Goal: Information Seeking & Learning: Learn about a topic

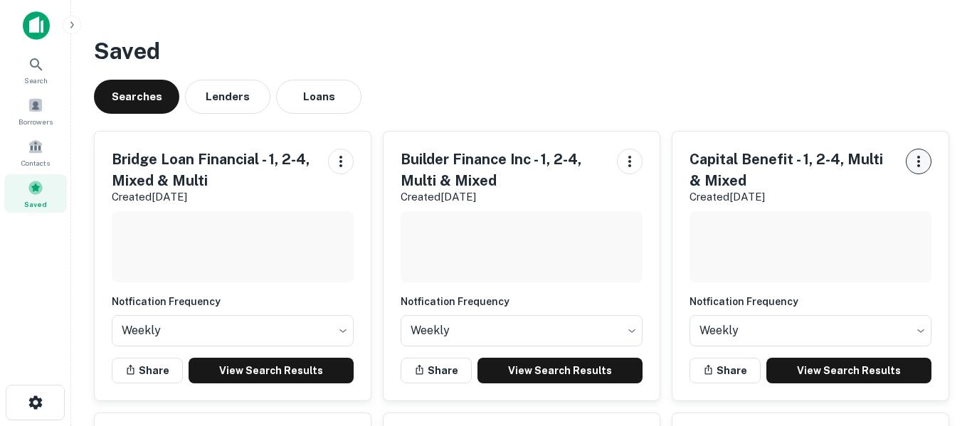
click at [918, 168] on icon "button" at bounding box center [918, 161] width 17 height 17
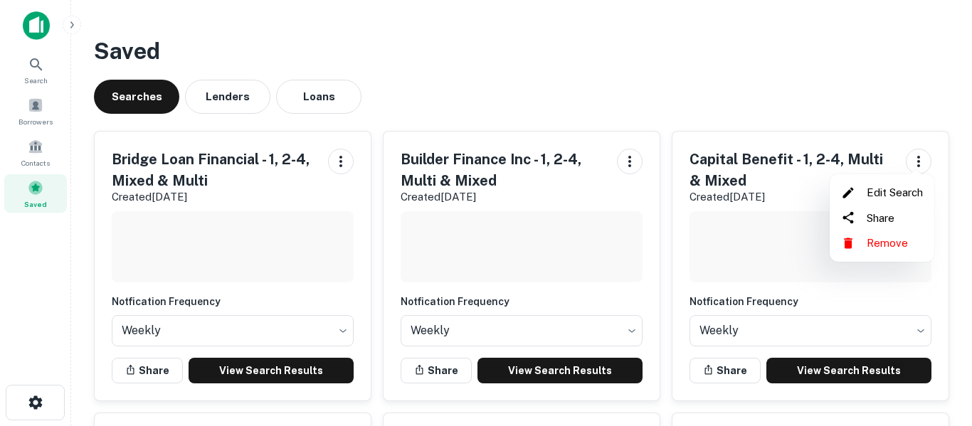
click at [789, 262] on div at bounding box center [486, 213] width 972 height 426
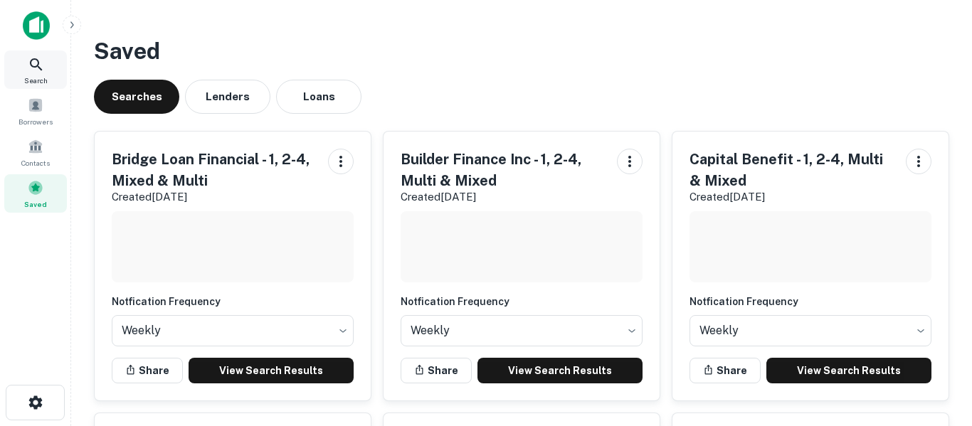
click at [46, 70] on div "Search" at bounding box center [35, 69] width 63 height 38
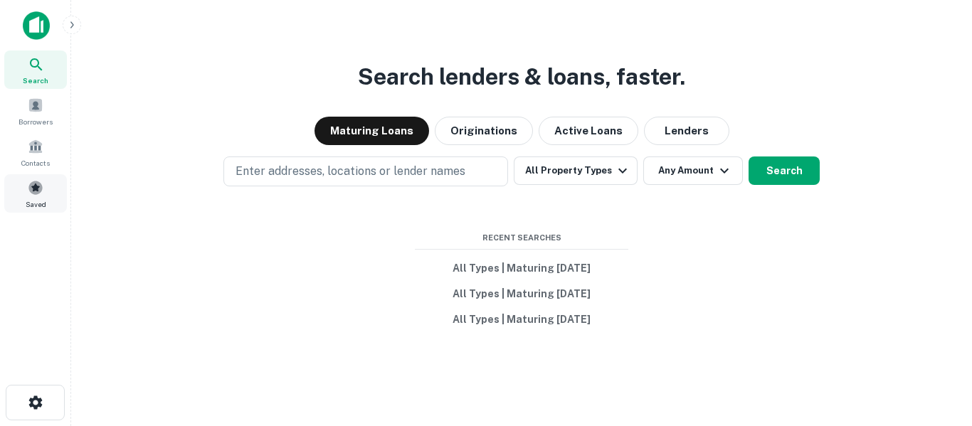
click at [46, 198] on div "Saved" at bounding box center [35, 193] width 63 height 38
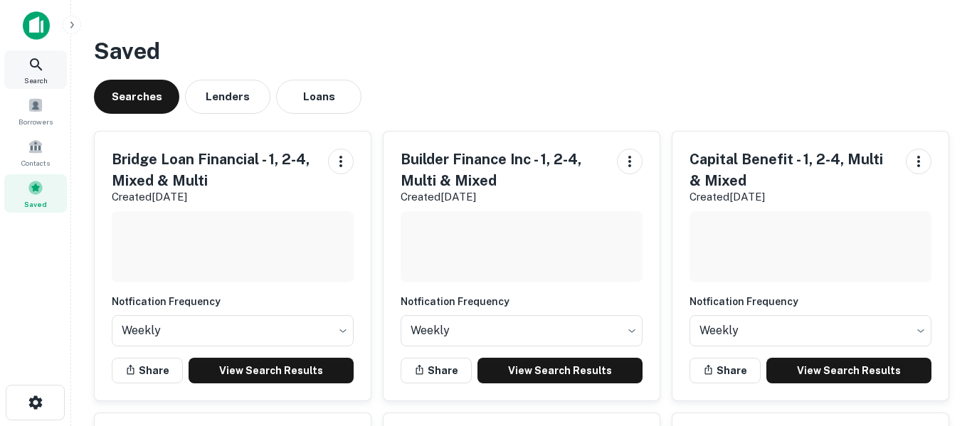
click at [41, 70] on icon at bounding box center [36, 64] width 12 height 12
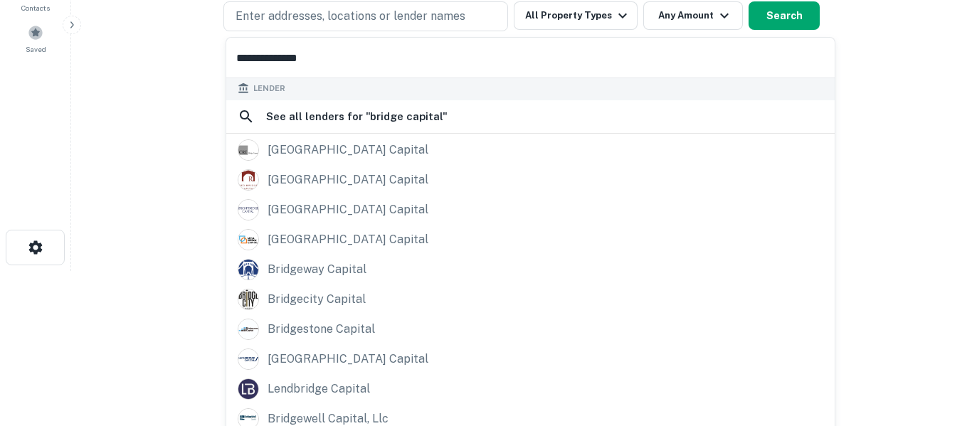
scroll to position [164, 0]
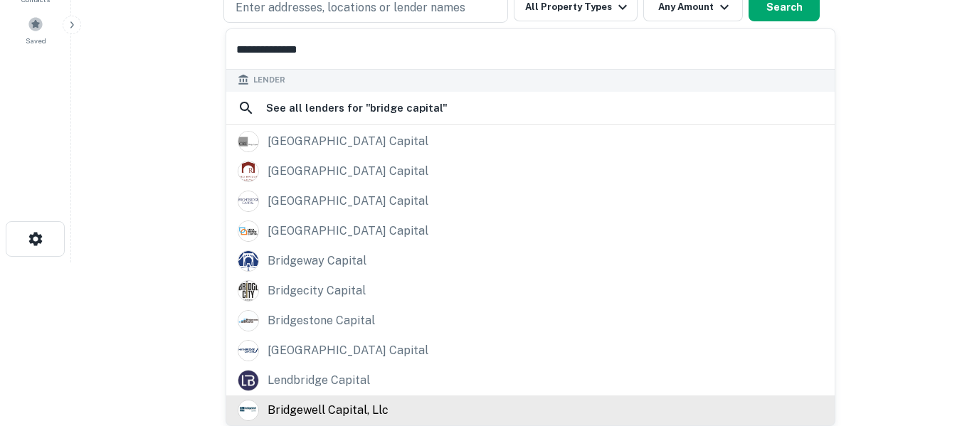
type input "**********"
click at [323, 419] on div "bridgewell capital, llc" at bounding box center [327, 410] width 121 height 21
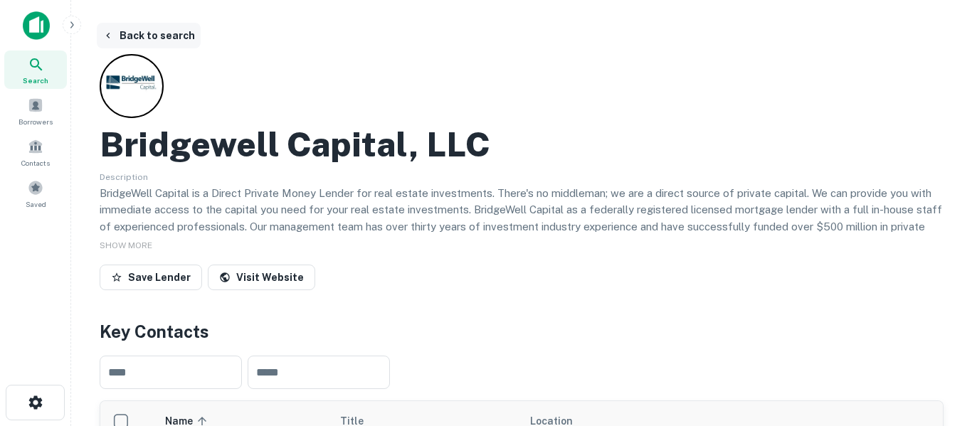
click at [153, 43] on button "Back to search" at bounding box center [149, 36] width 104 height 26
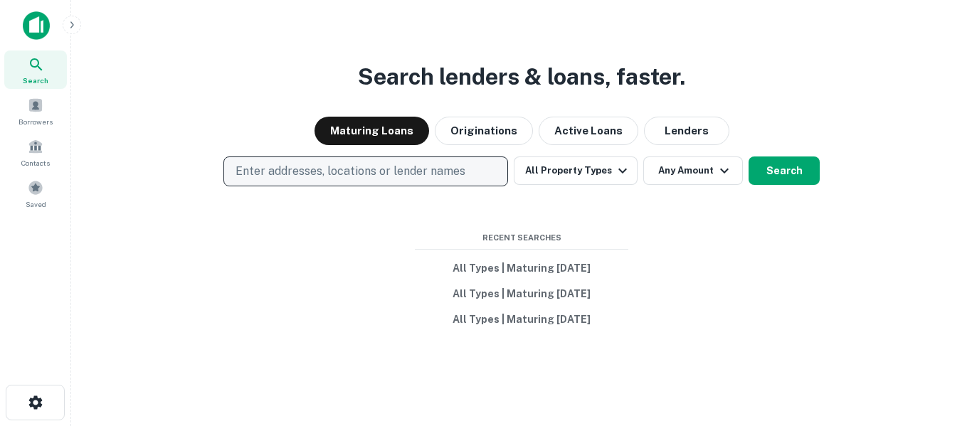
click at [294, 176] on p "Enter addresses, locations or lender names" at bounding box center [350, 171] width 230 height 17
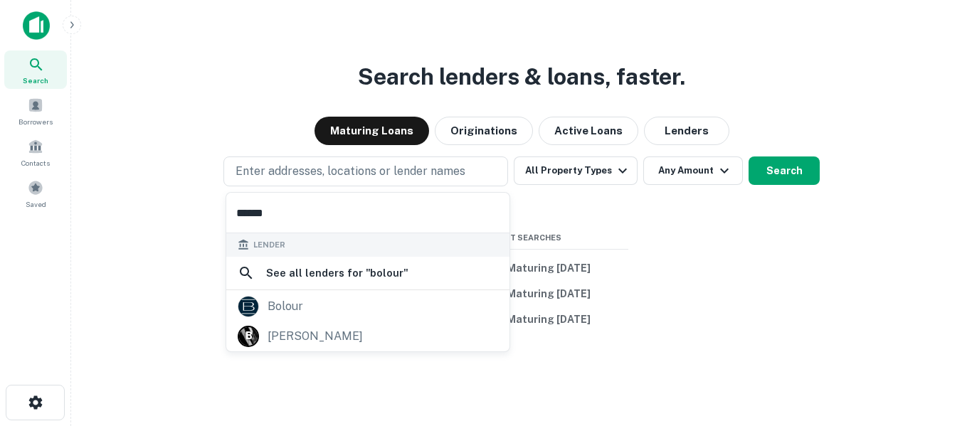
scroll to position [23, 0]
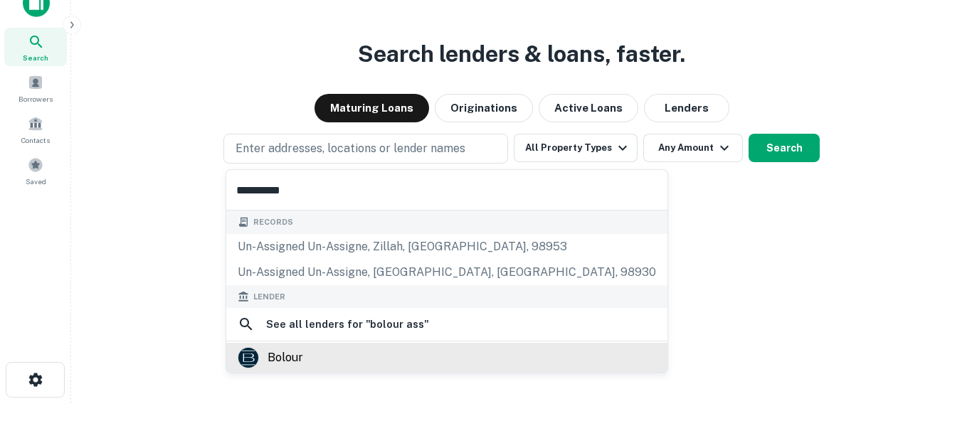
type input "**********"
click at [289, 367] on div "bolour" at bounding box center [285, 357] width 36 height 21
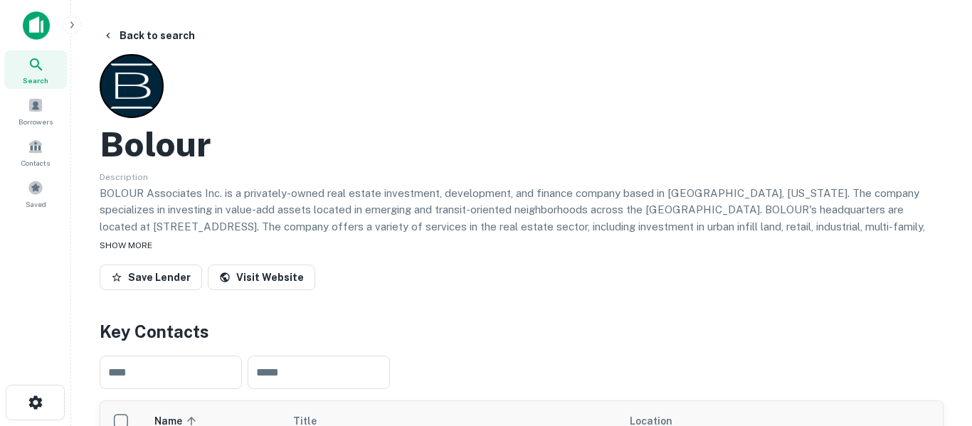
click at [142, 252] on div "SHOW MORE" at bounding box center [522, 244] width 844 height 17
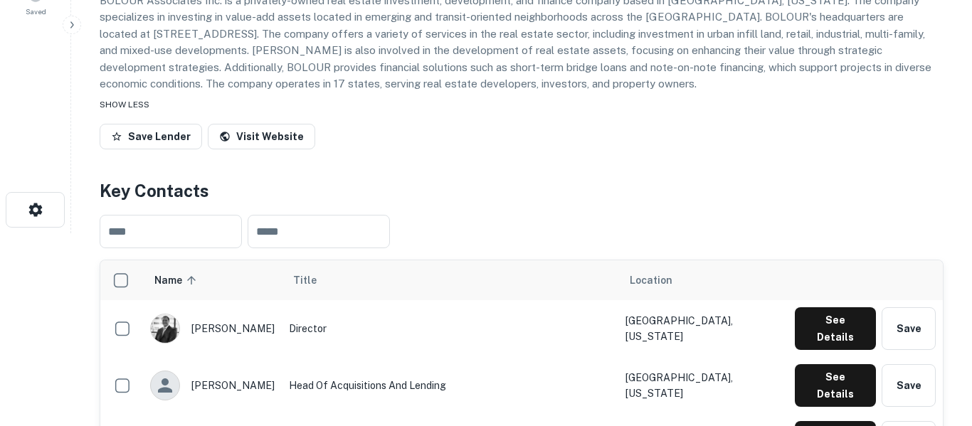
scroll to position [191, 0]
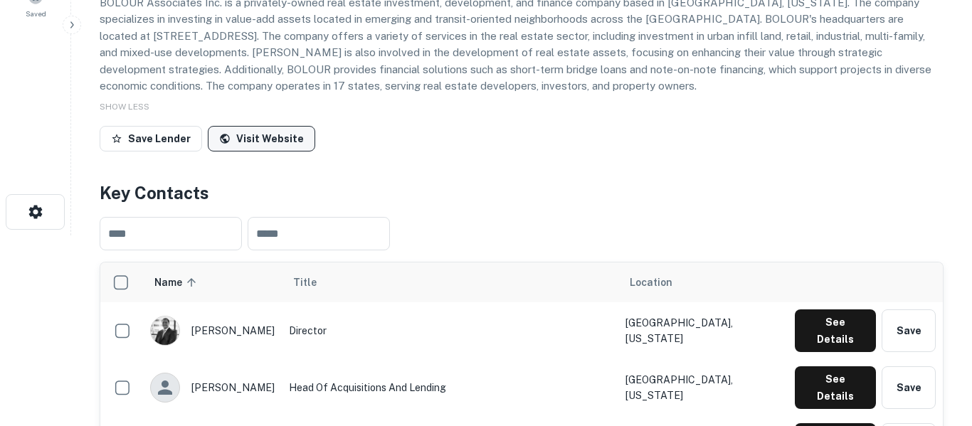
click at [280, 137] on link "Visit Website" at bounding box center [261, 139] width 107 height 26
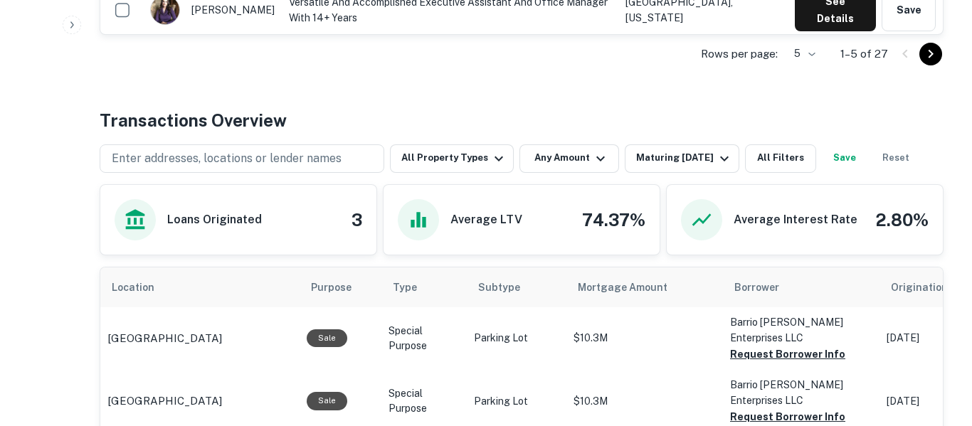
scroll to position [685, 0]
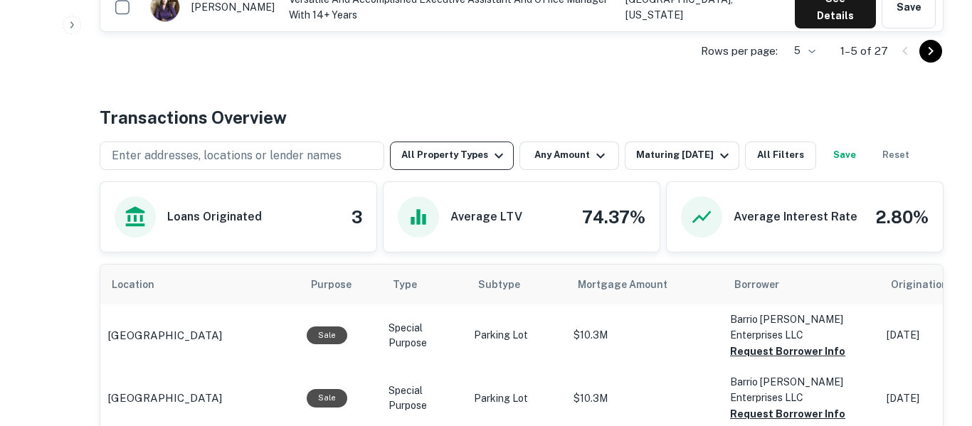
click at [489, 166] on button "All Property Types" at bounding box center [452, 156] width 124 height 28
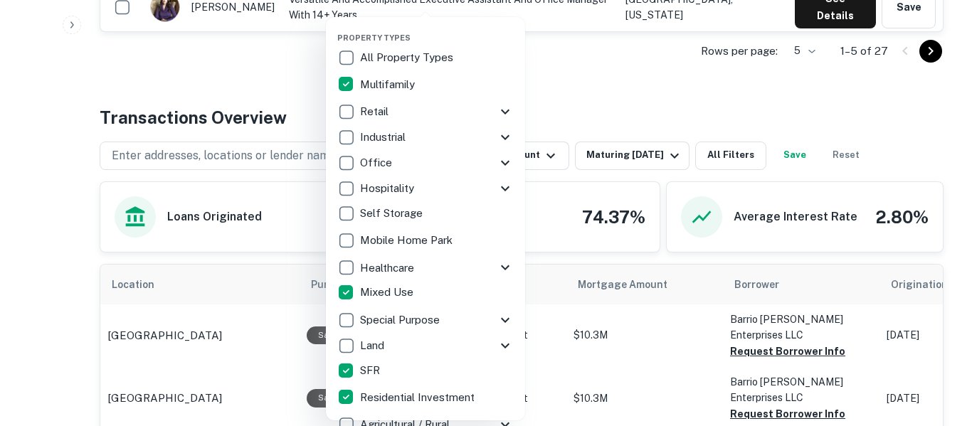
click at [665, 96] on div at bounding box center [486, 213] width 972 height 426
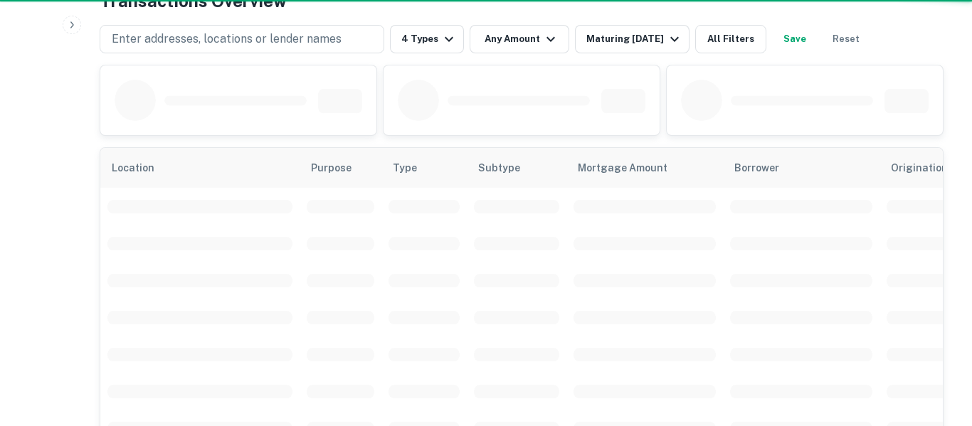
click at [660, 162] on div at bounding box center [486, 213] width 972 height 426
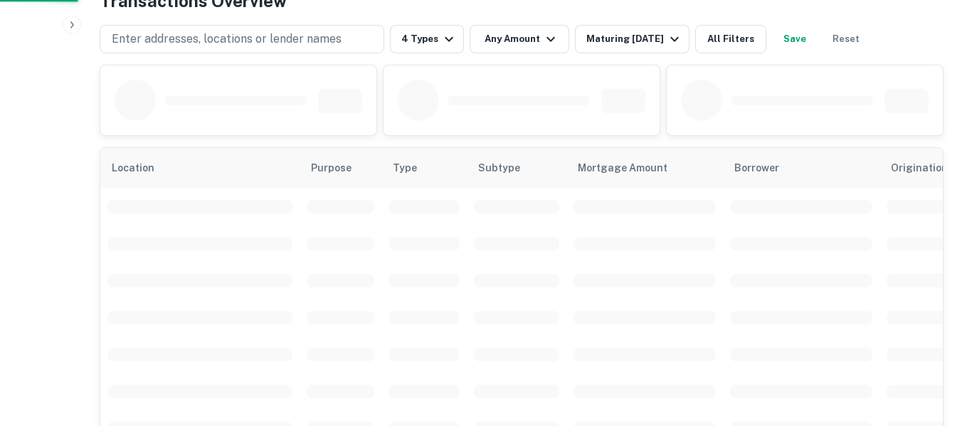
scroll to position [802, 0]
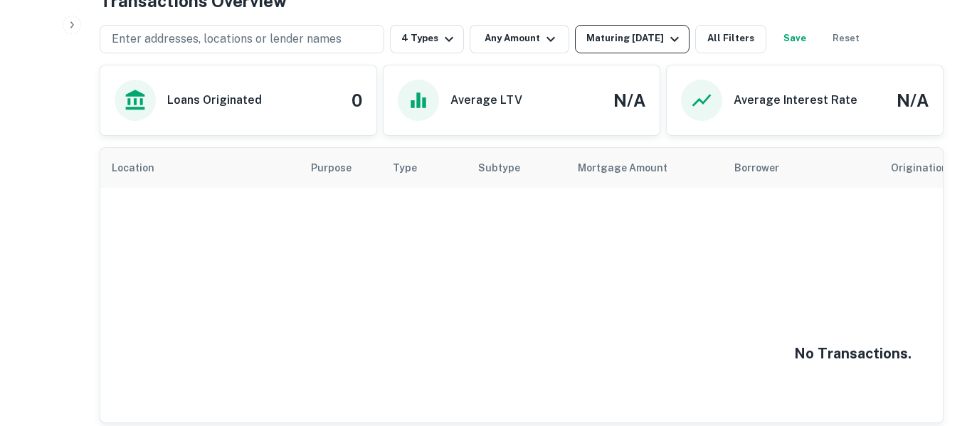
click at [648, 38] on div "Maturing [DATE]" at bounding box center [634, 39] width 97 height 17
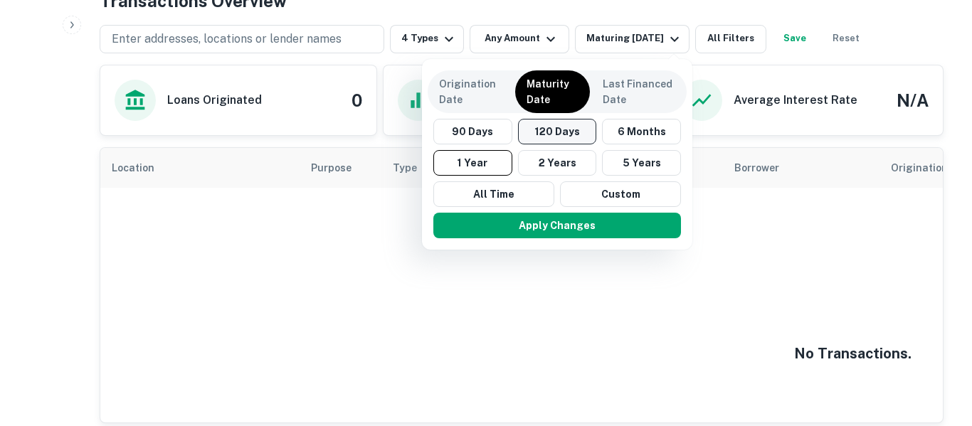
click at [564, 134] on button "120 Days" at bounding box center [557, 132] width 79 height 26
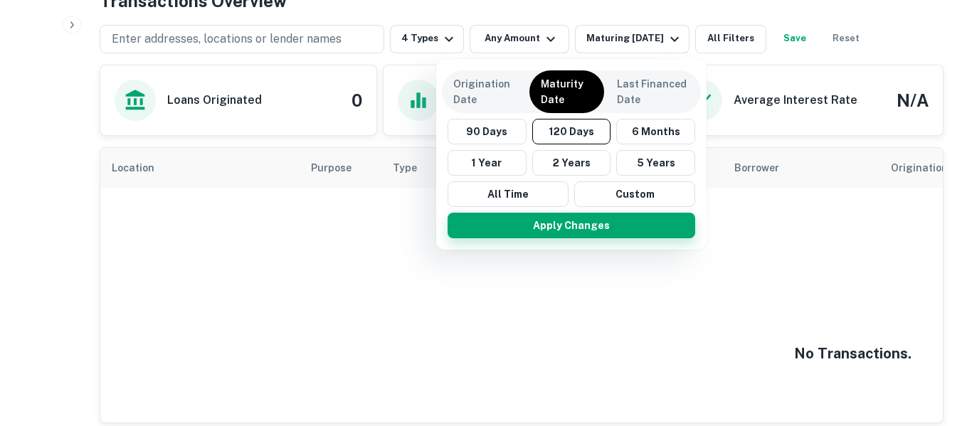
click at [582, 235] on button "Apply Changes" at bounding box center [571, 226] width 248 height 26
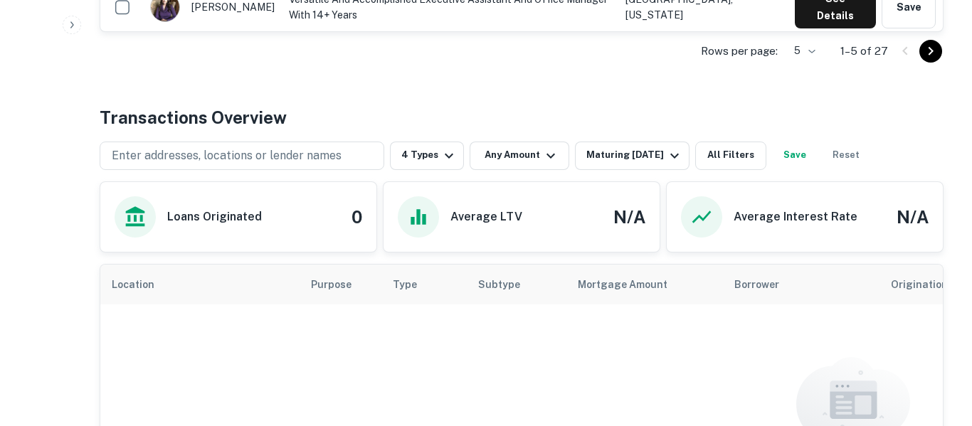
scroll to position [802, 0]
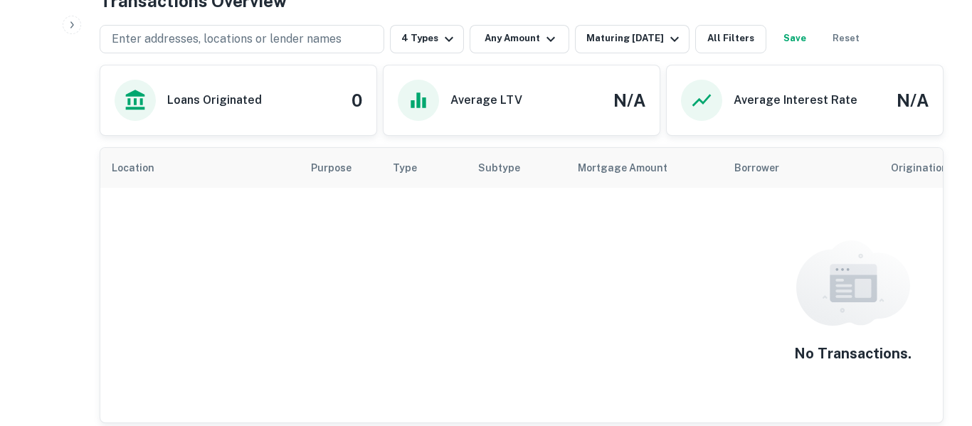
click at [800, 34] on button "Save" at bounding box center [795, 39] width 46 height 28
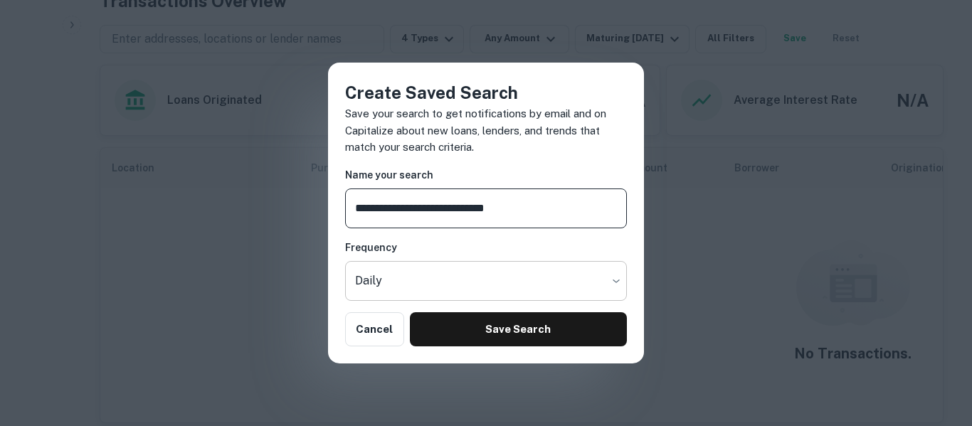
type input "**********"
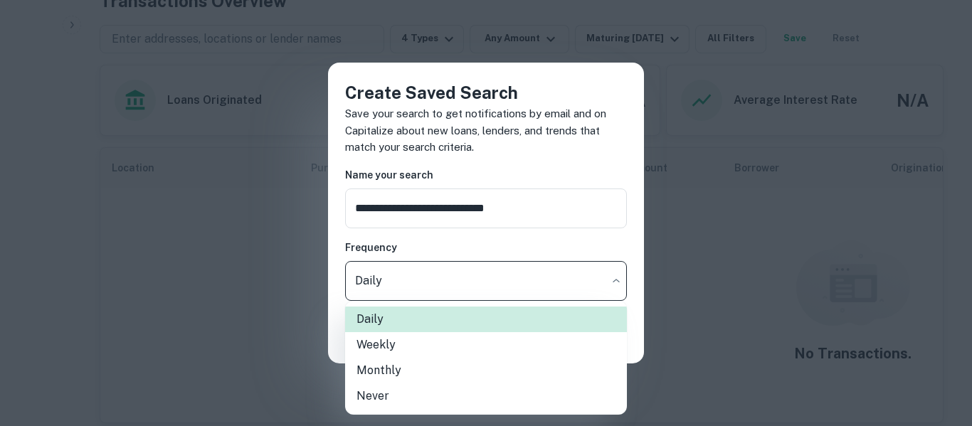
click at [452, 353] on li "Weekly" at bounding box center [486, 345] width 282 height 26
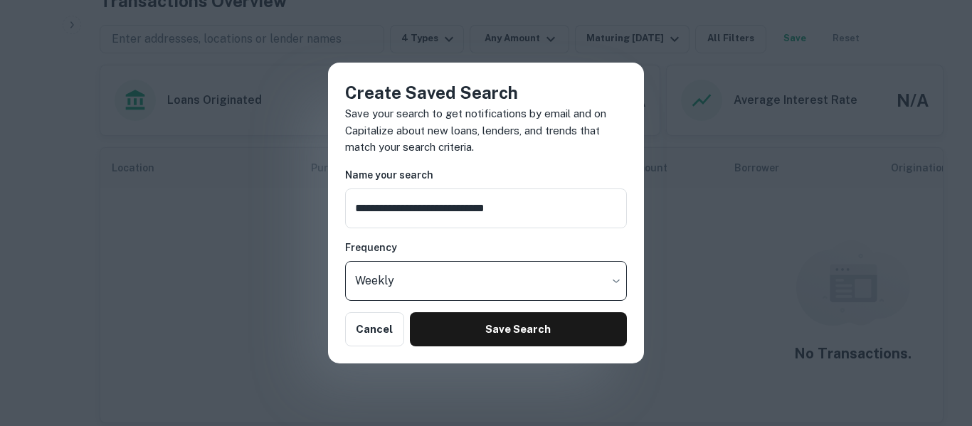
type input "******"
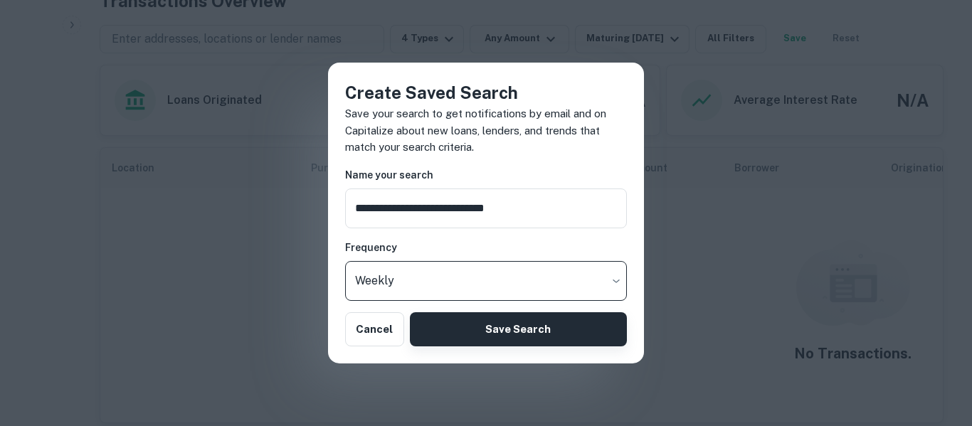
click at [543, 334] on button "Save Search" at bounding box center [518, 329] width 217 height 34
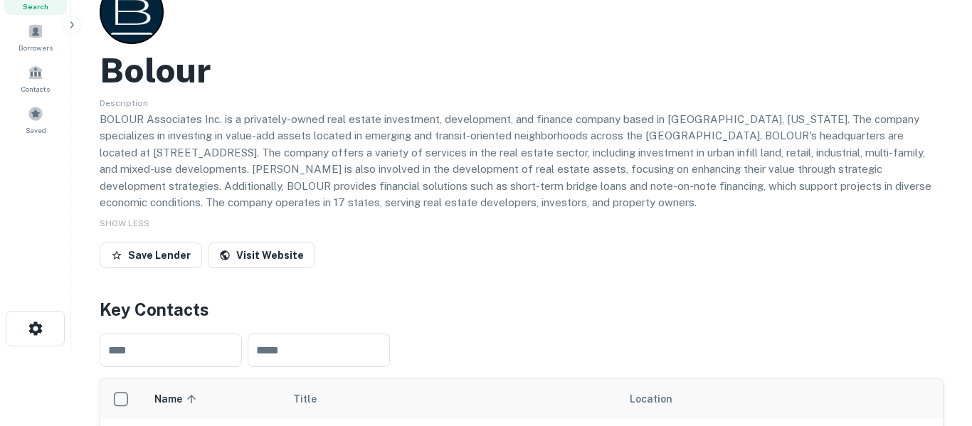
scroll to position [0, 0]
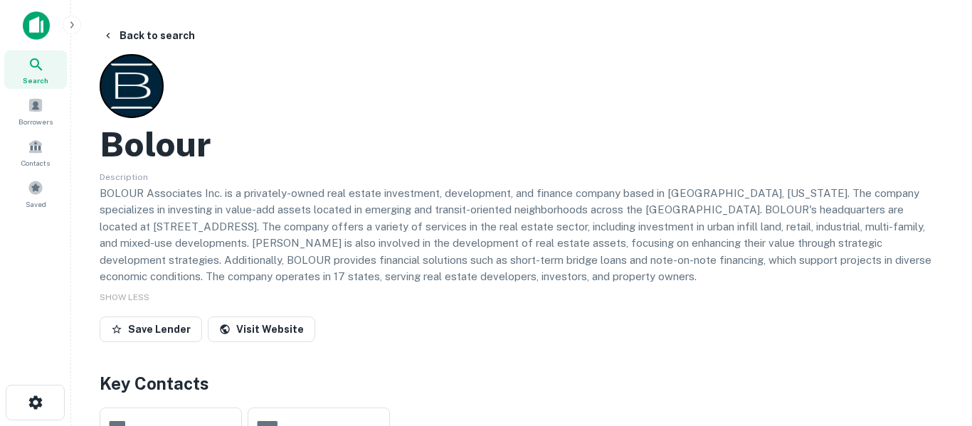
click at [48, 71] on div "Search" at bounding box center [35, 69] width 63 height 38
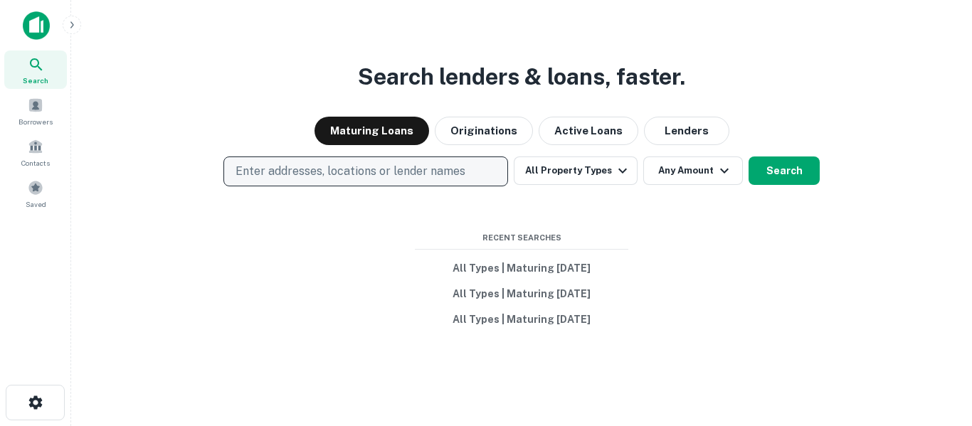
click at [437, 171] on p "Enter addresses, locations or lender names" at bounding box center [350, 171] width 230 height 17
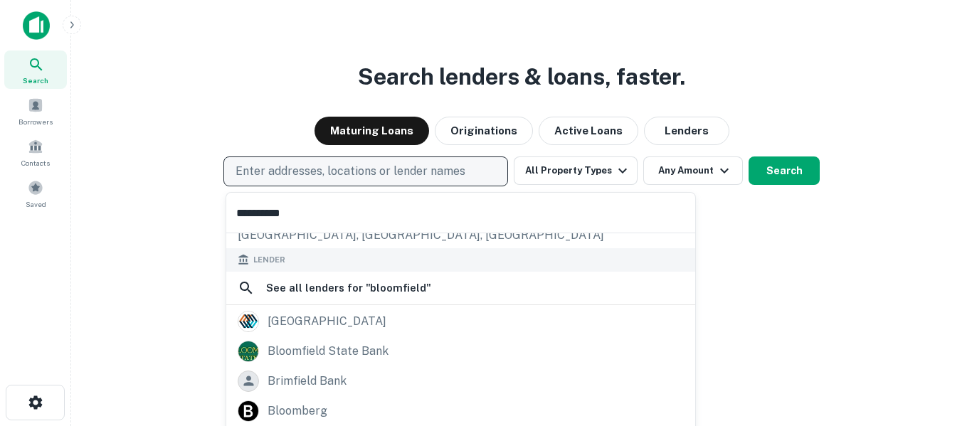
scroll to position [161, 0]
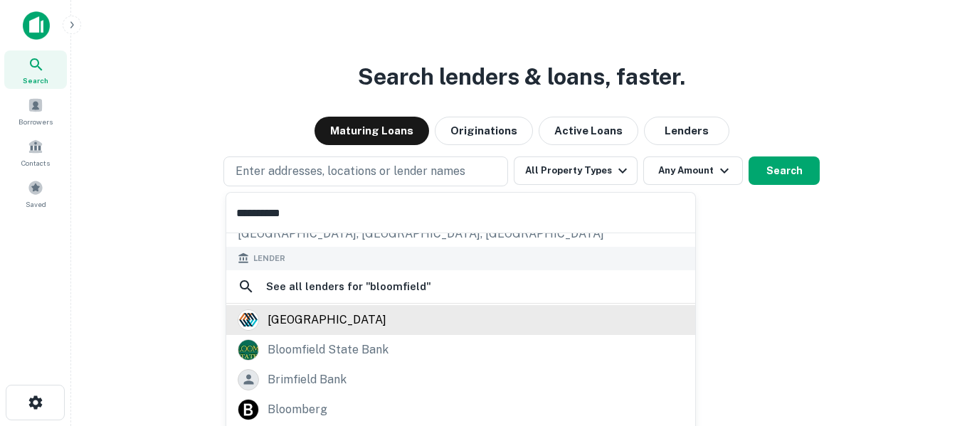
type input "**********"
click at [367, 325] on div "[GEOGRAPHIC_DATA]" at bounding box center [461, 319] width 446 height 21
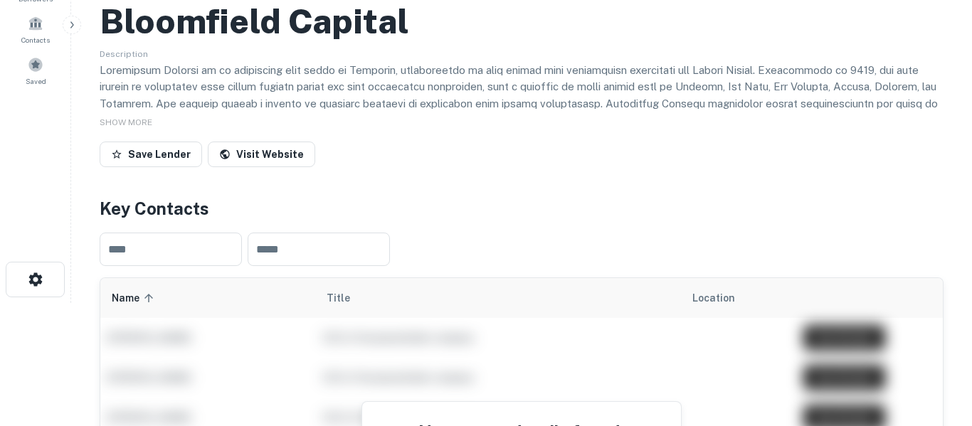
scroll to position [124, 0]
click at [156, 123] on div "SHOW MORE" at bounding box center [522, 120] width 844 height 17
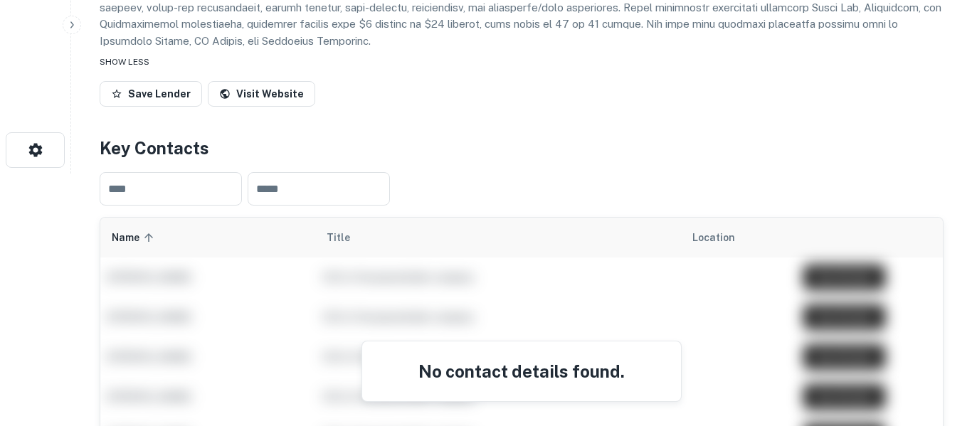
scroll to position [251, 0]
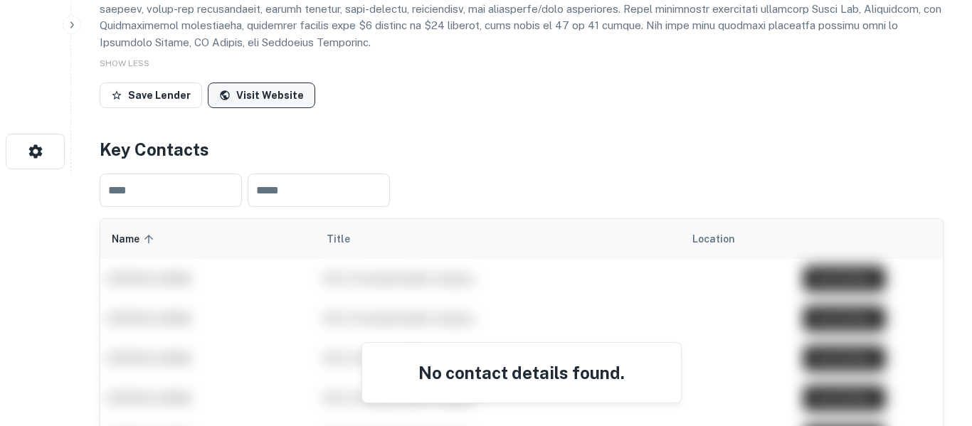
click at [282, 95] on link "Visit Website" at bounding box center [261, 96] width 107 height 26
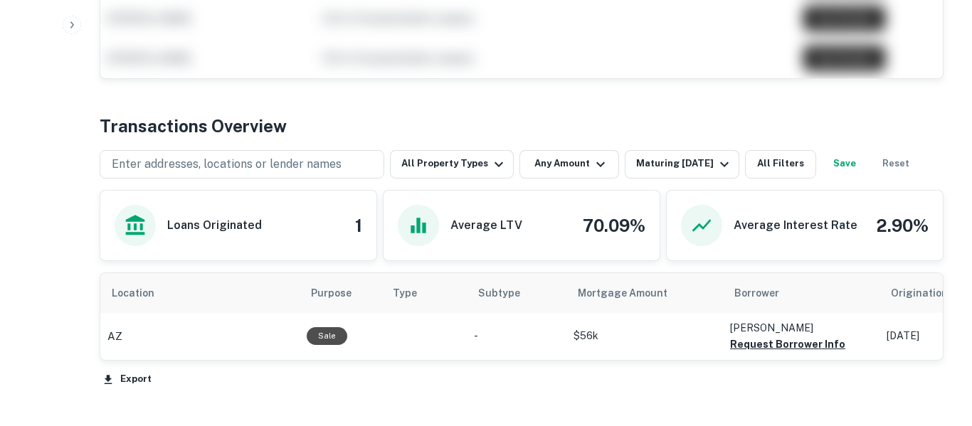
scroll to position [667, 0]
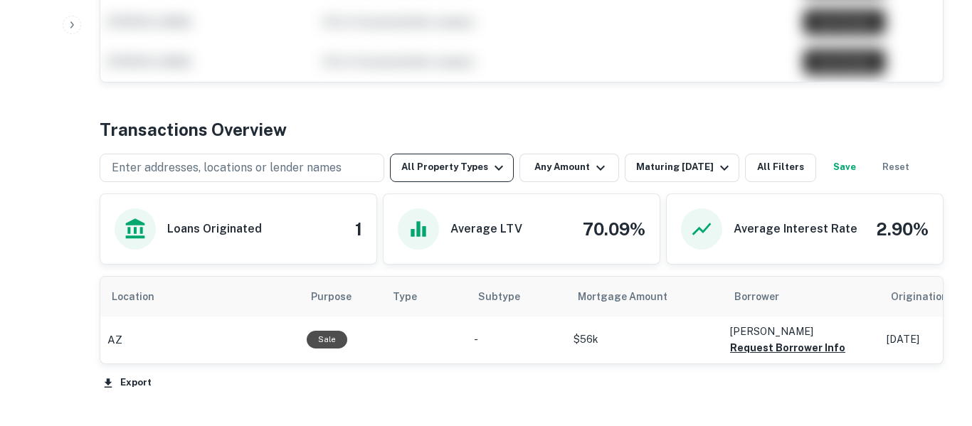
click at [494, 168] on icon "button" at bounding box center [498, 167] width 9 height 5
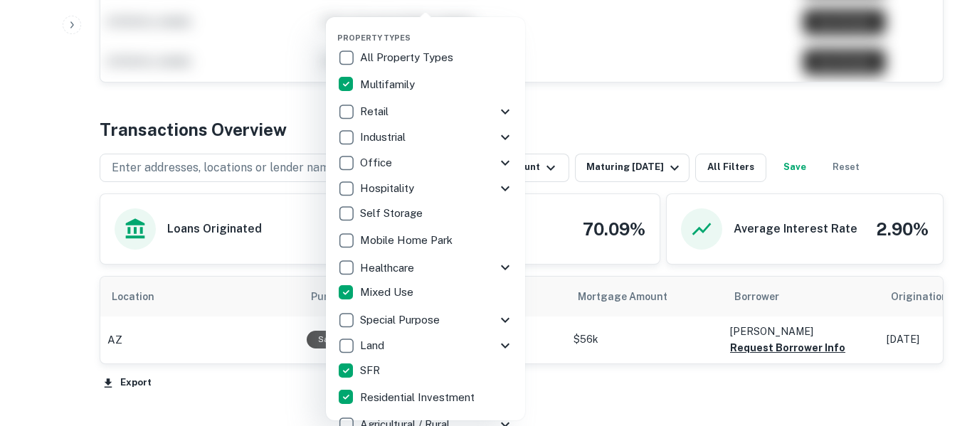
click at [644, 86] on div at bounding box center [486, 213] width 972 height 426
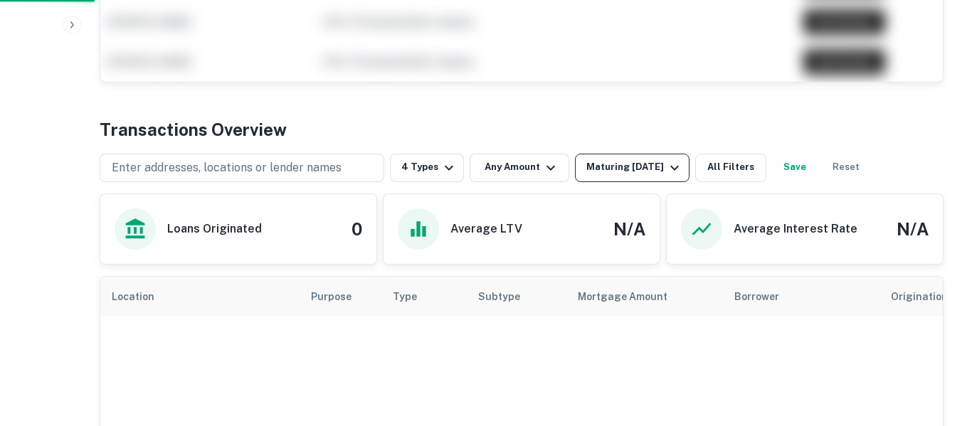
click at [679, 170] on icon "button" at bounding box center [674, 167] width 17 height 17
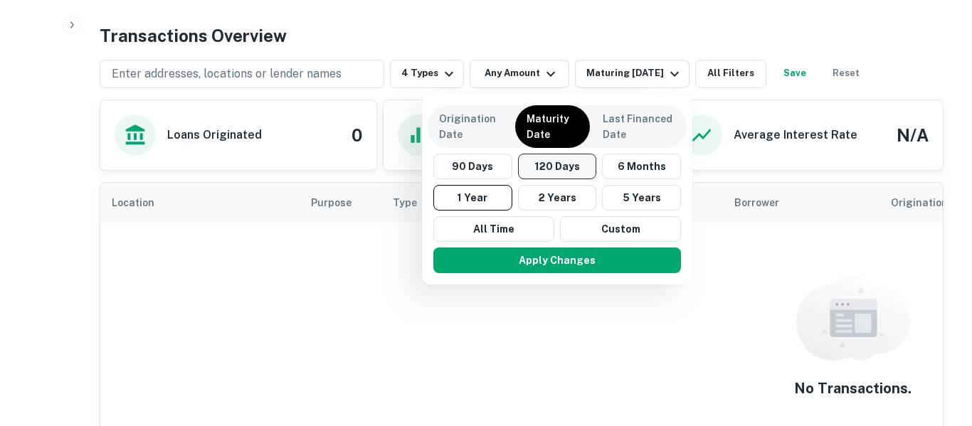
click at [567, 165] on button "120 Days" at bounding box center [557, 167] width 79 height 26
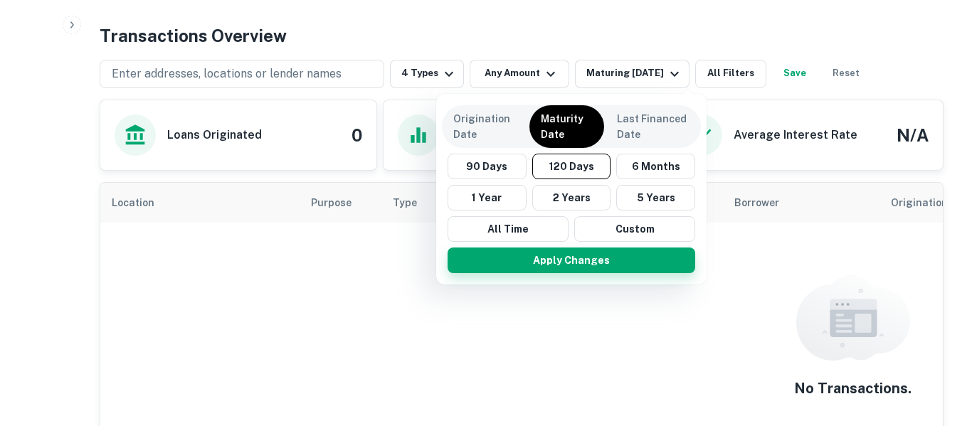
click at [584, 262] on button "Apply Changes" at bounding box center [571, 261] width 248 height 26
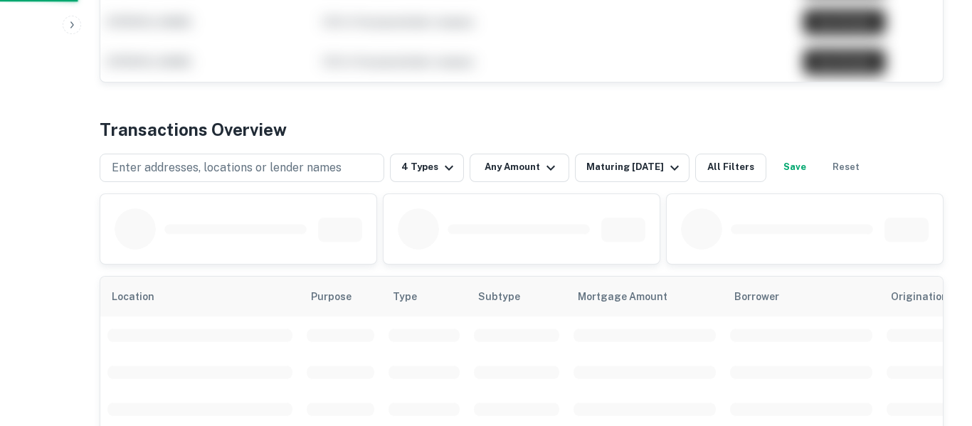
scroll to position [761, 0]
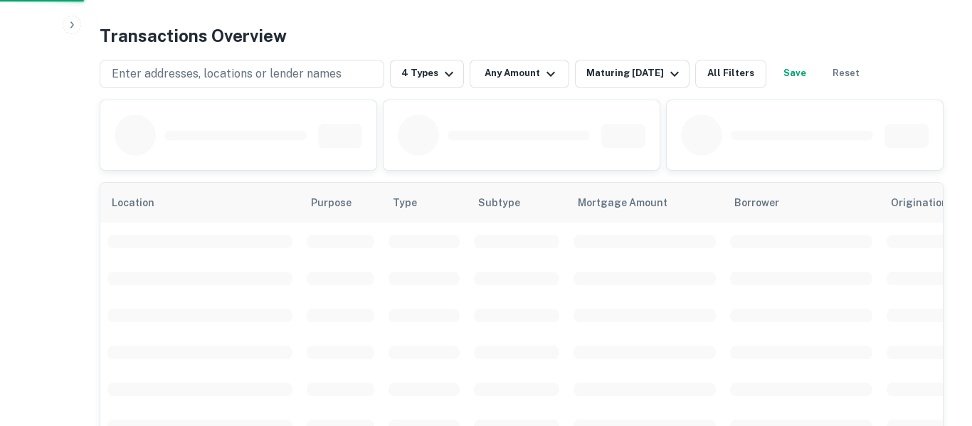
click at [811, 68] on div at bounding box center [486, 213] width 972 height 426
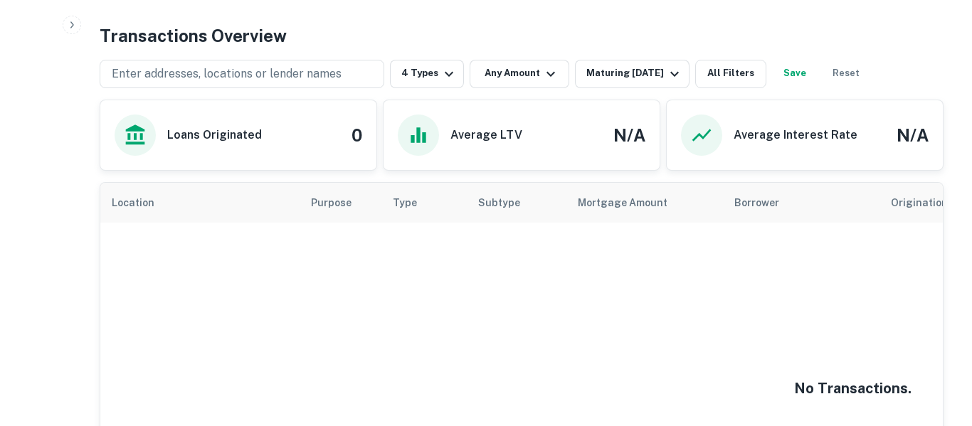
click at [813, 74] on button "Save" at bounding box center [795, 74] width 46 height 28
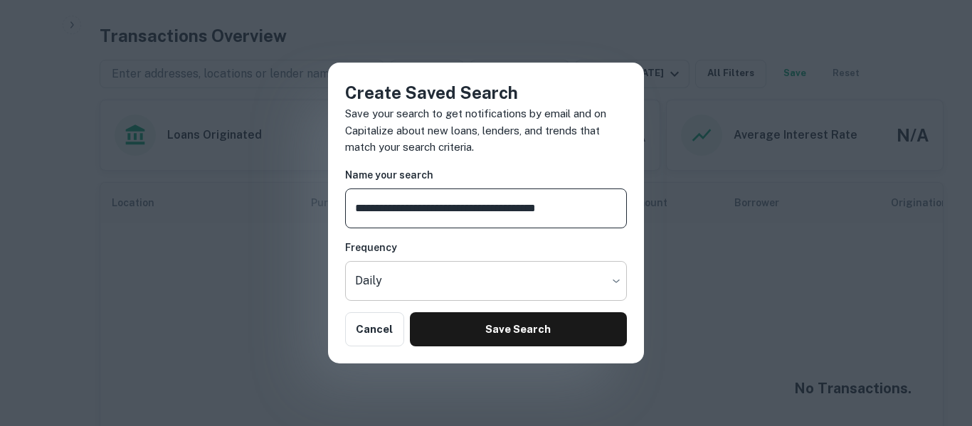
type input "**********"
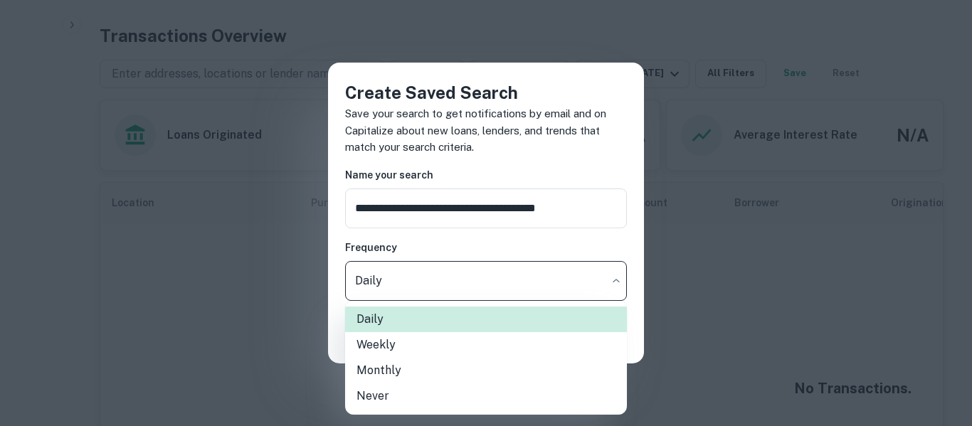
click at [439, 349] on li "Weekly" at bounding box center [486, 345] width 282 height 26
type input "******"
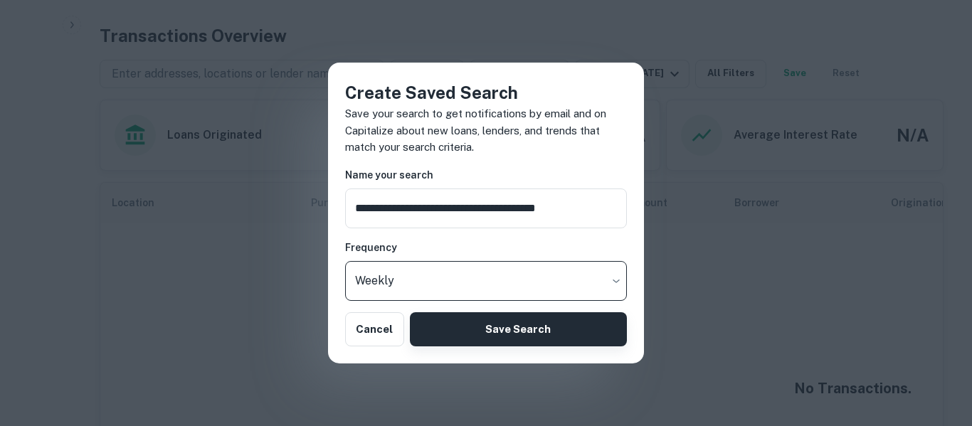
click at [470, 330] on button "Save Search" at bounding box center [518, 329] width 217 height 34
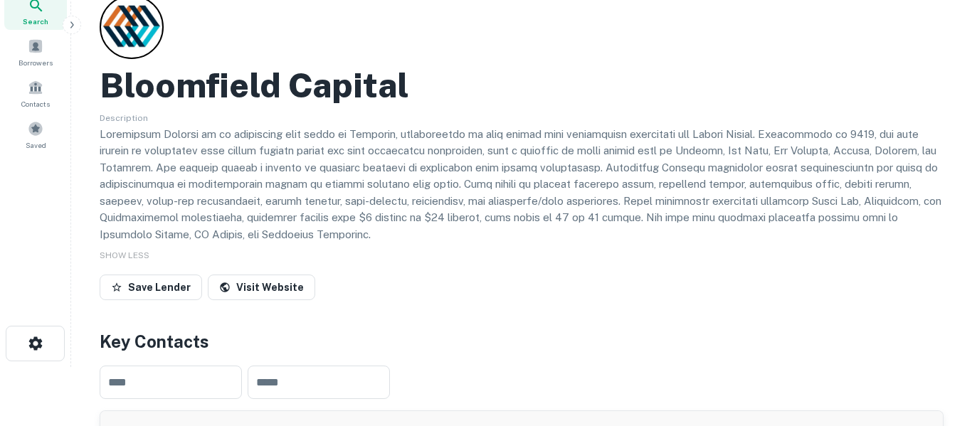
scroll to position [53, 0]
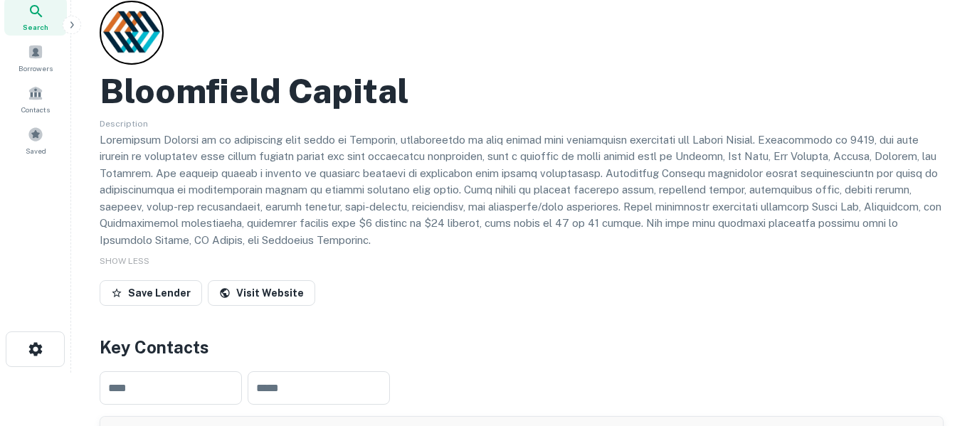
click at [43, 25] on span "Search" at bounding box center [36, 26] width 26 height 11
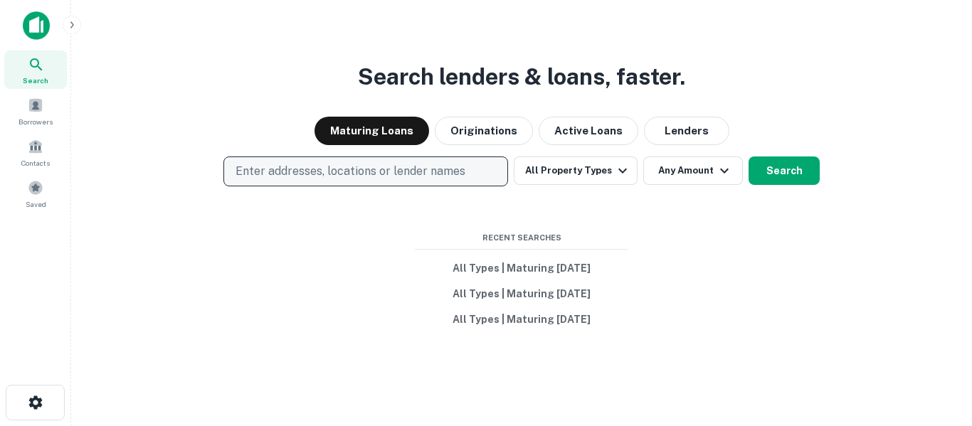
click at [428, 167] on p "Enter addresses, locations or lender names" at bounding box center [350, 171] width 230 height 17
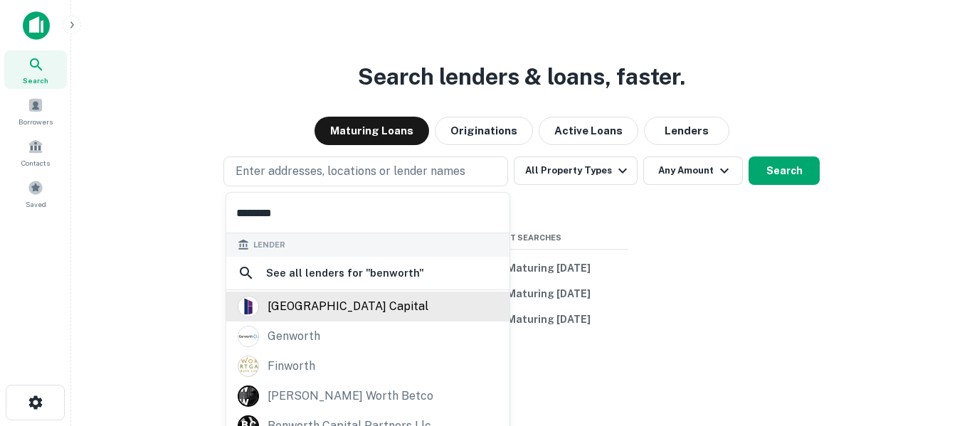
type input "********"
click at [386, 312] on div "[GEOGRAPHIC_DATA] capital" at bounding box center [368, 306] width 260 height 21
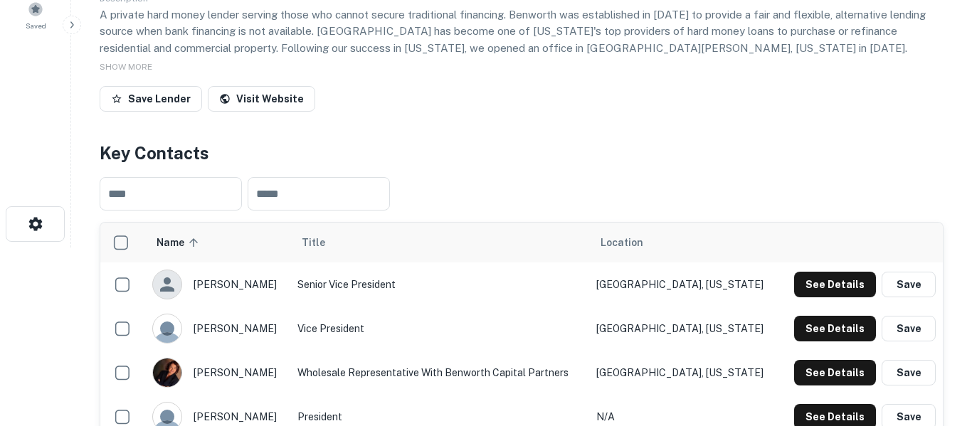
scroll to position [150, 0]
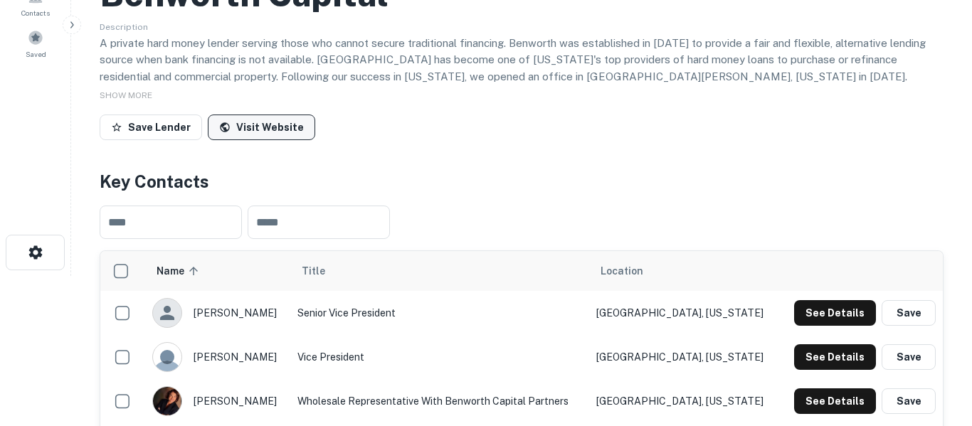
click at [288, 133] on link "Visit Website" at bounding box center [261, 128] width 107 height 26
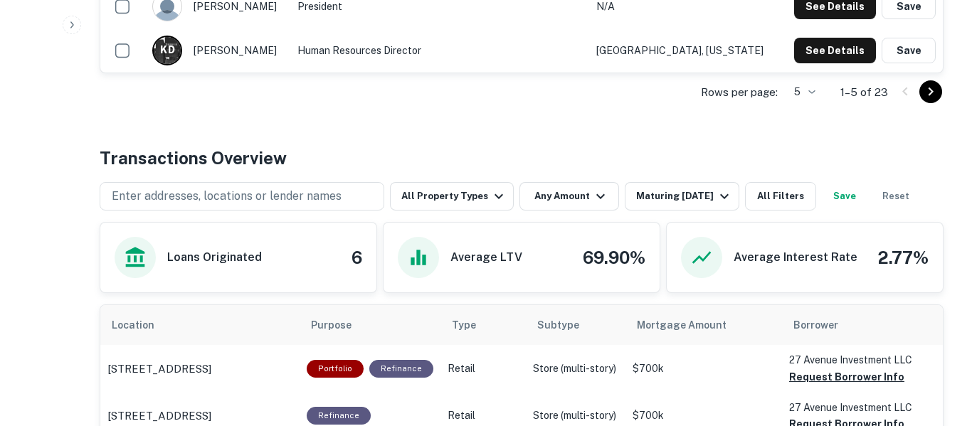
scroll to position [590, 0]
click at [500, 203] on icon "button" at bounding box center [498, 195] width 17 height 17
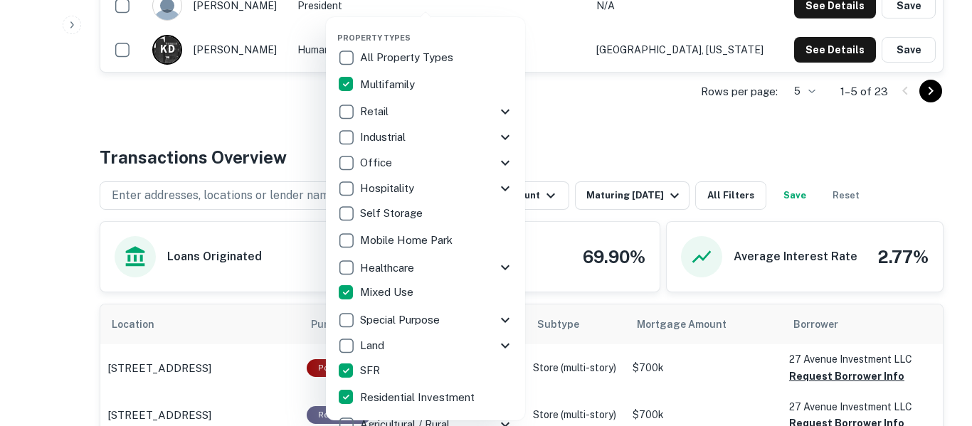
click at [605, 124] on div at bounding box center [486, 213] width 972 height 426
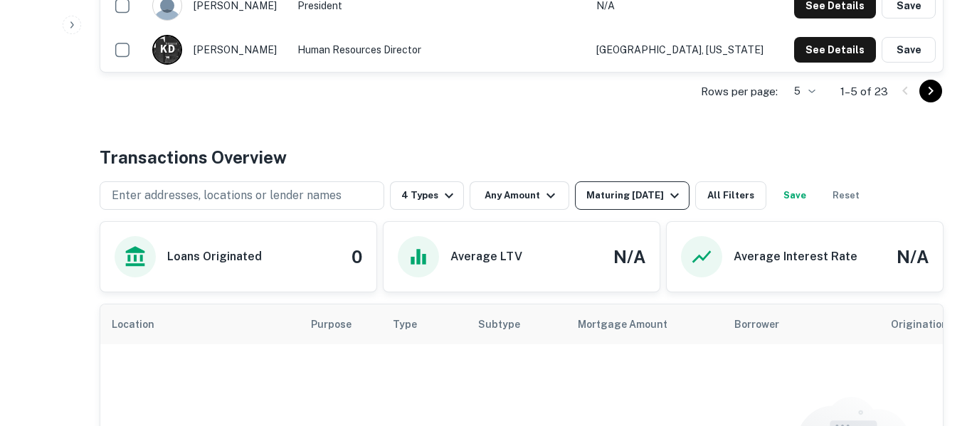
click at [633, 203] on div "Maturing [DATE]" at bounding box center [634, 195] width 97 height 17
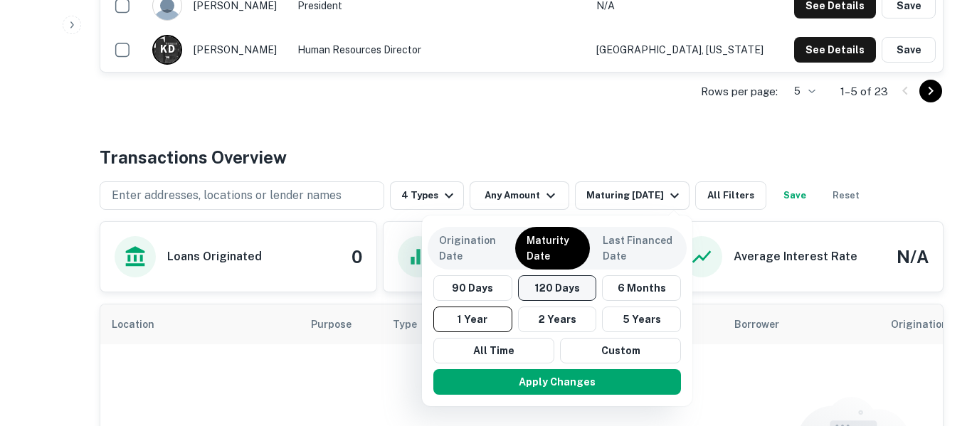
click at [566, 292] on button "120 Days" at bounding box center [557, 288] width 79 height 26
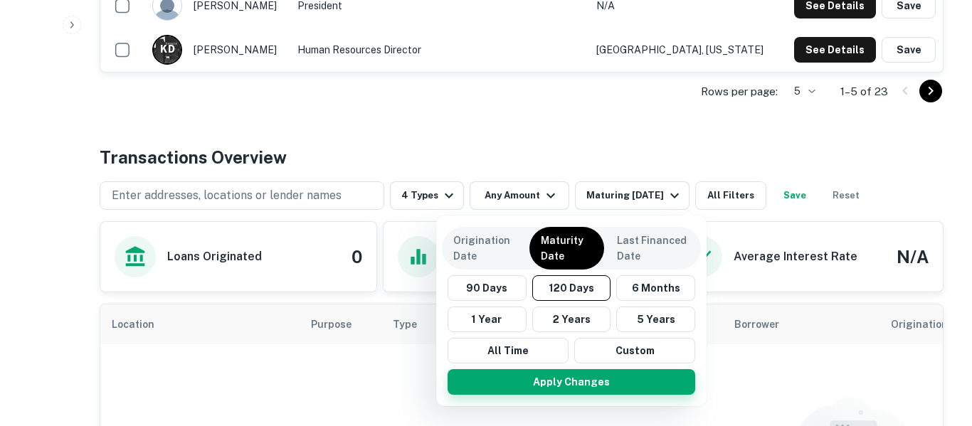
click at [585, 387] on button "Apply Changes" at bounding box center [571, 382] width 248 height 26
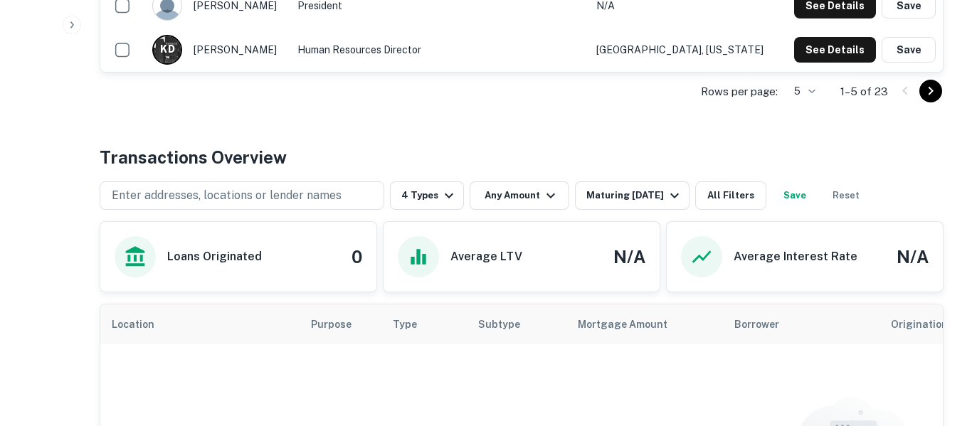
click at [808, 192] on button "Save" at bounding box center [795, 195] width 46 height 28
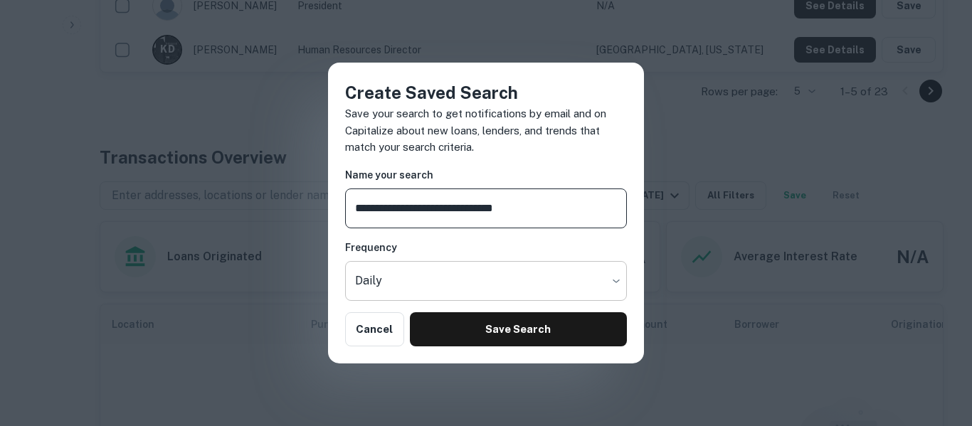
type input "**********"
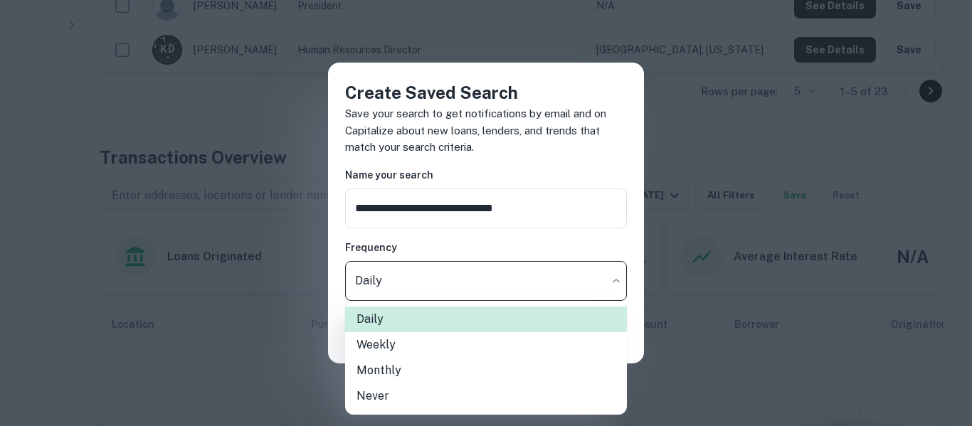
click at [448, 353] on li "Weekly" at bounding box center [486, 345] width 282 height 26
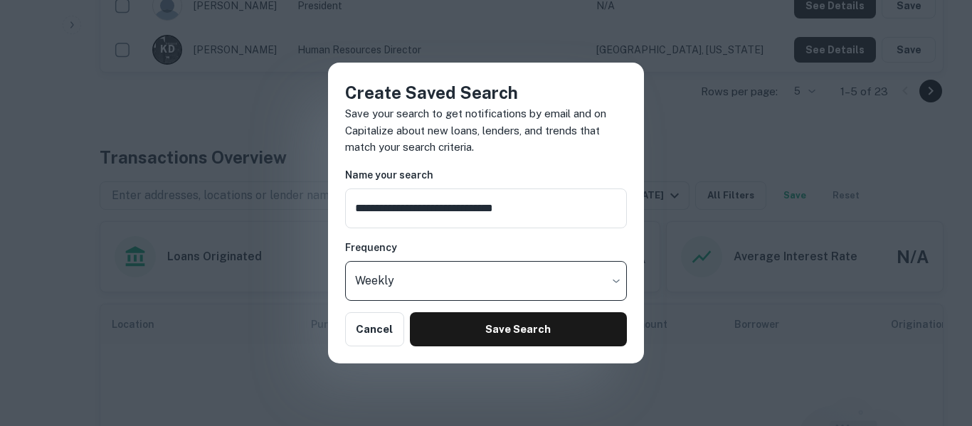
type input "******"
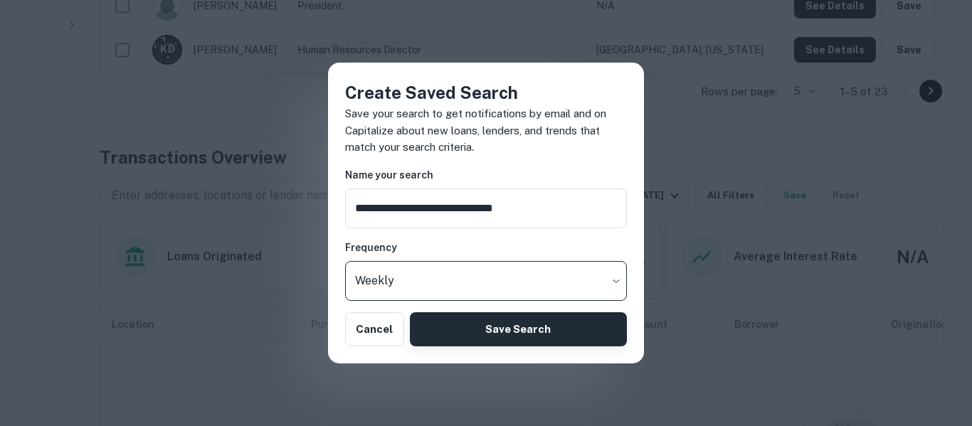
click at [504, 336] on button "Save Search" at bounding box center [518, 329] width 217 height 34
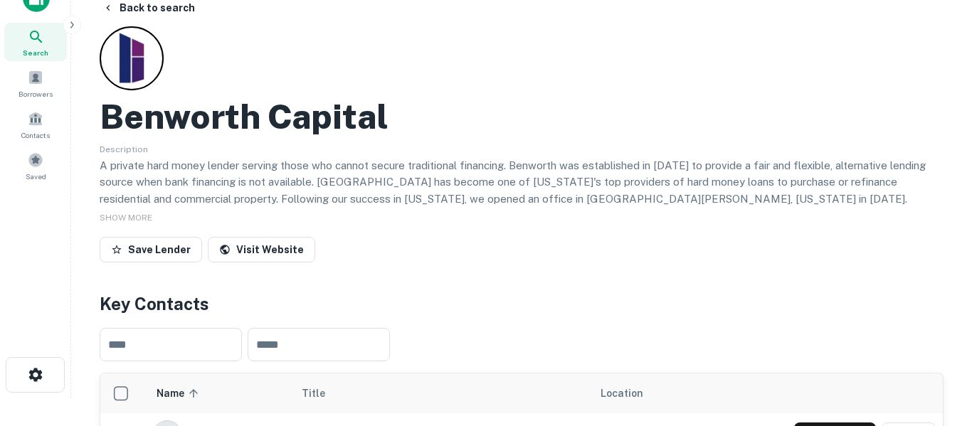
scroll to position [17, 0]
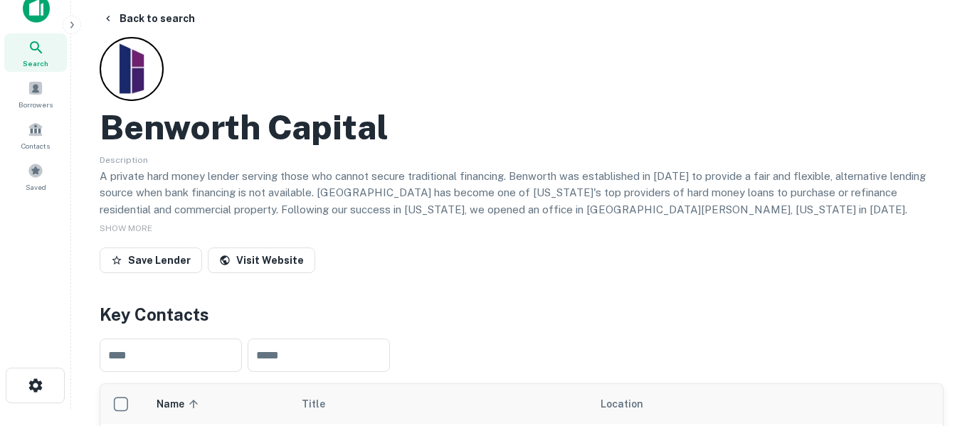
click at [46, 57] on div "Search" at bounding box center [35, 52] width 63 height 38
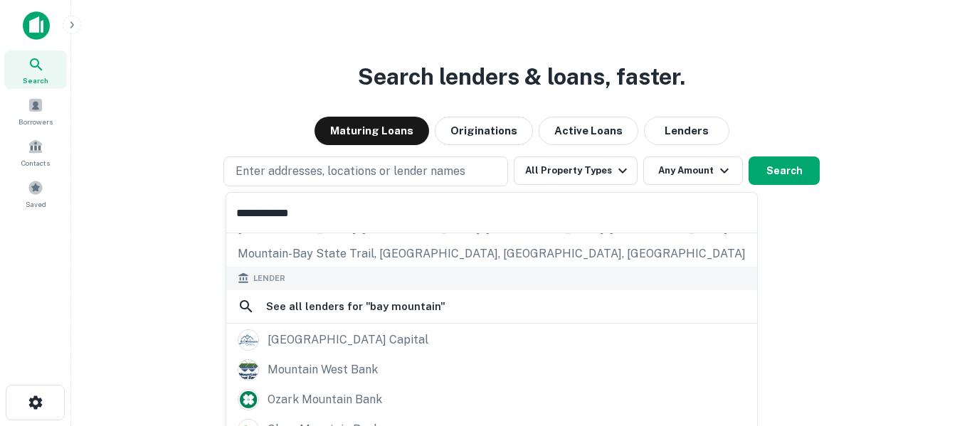
scroll to position [167, 0]
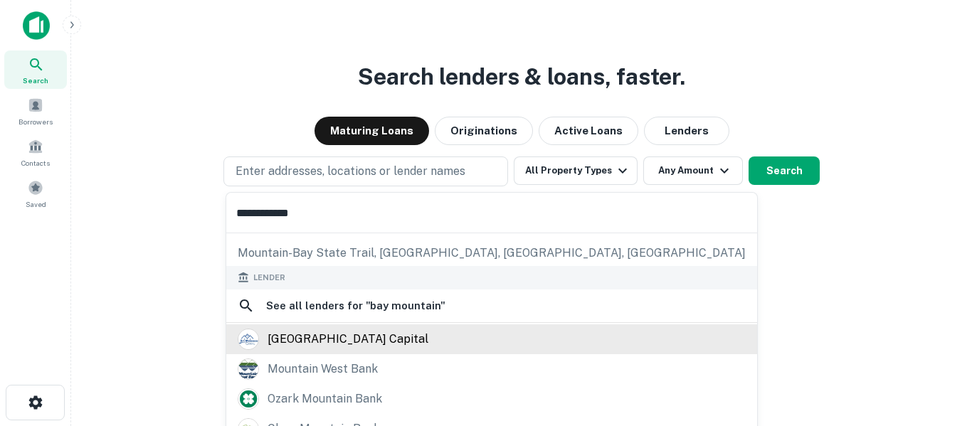
type input "**********"
click at [363, 342] on div "bay mountain capital" at bounding box center [347, 339] width 161 height 21
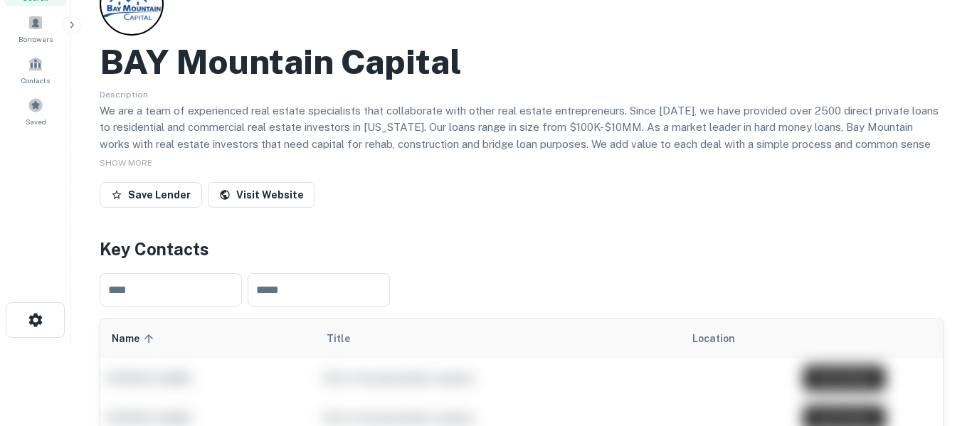
scroll to position [82, 0]
click at [288, 196] on link "Visit Website" at bounding box center [261, 196] width 107 height 26
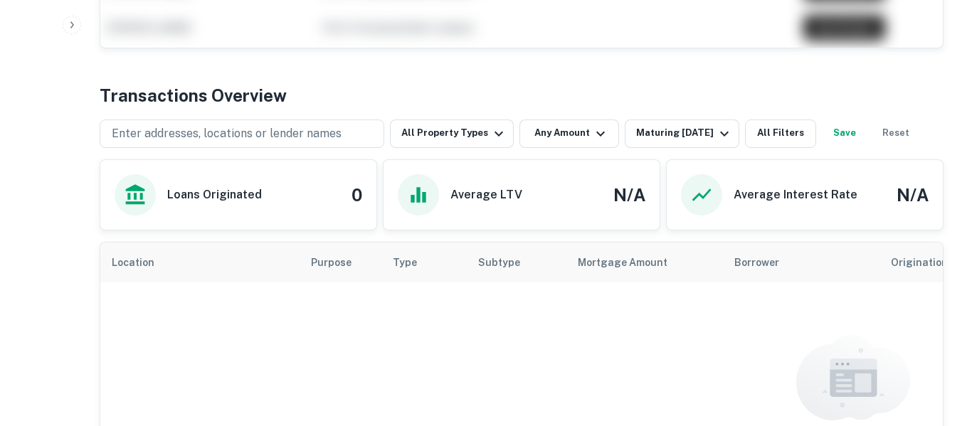
scroll to position [635, 0]
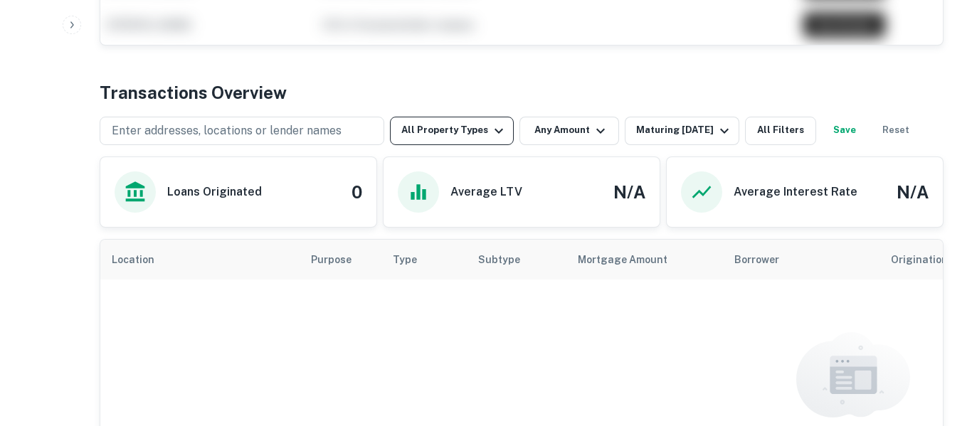
click at [496, 137] on icon "button" at bounding box center [498, 130] width 17 height 17
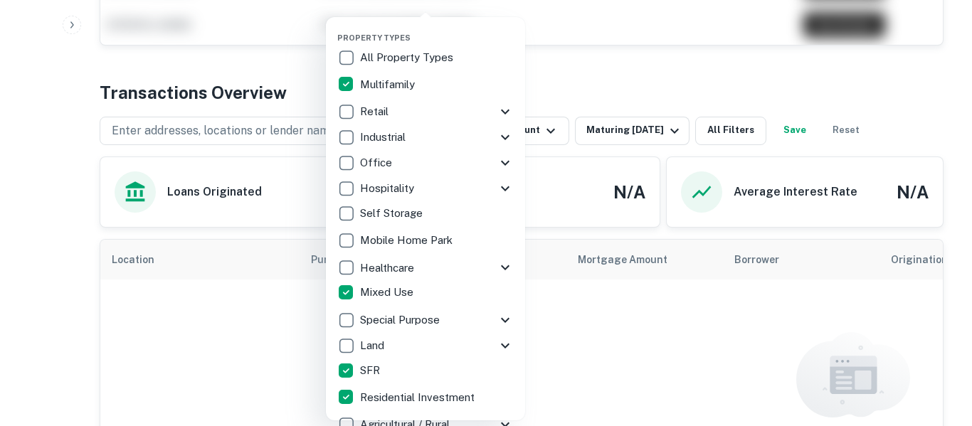
click at [619, 66] on div at bounding box center [486, 213] width 972 height 426
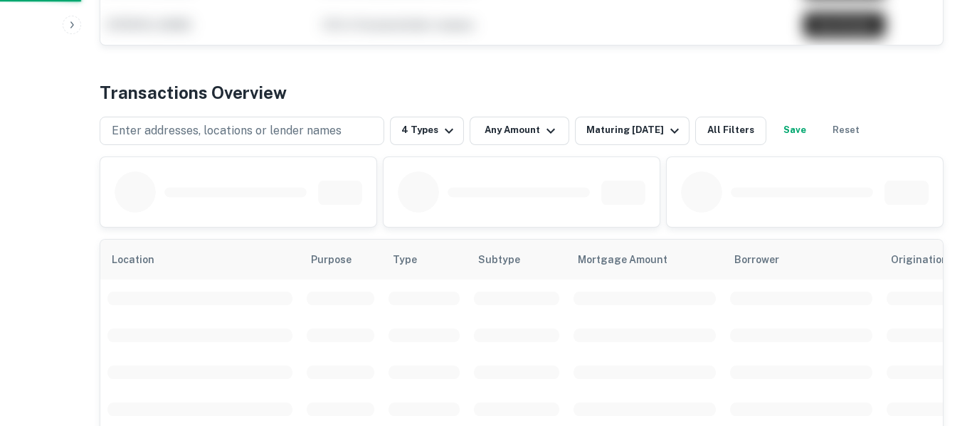
click at [619, 133] on div at bounding box center [486, 213] width 972 height 426
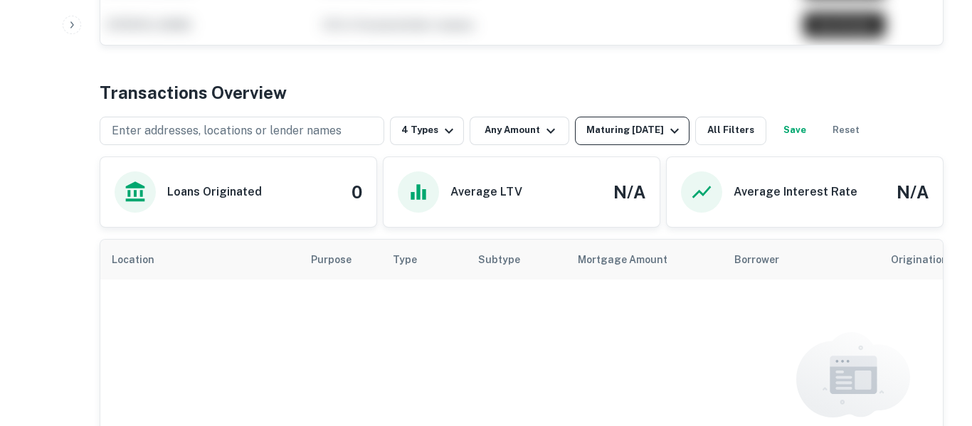
click at [642, 126] on div "Maturing [DATE]" at bounding box center [634, 130] width 97 height 17
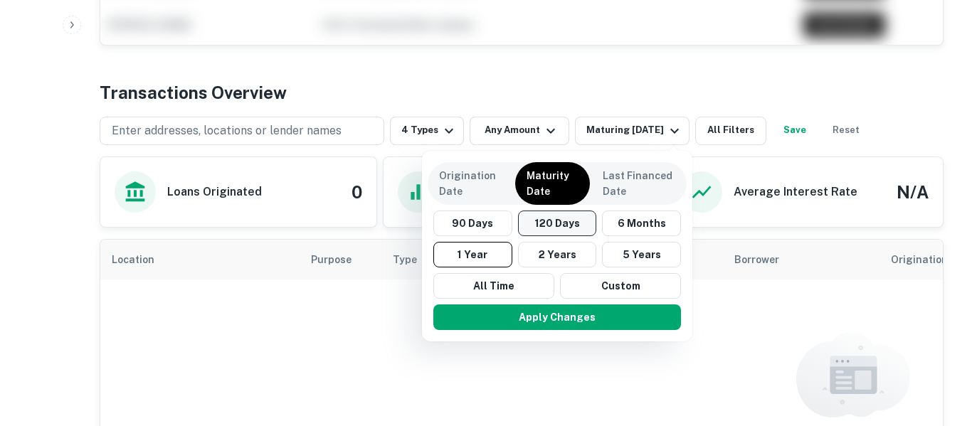
click at [565, 229] on button "120 Days" at bounding box center [557, 224] width 79 height 26
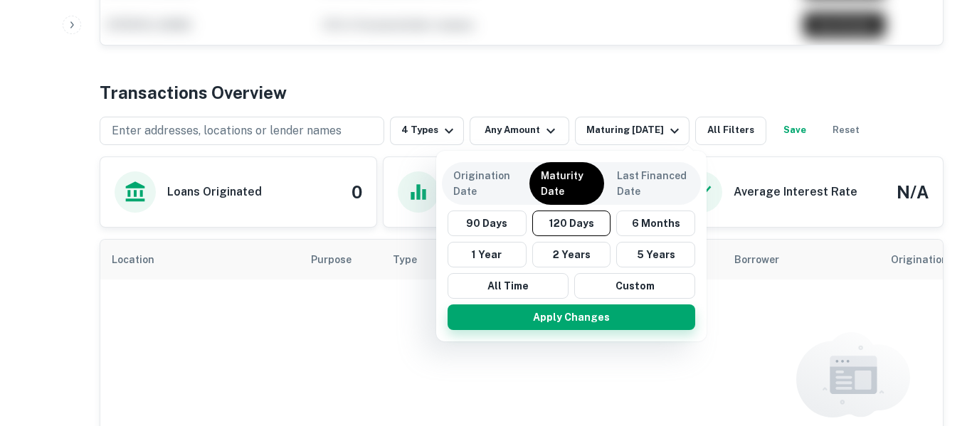
click at [578, 323] on button "Apply Changes" at bounding box center [571, 317] width 248 height 26
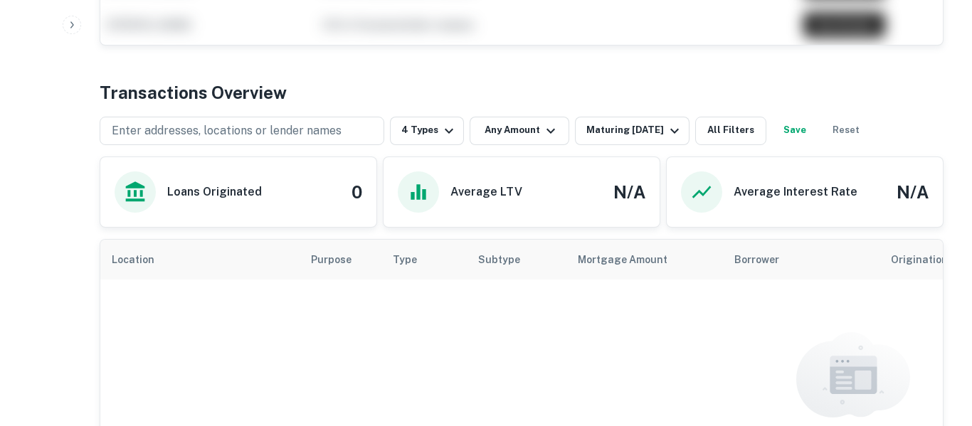
click at [811, 132] on button "Save" at bounding box center [795, 131] width 46 height 28
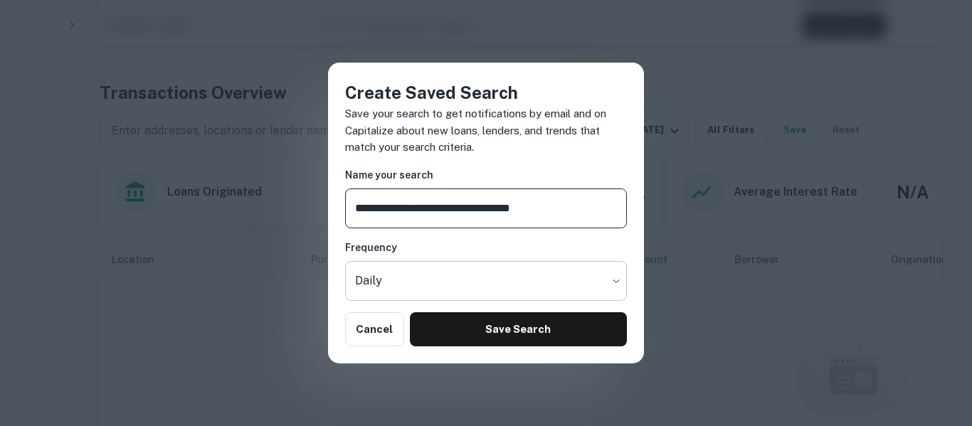
type input "**********"
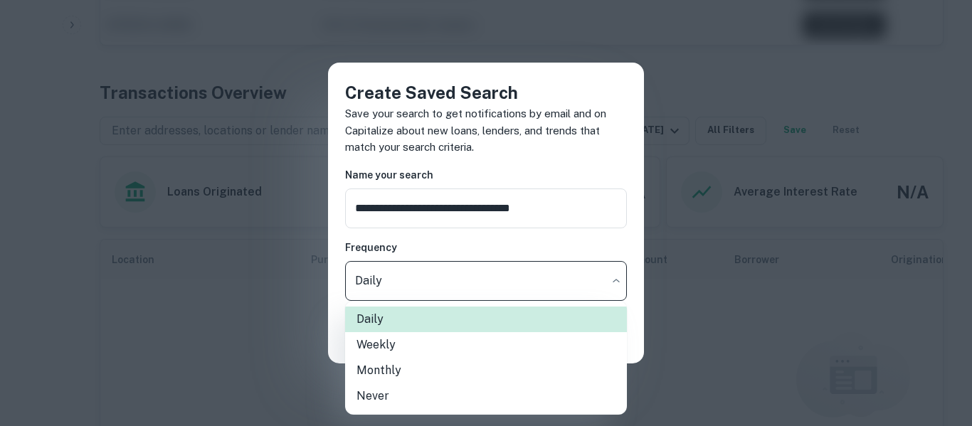
click at [465, 349] on li "Weekly" at bounding box center [486, 345] width 282 height 26
type input "******"
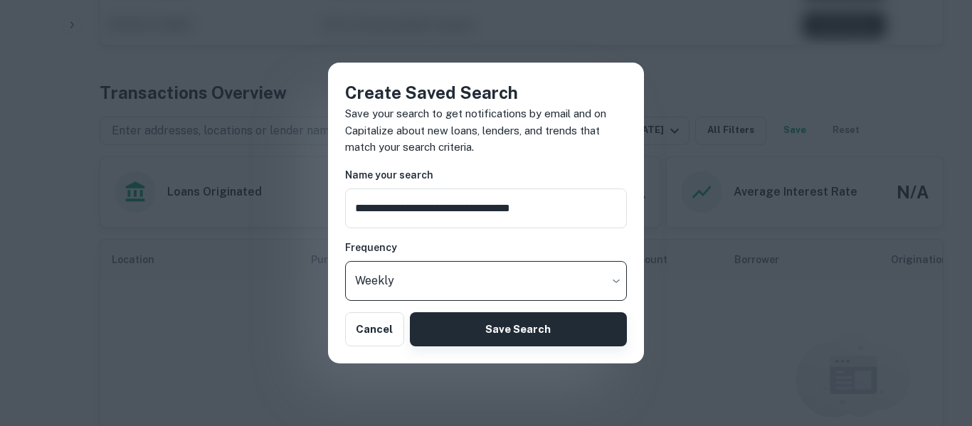
click at [491, 334] on button "Save Search" at bounding box center [518, 329] width 217 height 34
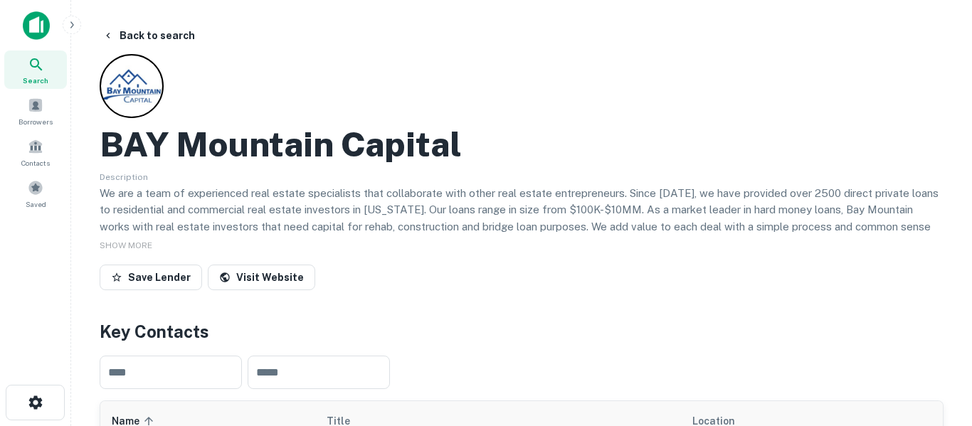
click at [52, 70] on div "Search" at bounding box center [35, 69] width 63 height 38
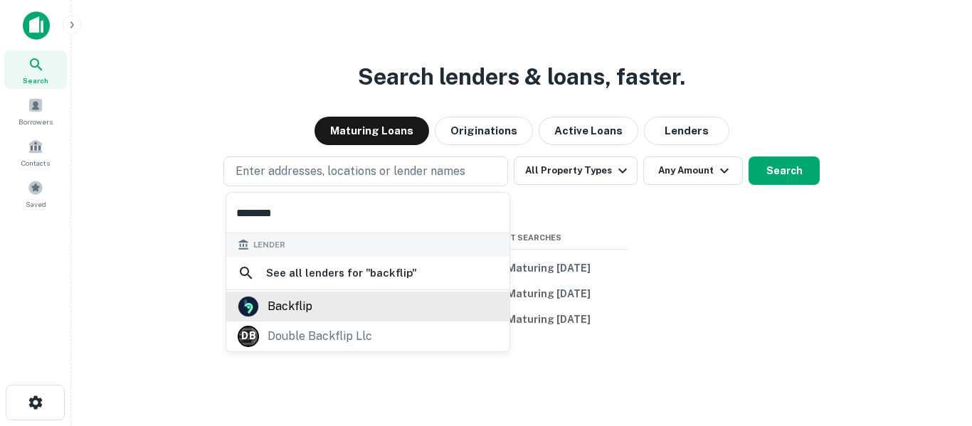
type input "********"
click at [307, 307] on div "backflip" at bounding box center [289, 306] width 45 height 21
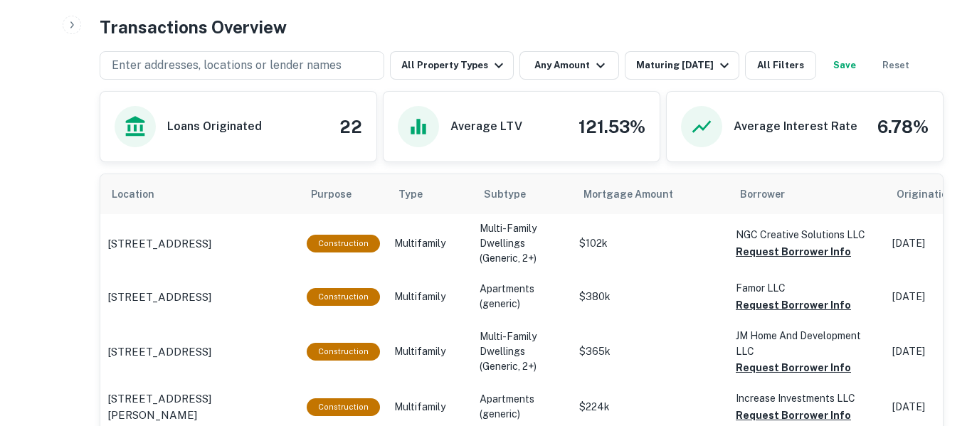
scroll to position [730, 0]
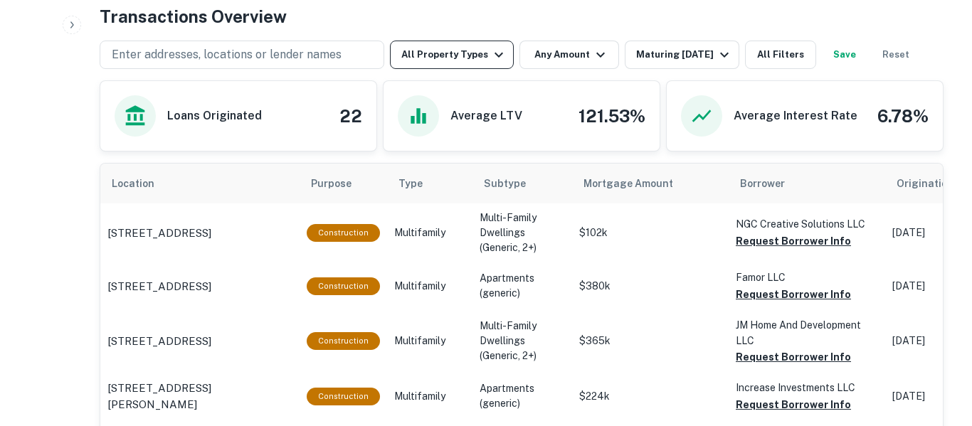
click at [490, 58] on icon "button" at bounding box center [498, 54] width 17 height 17
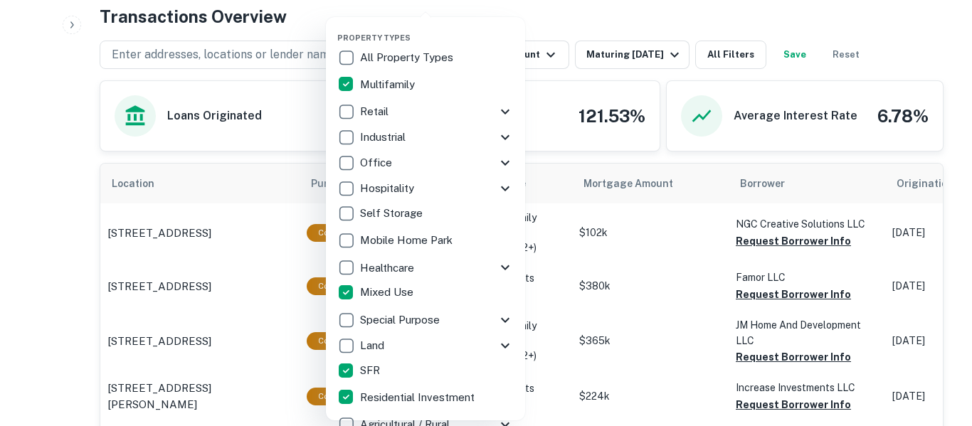
click at [666, 29] on div at bounding box center [486, 213] width 972 height 426
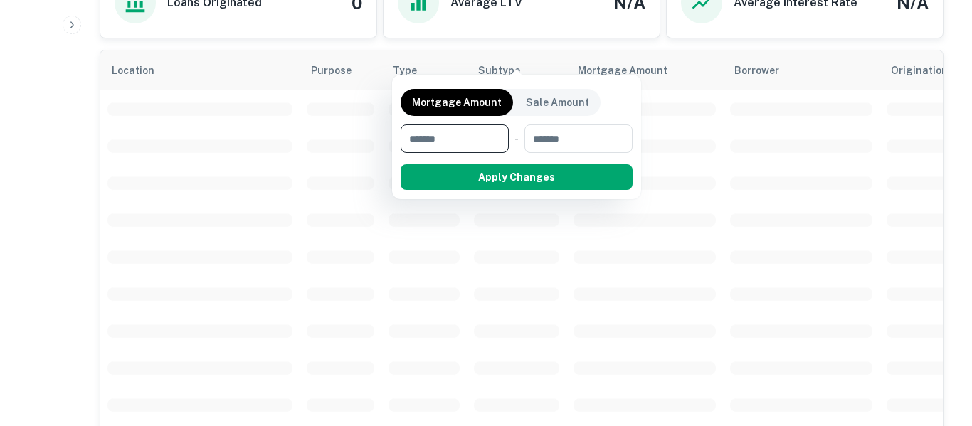
scroll to position [617, 0]
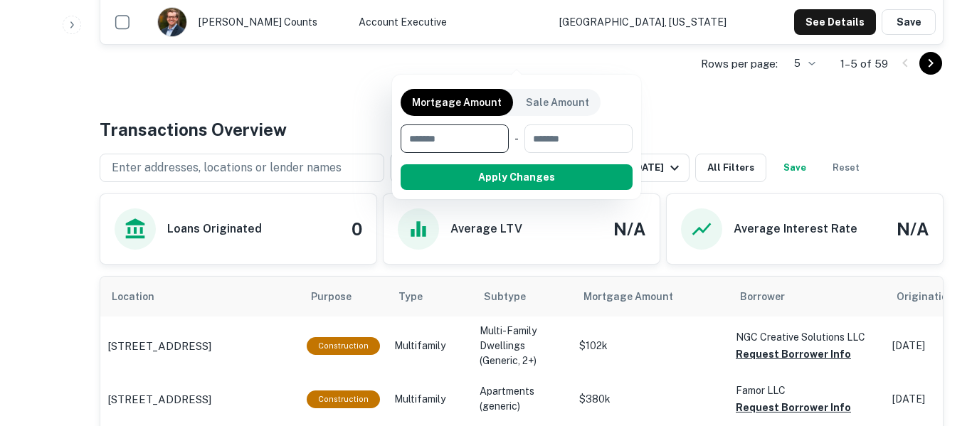
click at [629, 60] on div at bounding box center [486, 213] width 972 height 426
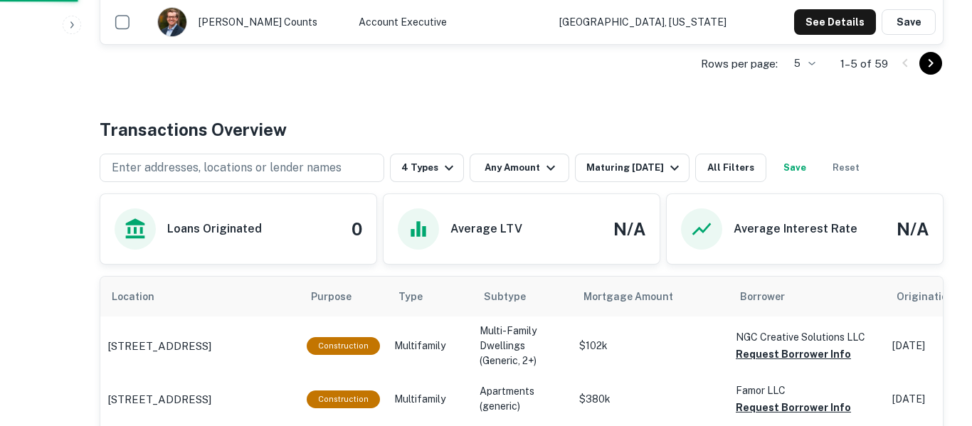
click at [632, 57] on div at bounding box center [486, 213] width 972 height 426
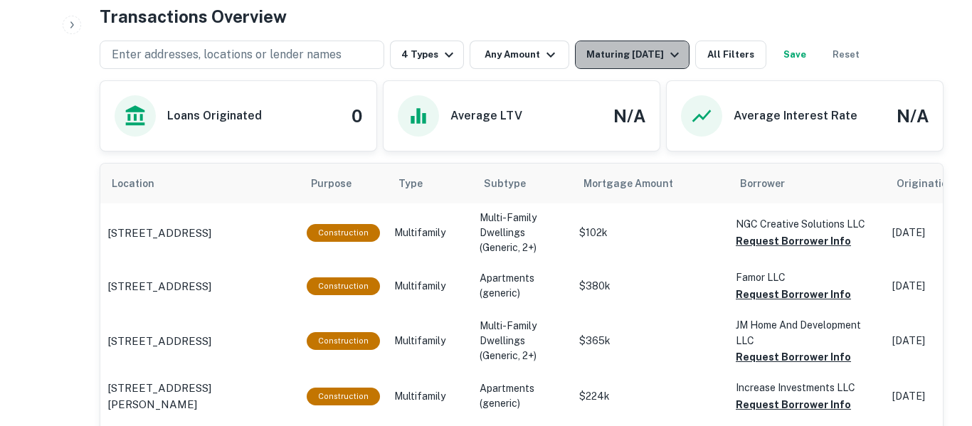
click at [629, 61] on div "Maturing [DATE]" at bounding box center [634, 54] width 97 height 17
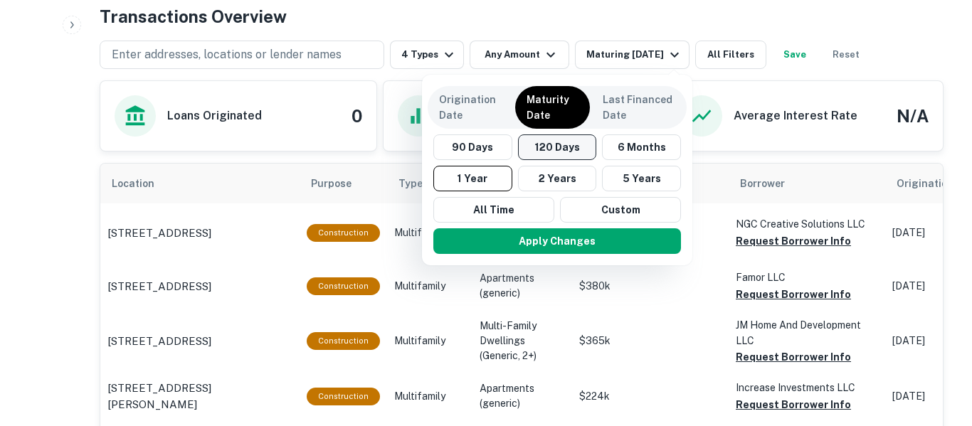
click at [553, 150] on button "120 Days" at bounding box center [557, 147] width 79 height 26
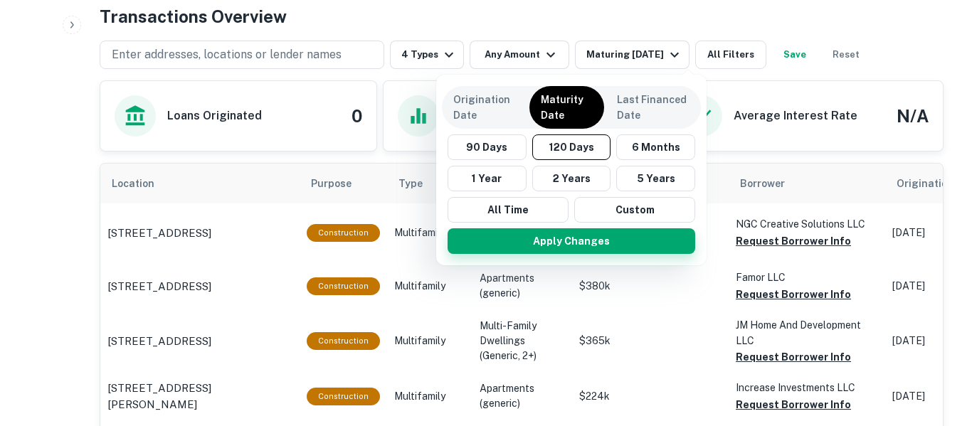
click at [570, 246] on button "Apply Changes" at bounding box center [571, 241] width 248 height 26
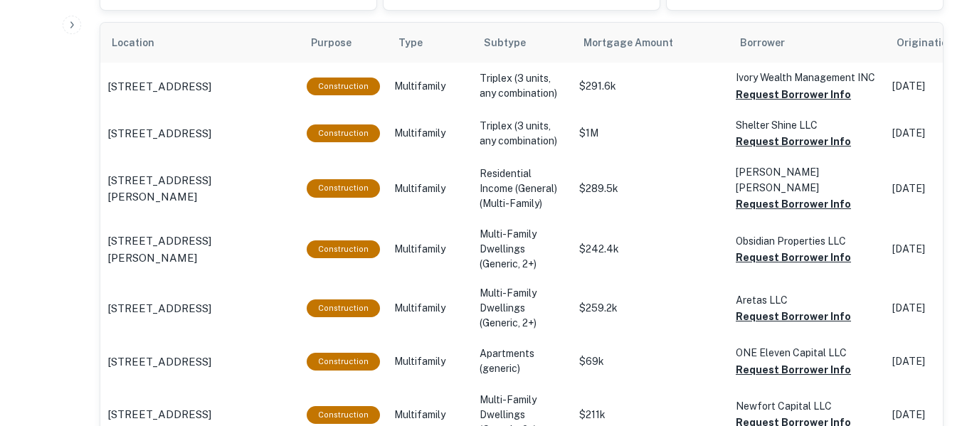
scroll to position [875, 0]
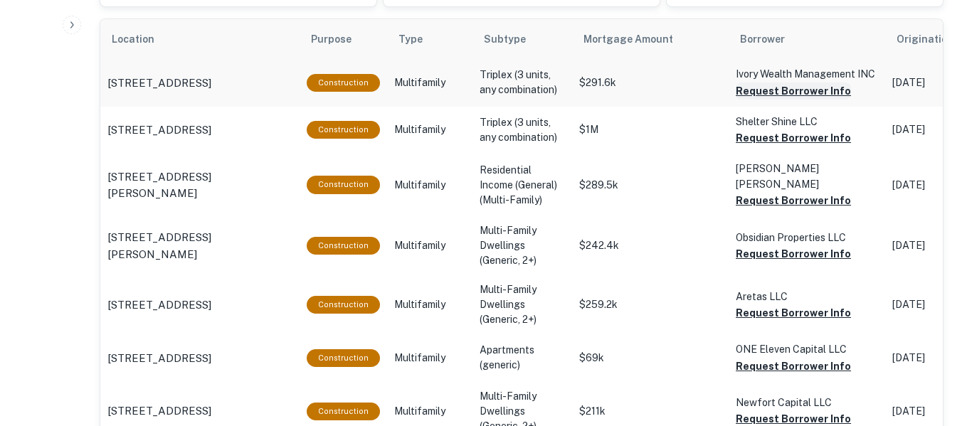
click at [823, 96] on button "Request Borrower Info" at bounding box center [792, 91] width 115 height 17
click at [836, 144] on button "Request Borrower Info" at bounding box center [792, 137] width 115 height 17
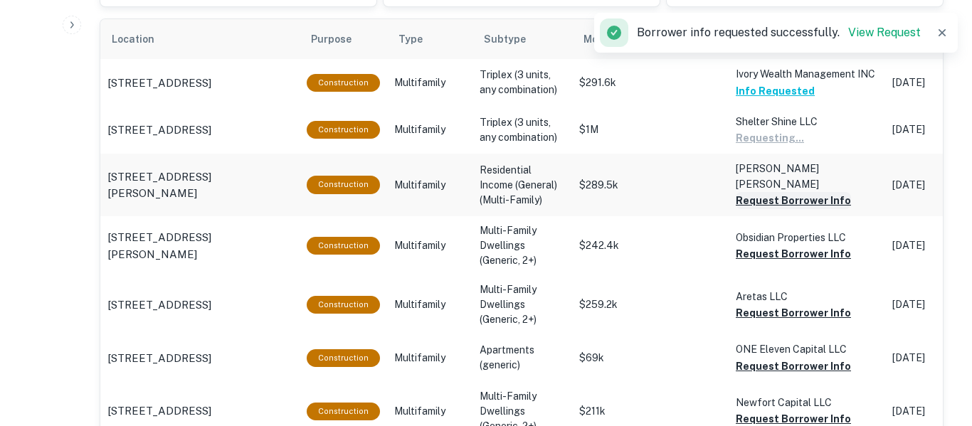
click at [833, 197] on button "Request Borrower Info" at bounding box center [792, 200] width 115 height 17
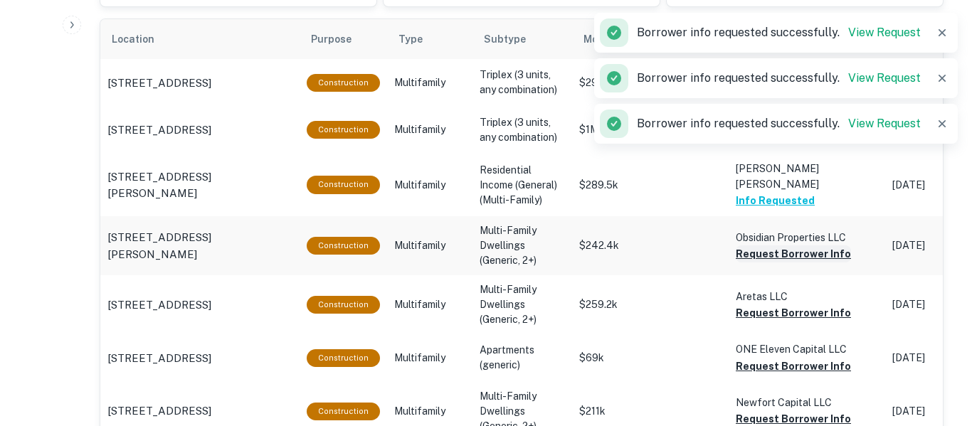
click at [832, 257] on button "Request Borrower Info" at bounding box center [792, 253] width 115 height 17
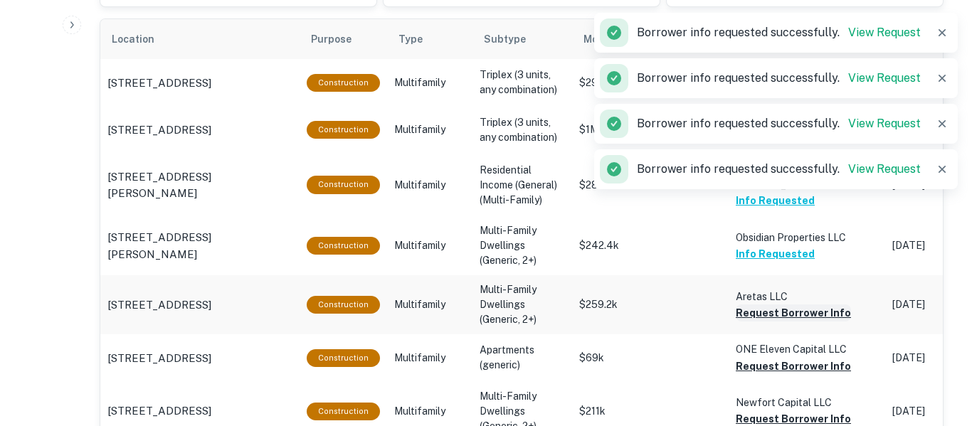
click at [830, 313] on button "Request Borrower Info" at bounding box center [792, 312] width 115 height 17
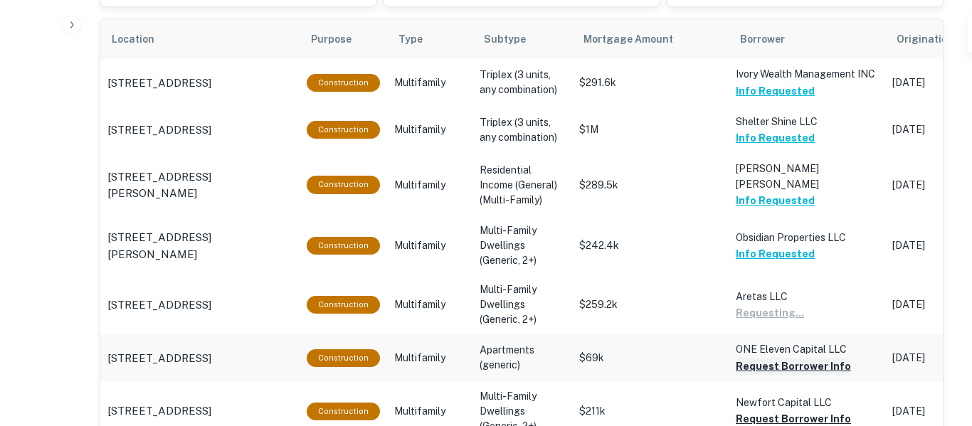
click at [830, 364] on button "Request Borrower Info" at bounding box center [792, 366] width 115 height 17
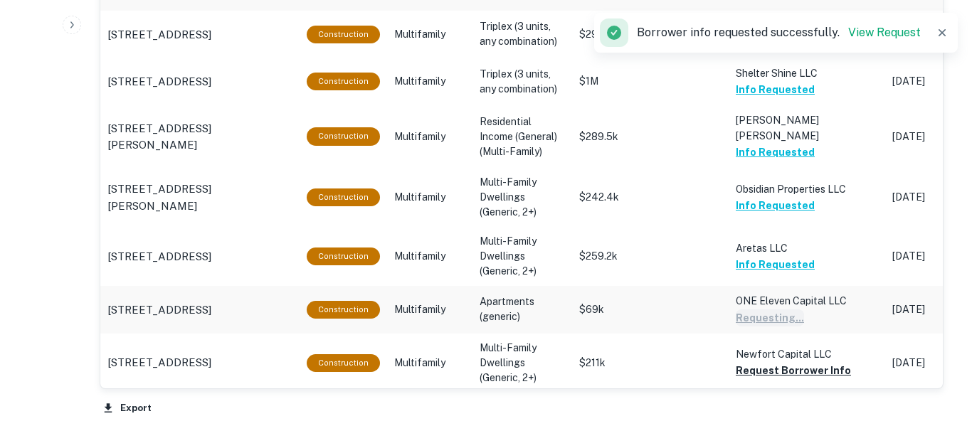
scroll to position [927, 0]
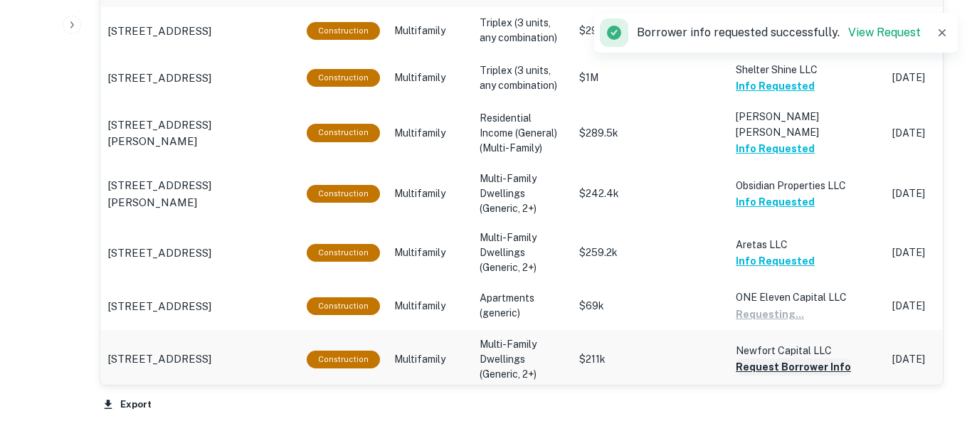
click at [822, 371] on button "Request Borrower Info" at bounding box center [792, 366] width 115 height 17
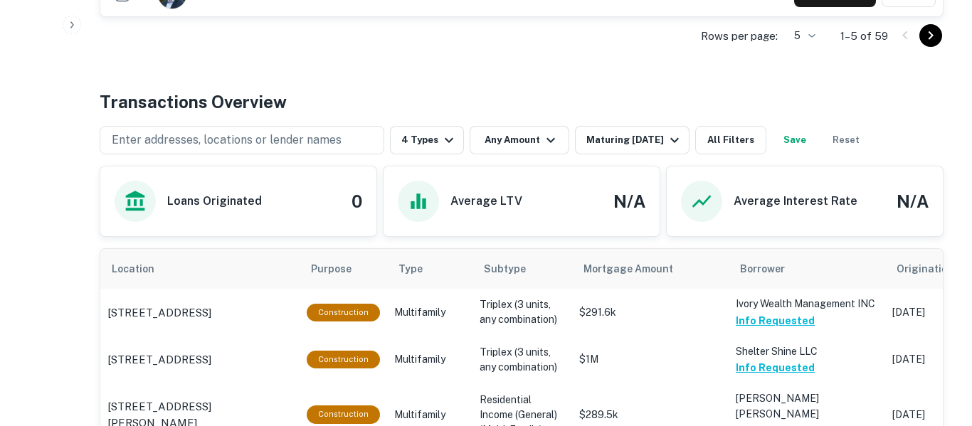
scroll to position [644, 0]
click at [814, 141] on button "Save" at bounding box center [795, 141] width 46 height 28
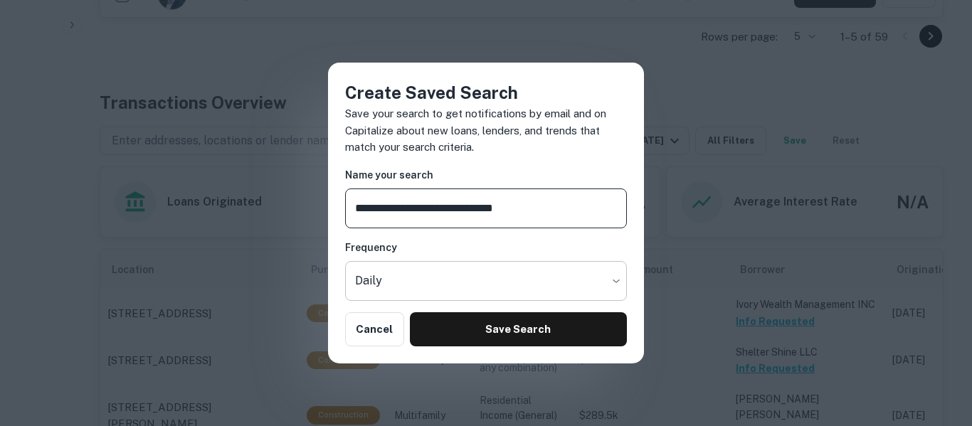
type input "**********"
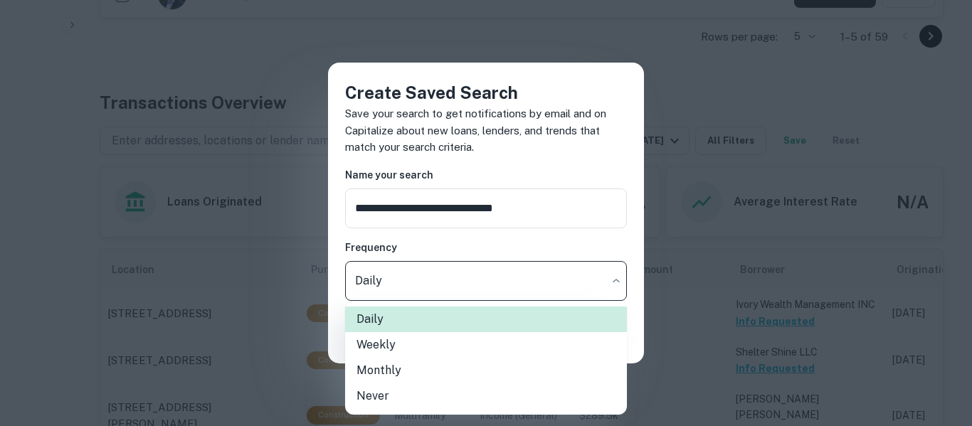
click at [458, 355] on li "Weekly" at bounding box center [486, 345] width 282 height 26
type input "******"
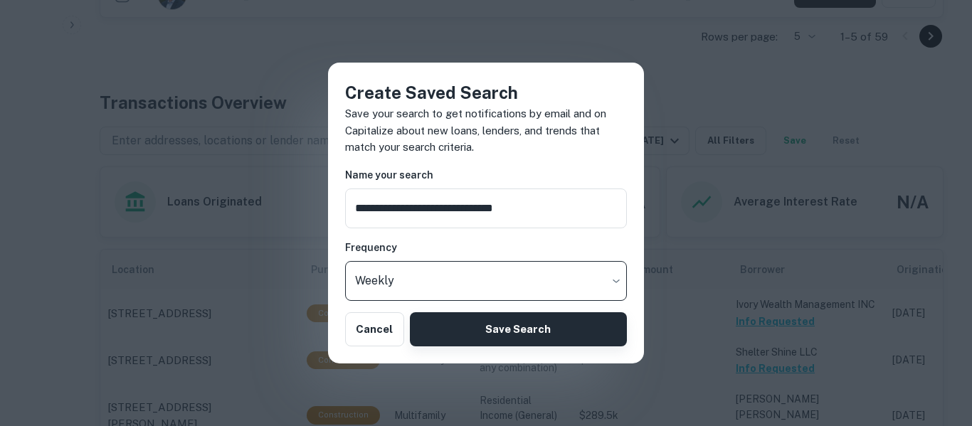
click at [487, 332] on button "Save Search" at bounding box center [518, 329] width 217 height 34
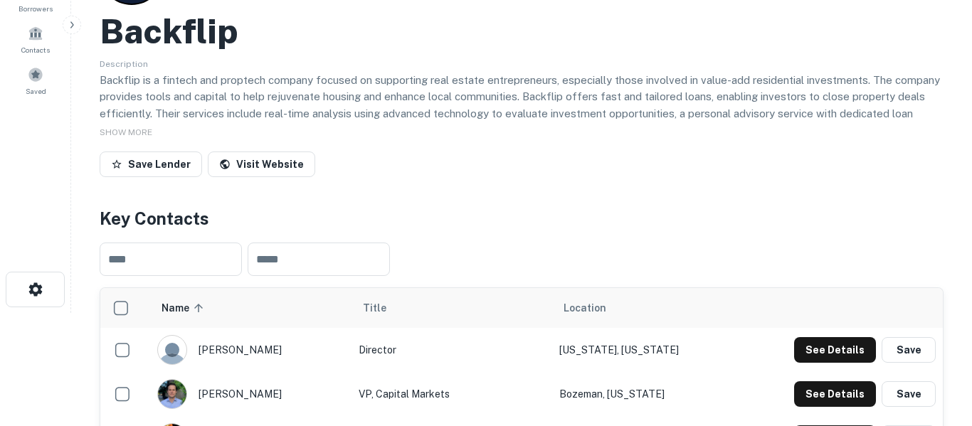
scroll to position [34, 0]
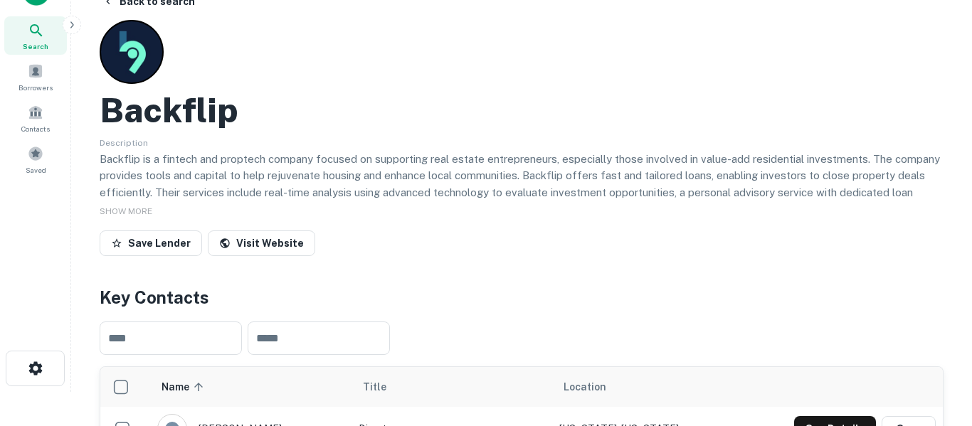
click at [45, 30] on div "Search" at bounding box center [35, 35] width 63 height 38
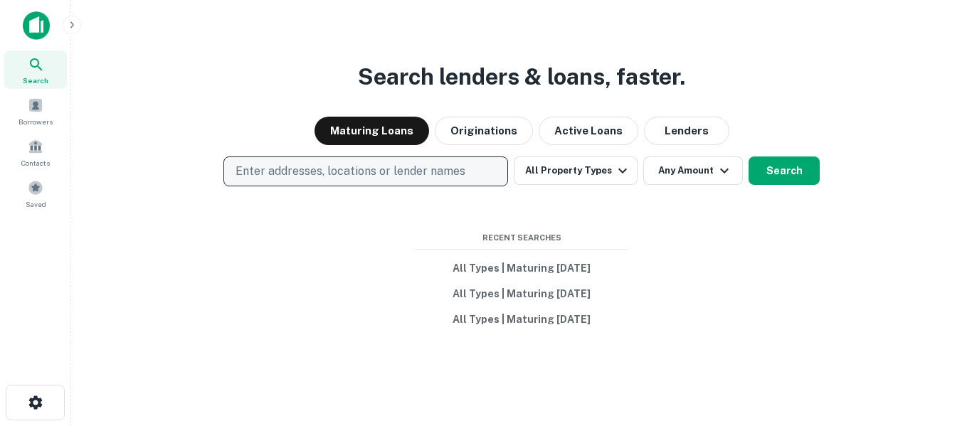
click at [467, 172] on button "Enter addresses, locations or lender names" at bounding box center [365, 171] width 284 height 30
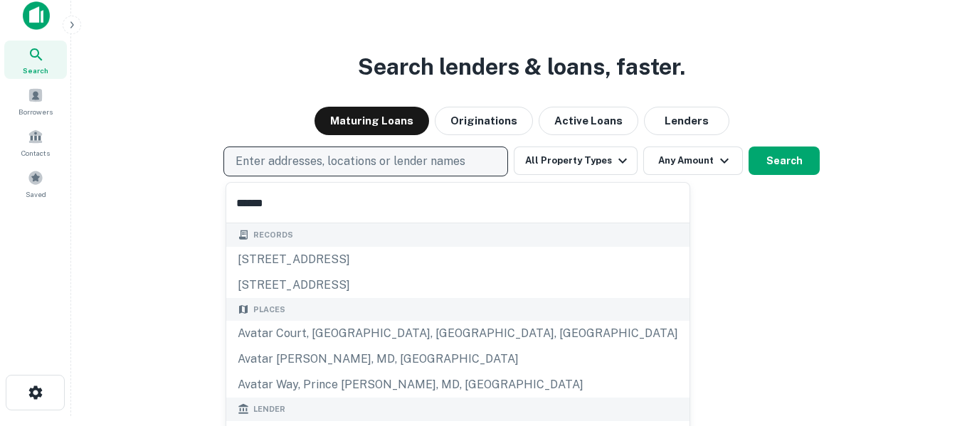
scroll to position [70, 0]
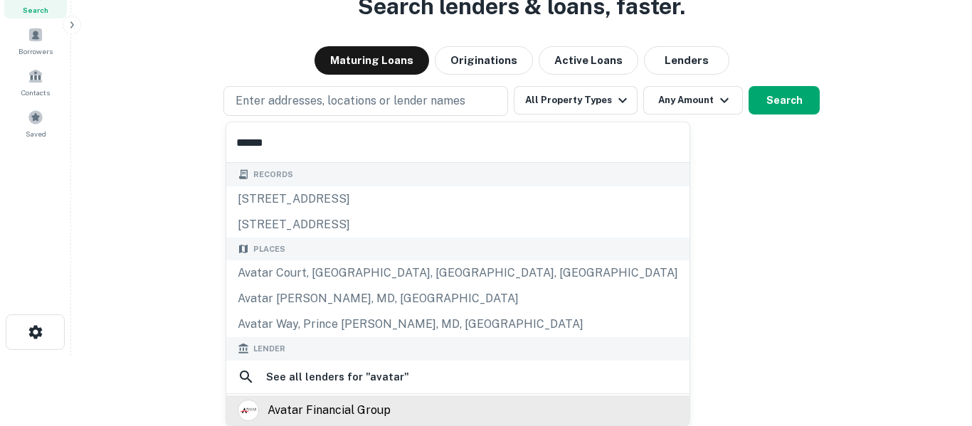
type input "******"
click at [351, 411] on div "avatar financial group" at bounding box center [328, 410] width 123 height 21
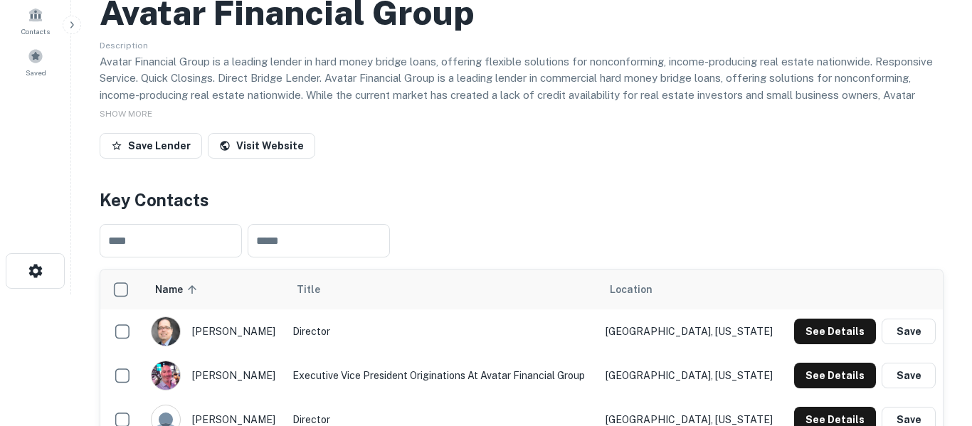
scroll to position [132, 0]
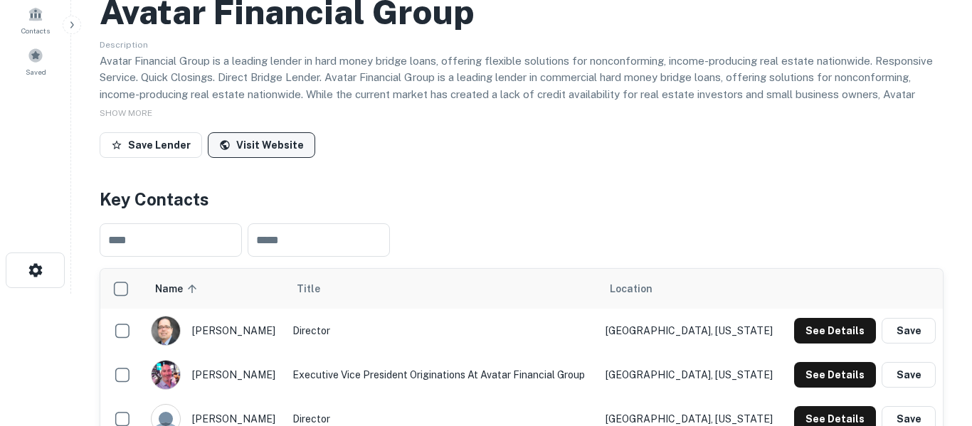
click at [277, 151] on link "Visit Website" at bounding box center [261, 145] width 107 height 26
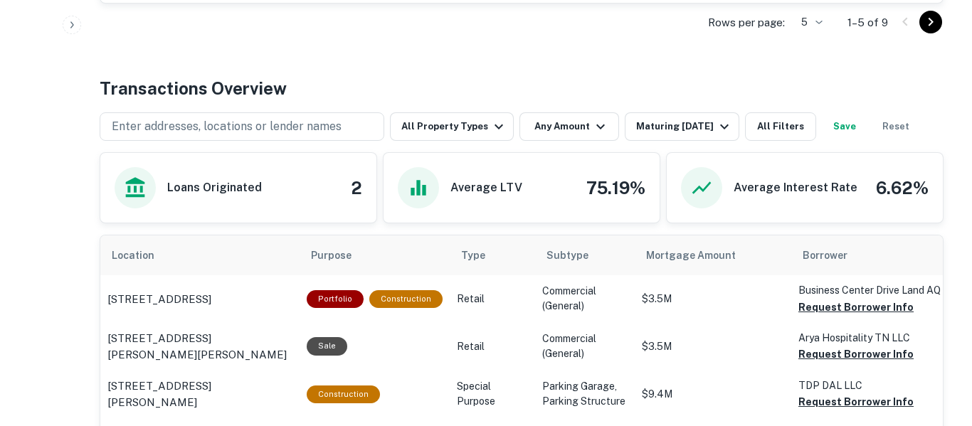
scroll to position [654, 0]
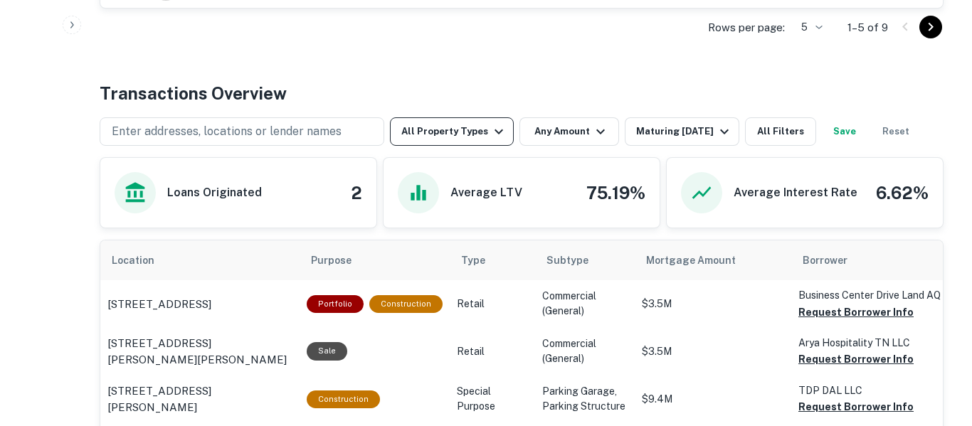
click at [490, 129] on icon "button" at bounding box center [498, 131] width 17 height 17
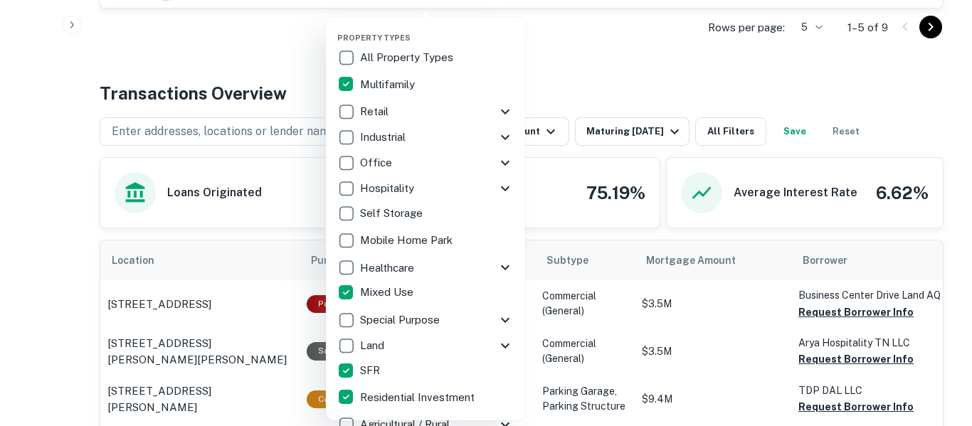
click at [599, 59] on div at bounding box center [486, 213] width 972 height 426
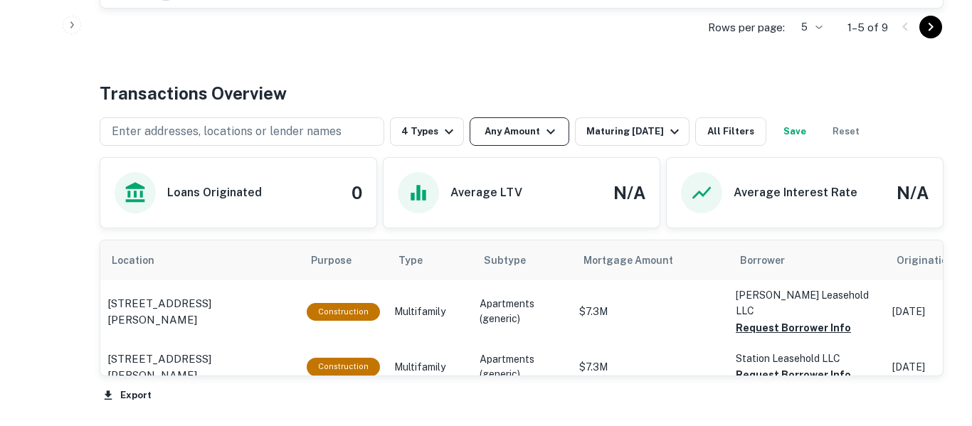
click at [555, 132] on icon "button" at bounding box center [550, 131] width 17 height 17
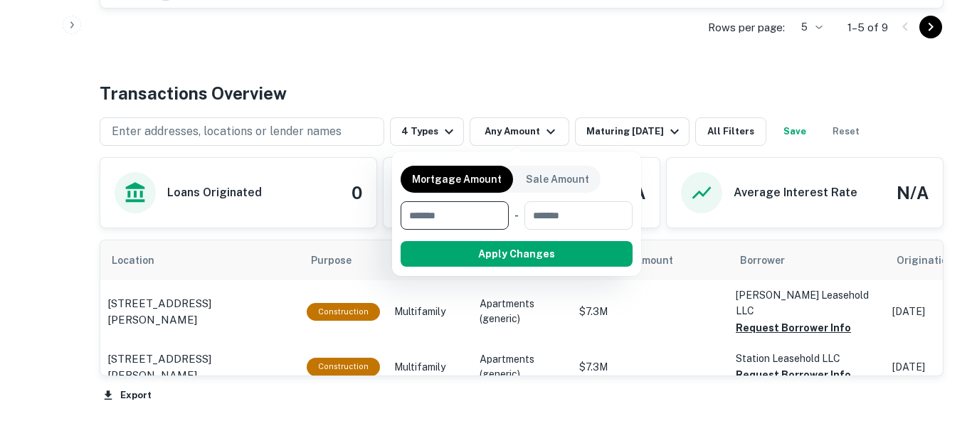
click at [616, 142] on div at bounding box center [486, 213] width 972 height 426
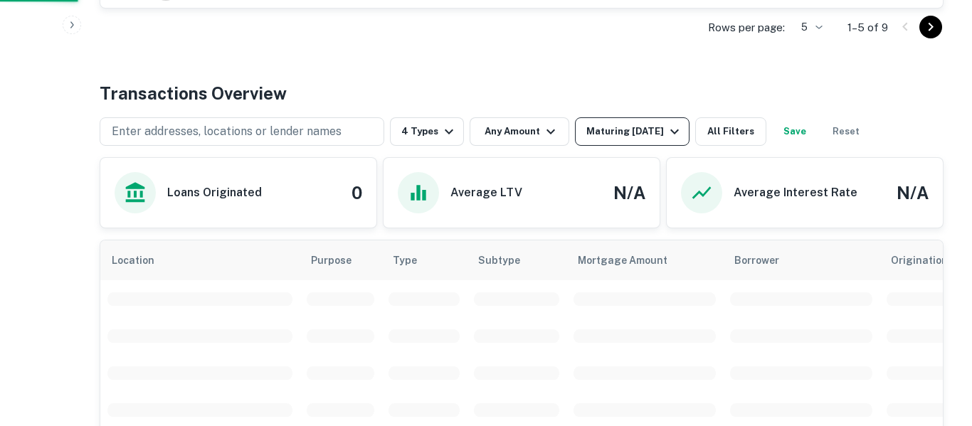
click at [620, 132] on div "Maturing [DATE]" at bounding box center [634, 131] width 97 height 17
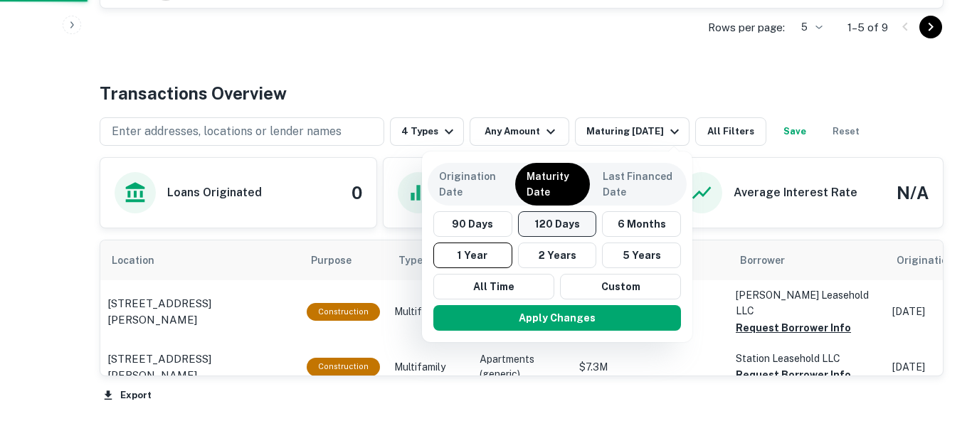
click at [560, 226] on button "120 Days" at bounding box center [557, 224] width 79 height 26
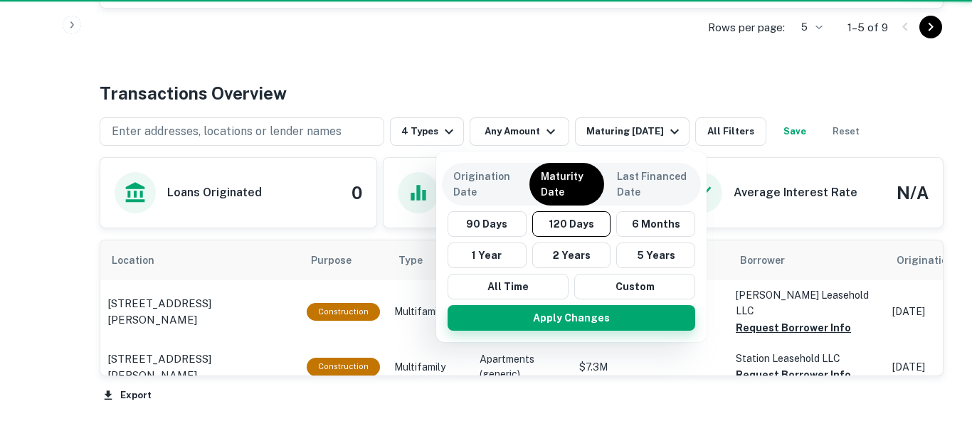
click at [580, 325] on button "Apply Changes" at bounding box center [571, 318] width 248 height 26
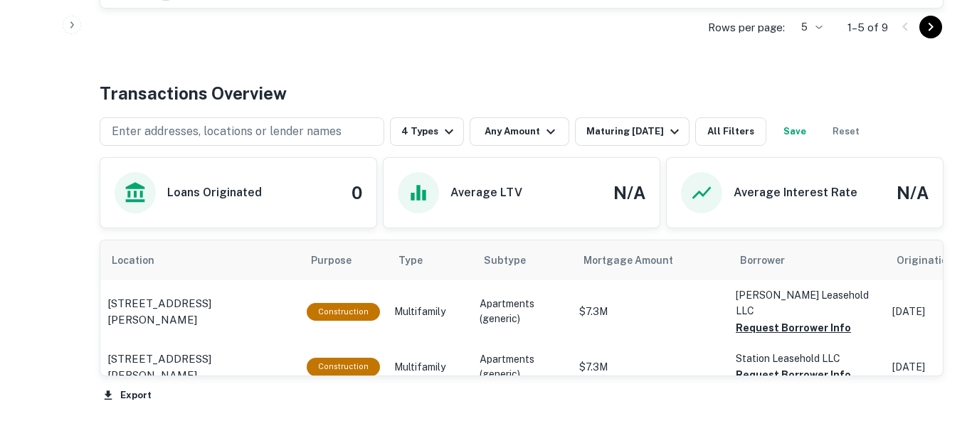
click at [811, 135] on button "Save" at bounding box center [795, 131] width 46 height 28
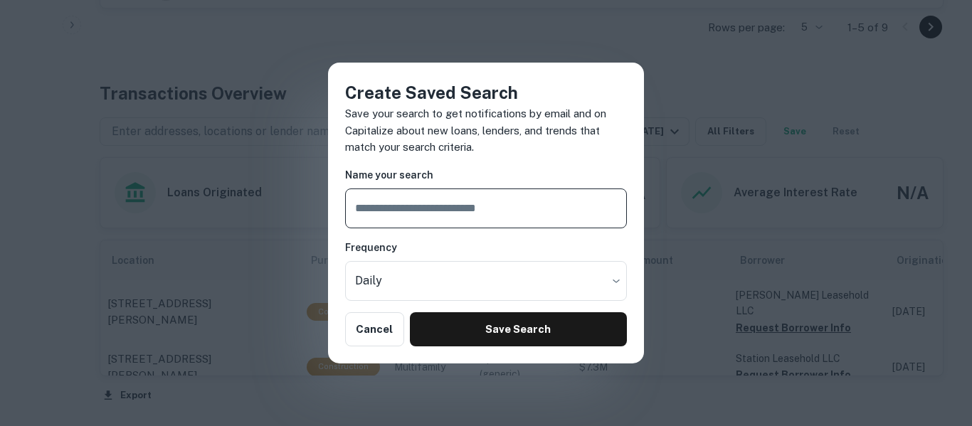
click at [532, 216] on input "text" at bounding box center [486, 208] width 282 height 40
type input "**********"
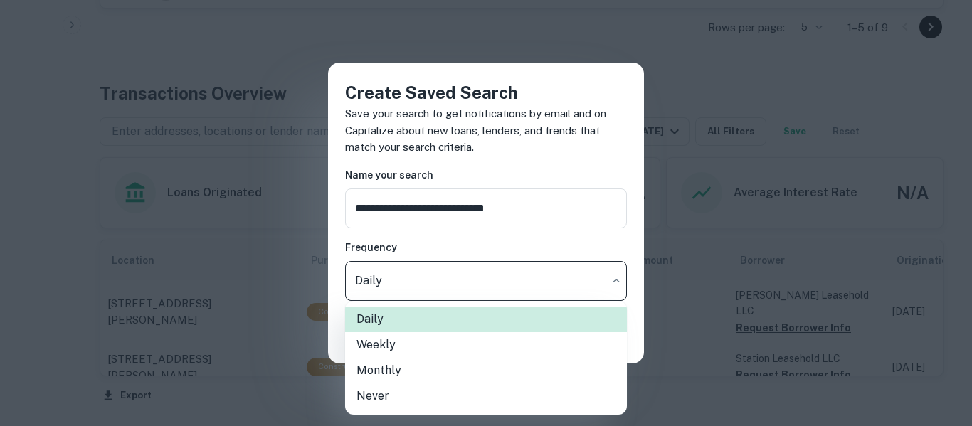
click at [420, 353] on li "Weekly" at bounding box center [486, 345] width 282 height 26
type input "******"
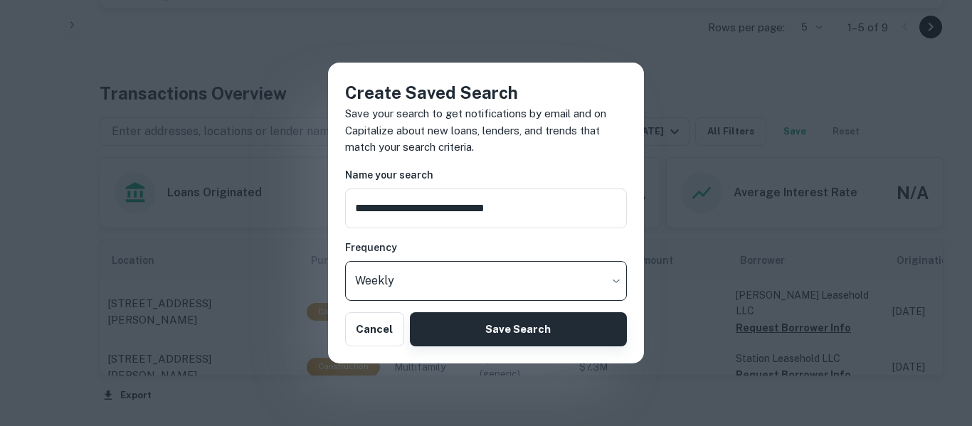
click at [484, 335] on button "Save Search" at bounding box center [518, 329] width 217 height 34
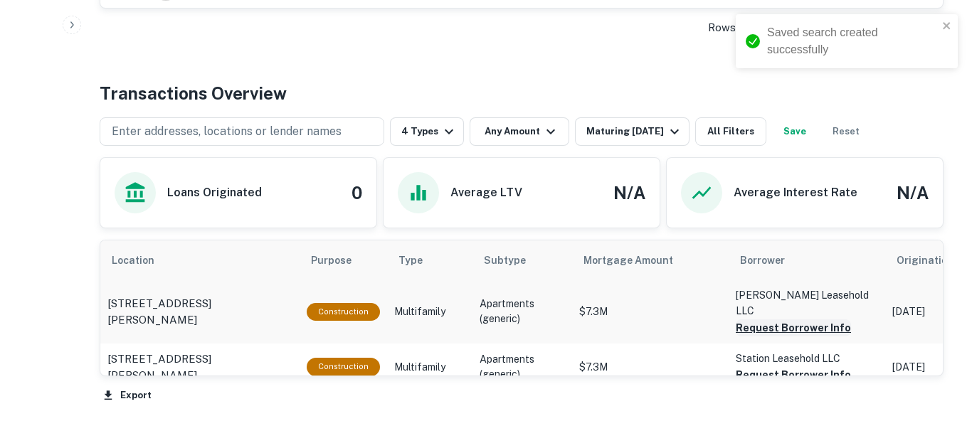
click at [786, 319] on button "Request Borrower Info" at bounding box center [792, 327] width 115 height 17
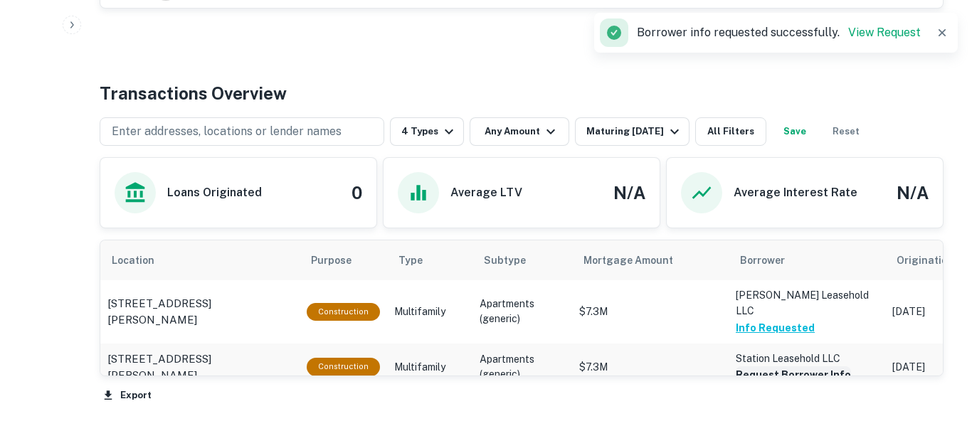
click at [784, 366] on button "Request Borrower Info" at bounding box center [792, 374] width 115 height 17
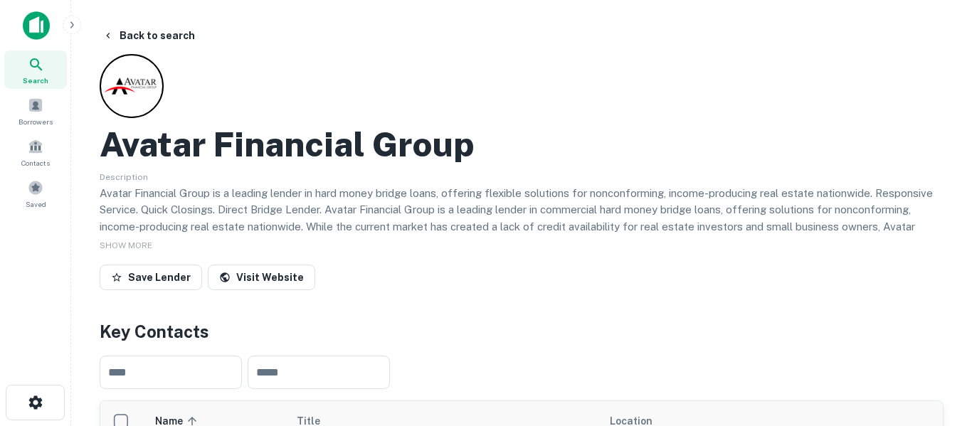
click at [39, 77] on span "Search" at bounding box center [36, 80] width 26 height 11
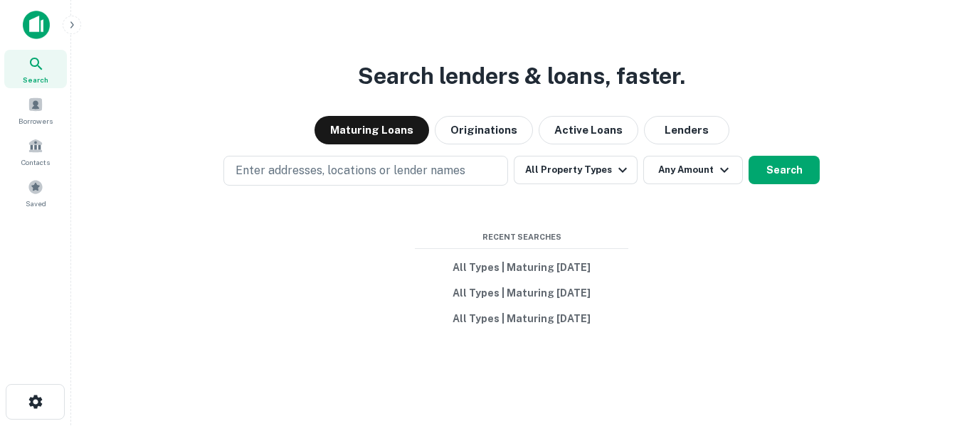
scroll to position [1, 0]
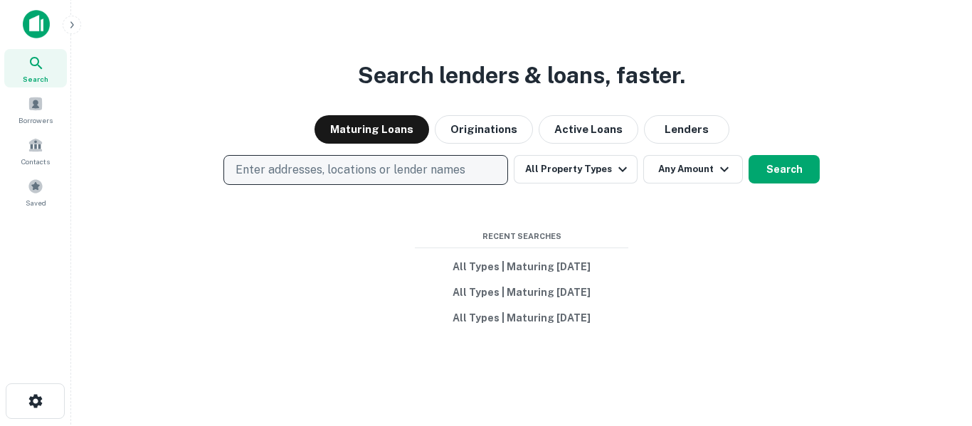
click at [454, 182] on button "Enter addresses, locations or lender names" at bounding box center [365, 170] width 284 height 30
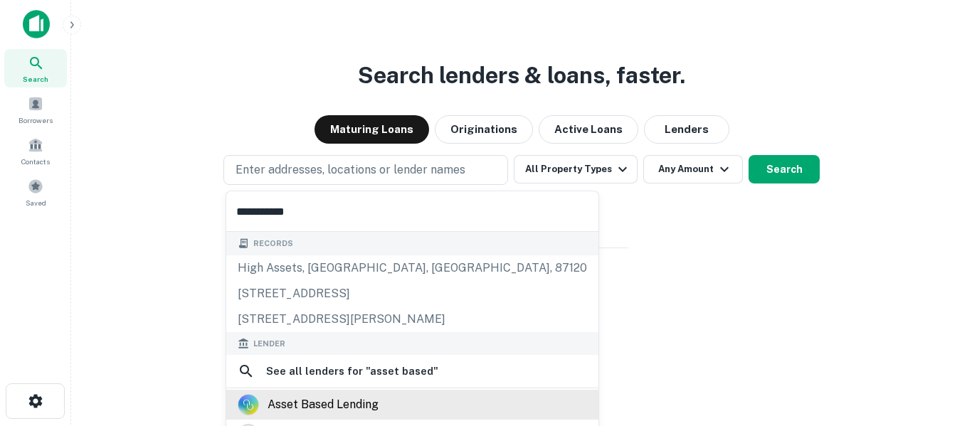
type input "**********"
click at [371, 404] on div "asset based lending" at bounding box center [322, 404] width 111 height 21
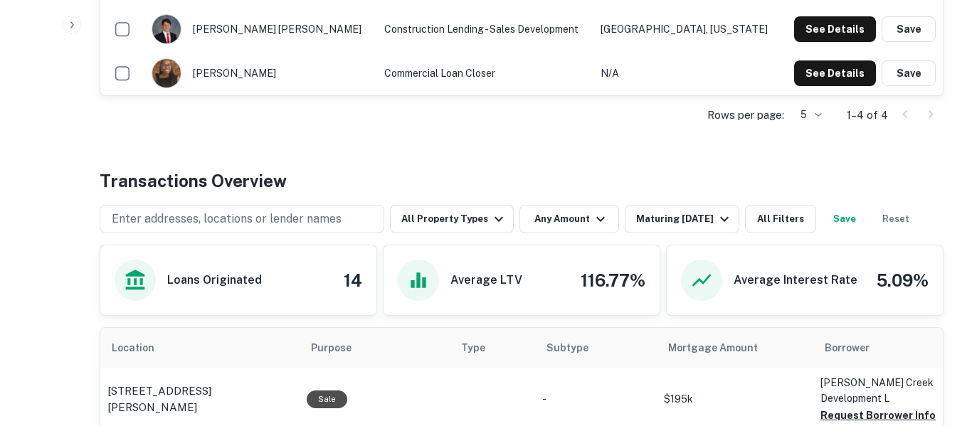
scroll to position [514, 0]
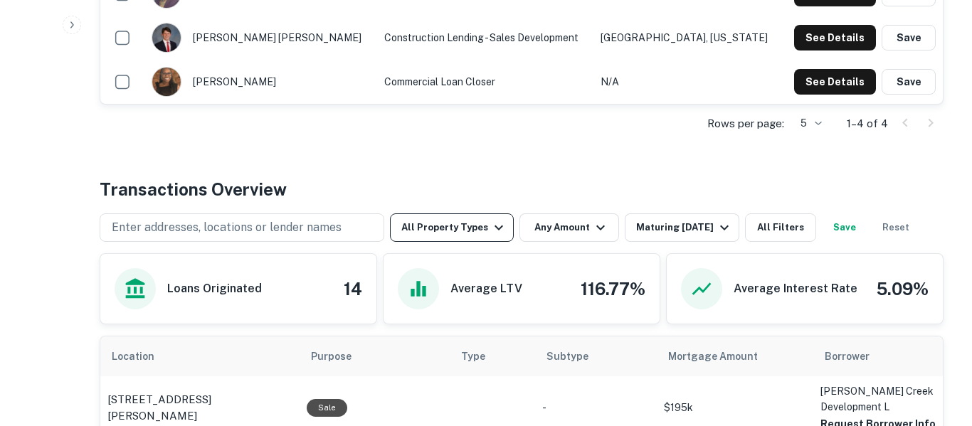
click at [494, 236] on icon "button" at bounding box center [498, 227] width 17 height 17
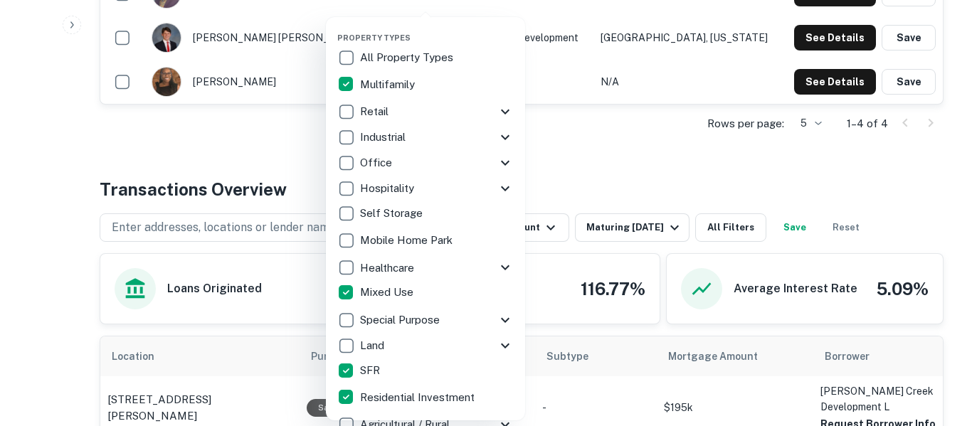
click at [598, 168] on div at bounding box center [486, 213] width 972 height 426
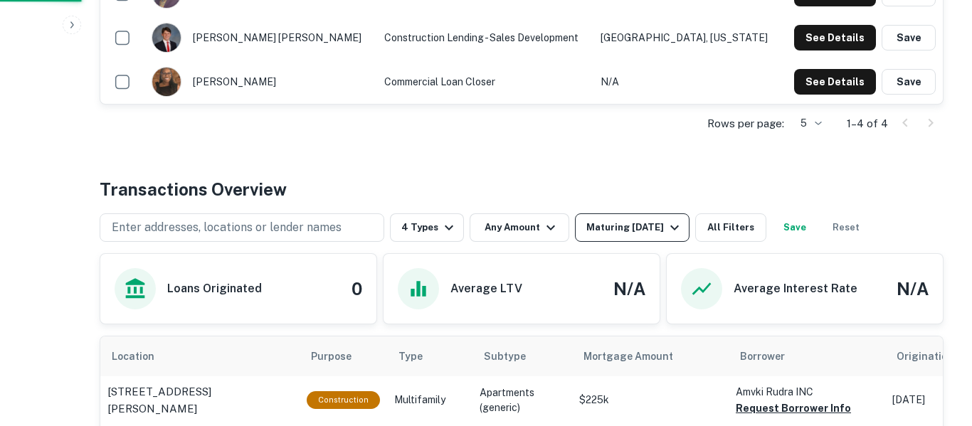
click at [640, 225] on div "Maturing [DATE]" at bounding box center [634, 227] width 97 height 17
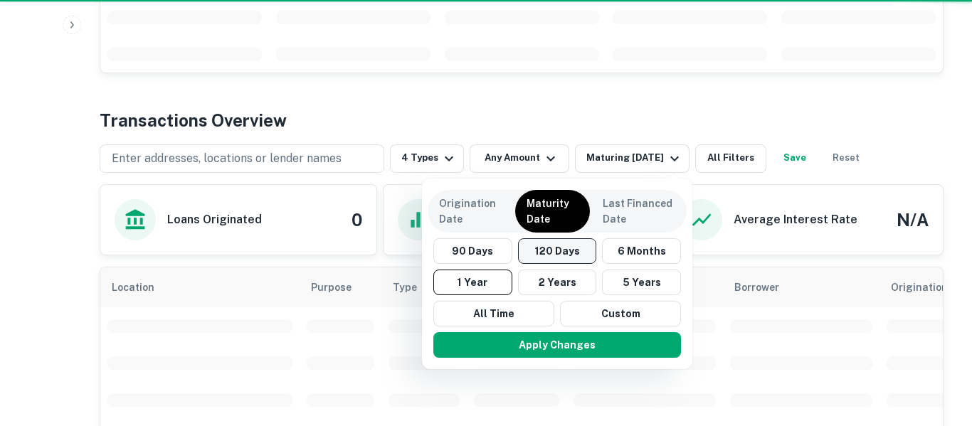
click at [568, 255] on button "120 Days" at bounding box center [557, 251] width 79 height 26
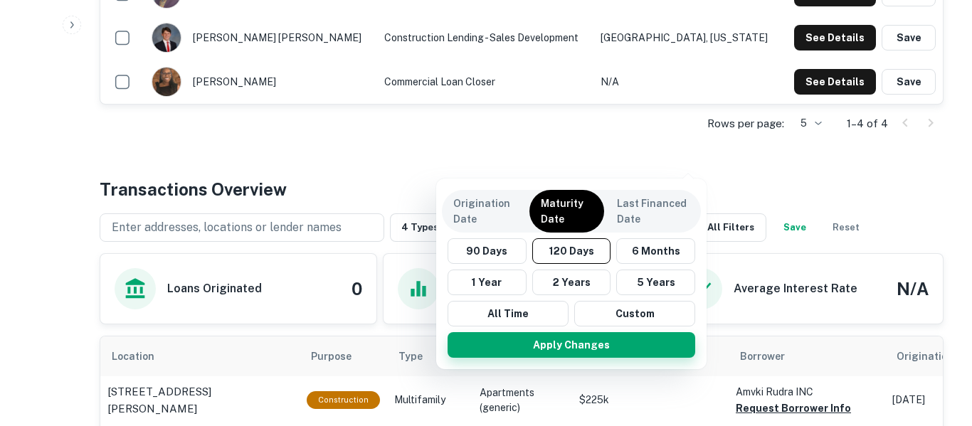
click at [582, 353] on button "Apply Changes" at bounding box center [571, 345] width 248 height 26
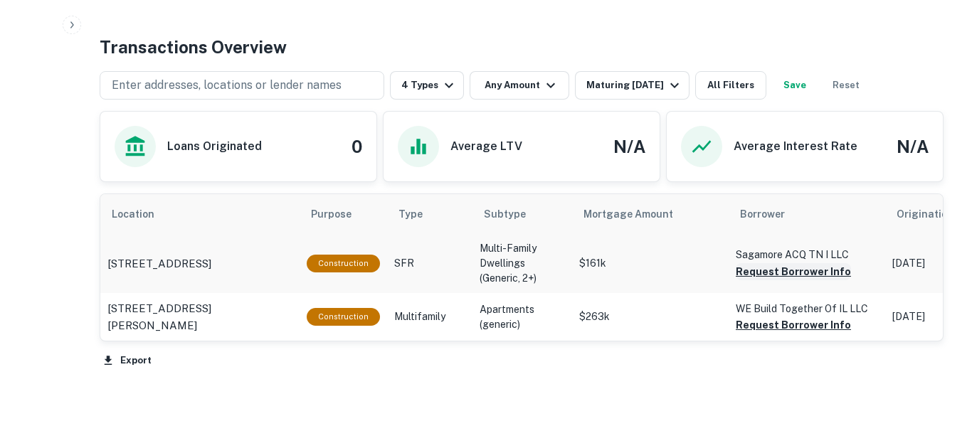
click at [806, 271] on button "Request Borrower Info" at bounding box center [792, 271] width 115 height 17
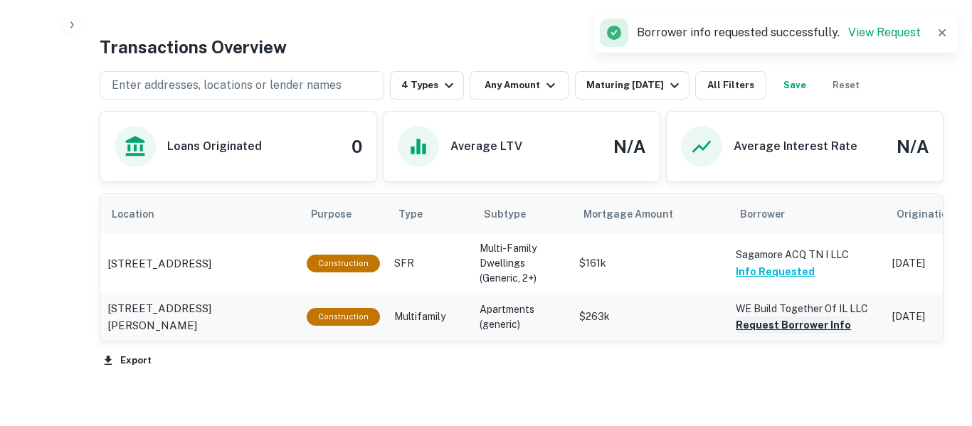
click at [809, 330] on button "Request Borrower Info" at bounding box center [792, 324] width 115 height 17
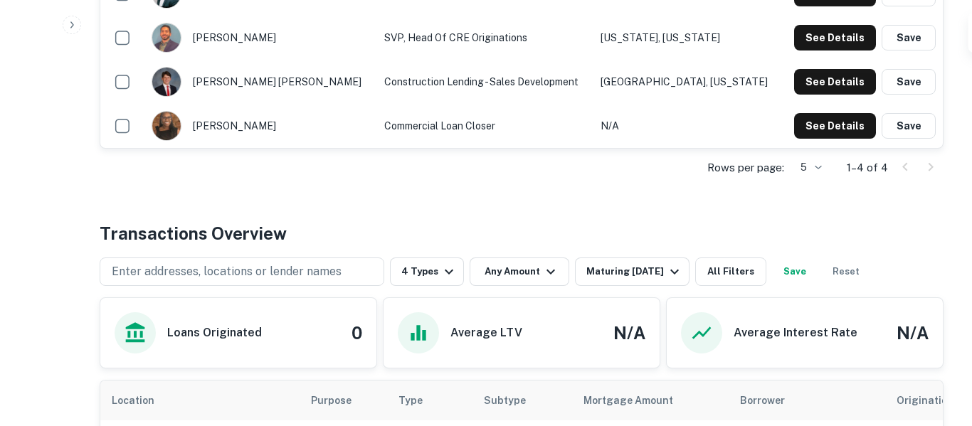
scroll to position [473, 0]
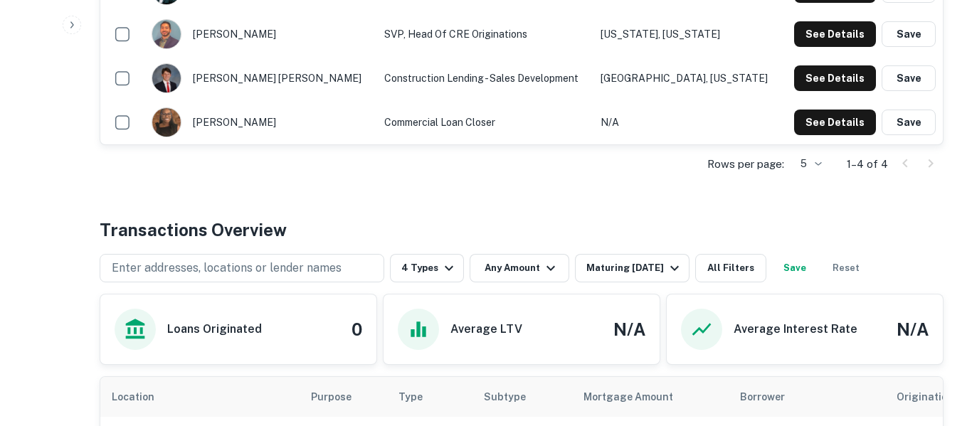
click at [808, 277] on button "Save" at bounding box center [795, 268] width 46 height 28
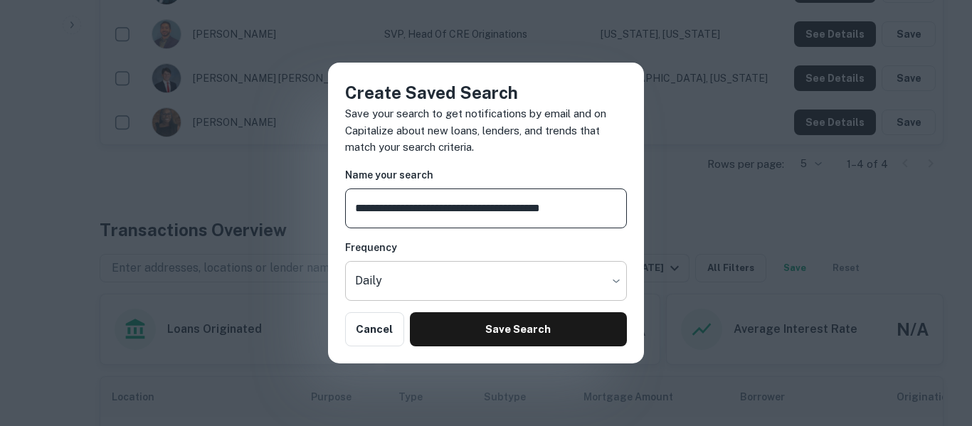
type input "**********"
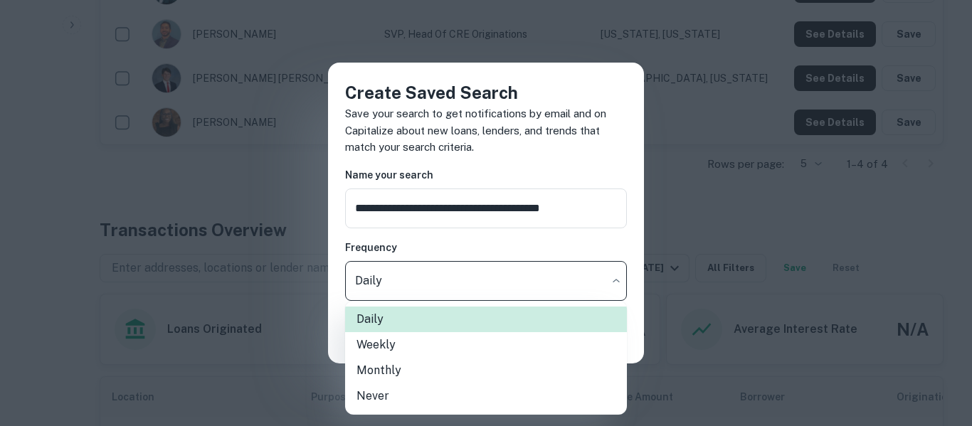
click at [456, 353] on li "Weekly" at bounding box center [486, 345] width 282 height 26
type input "******"
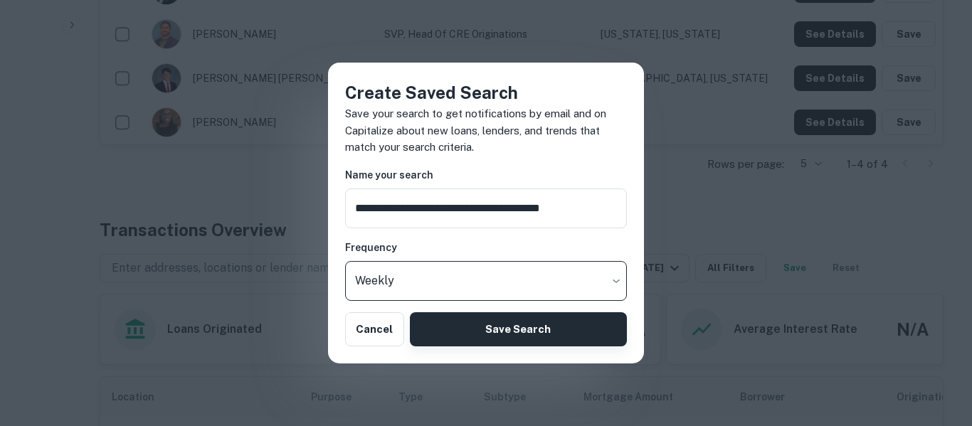
click at [484, 335] on button "Save Search" at bounding box center [518, 329] width 217 height 34
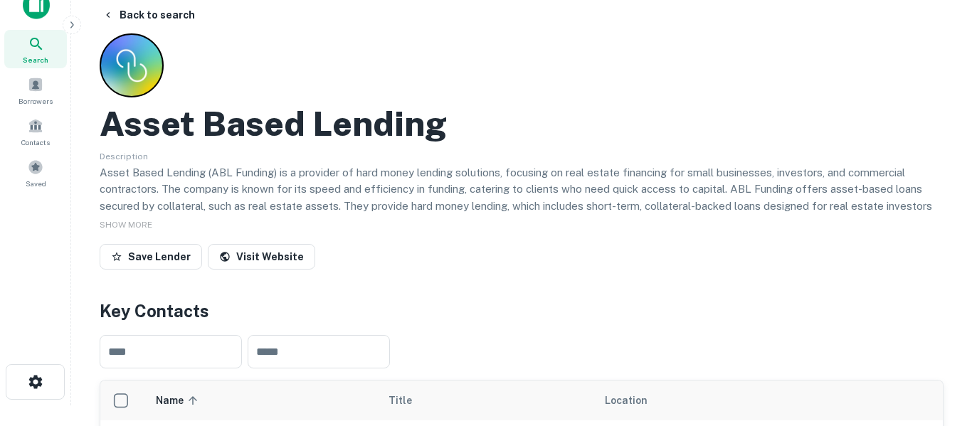
scroll to position [0, 0]
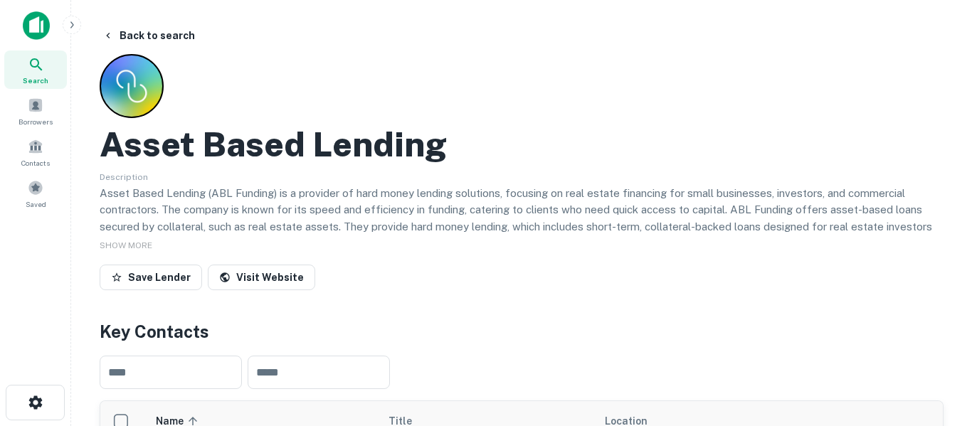
click at [44, 61] on icon at bounding box center [36, 64] width 17 height 17
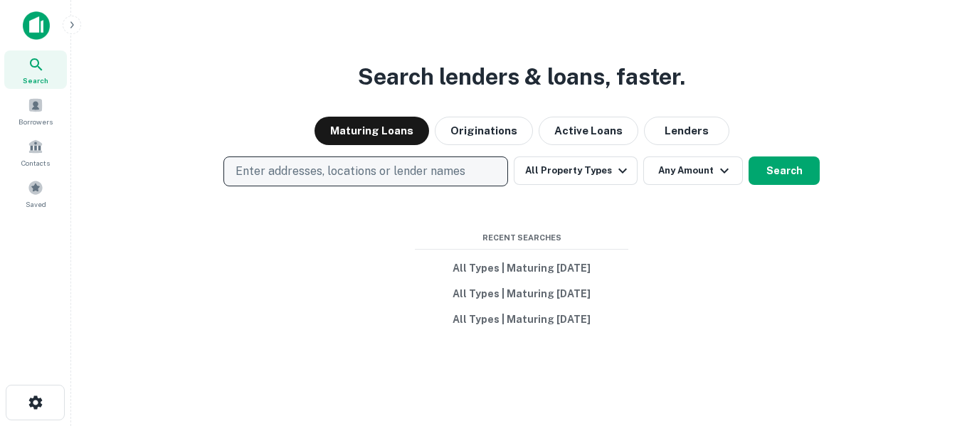
click at [406, 176] on p "Enter addresses, locations or lender names" at bounding box center [350, 171] width 230 height 17
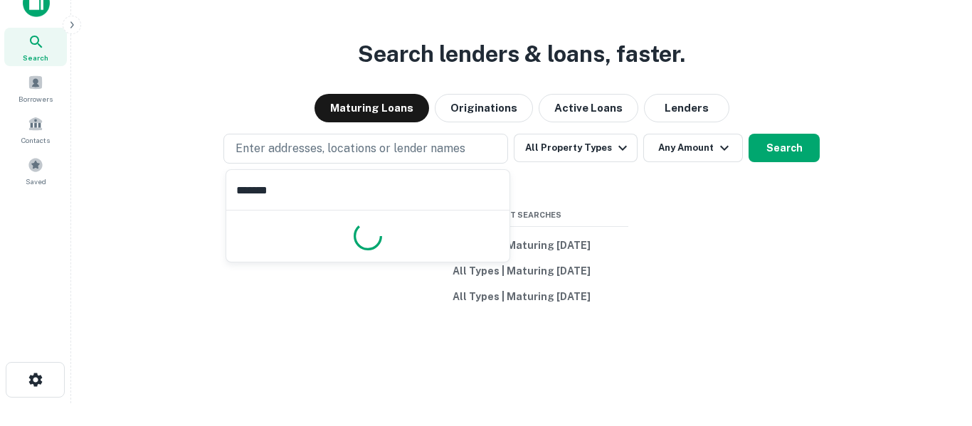
scroll to position [126, 0]
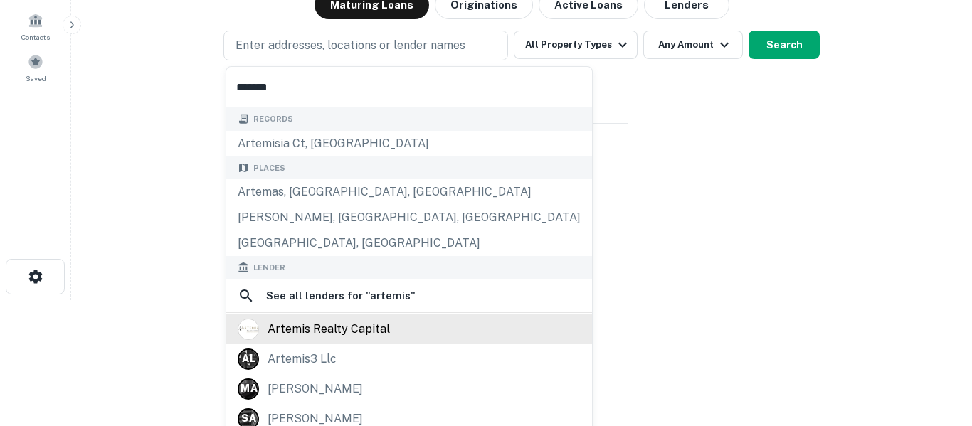
type input "*******"
click at [381, 334] on div "artemis realty capital" at bounding box center [328, 329] width 122 height 21
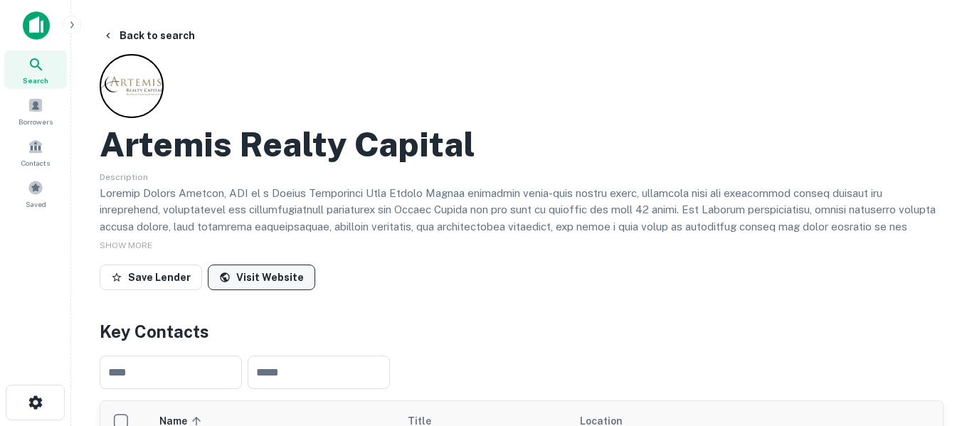
click at [274, 285] on link "Visit Website" at bounding box center [261, 278] width 107 height 26
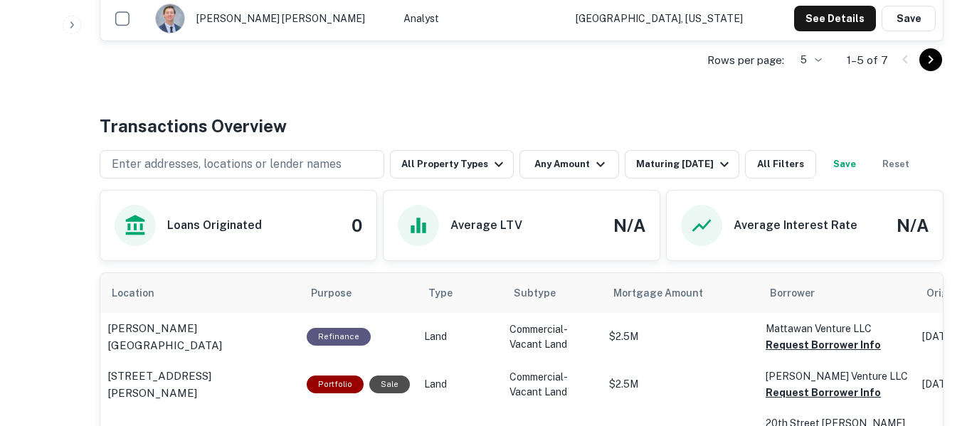
scroll to position [615, 0]
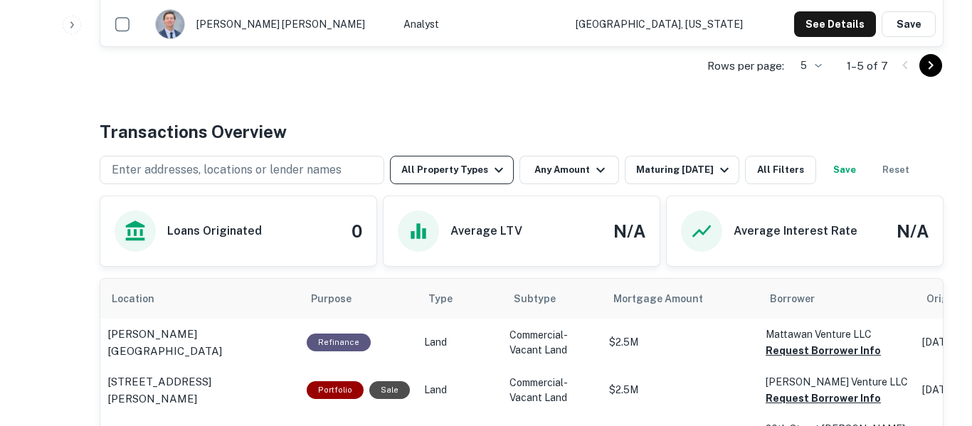
click at [491, 168] on icon "button" at bounding box center [498, 169] width 17 height 17
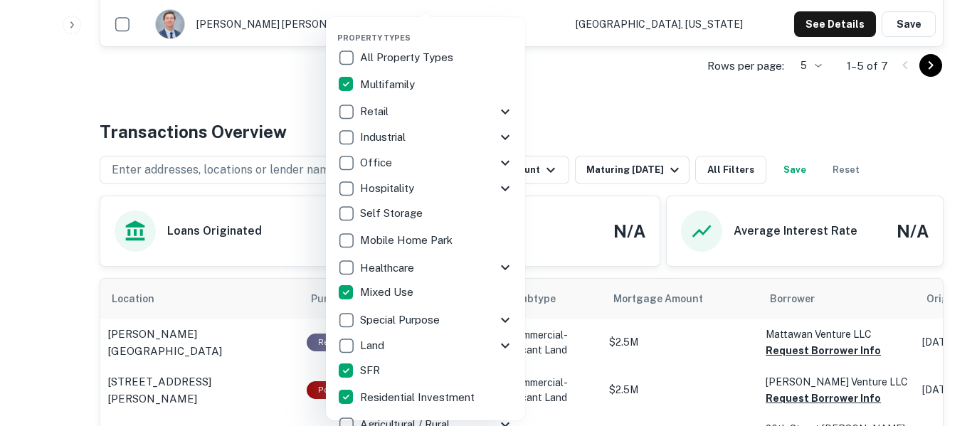
click at [630, 100] on div at bounding box center [486, 213] width 972 height 426
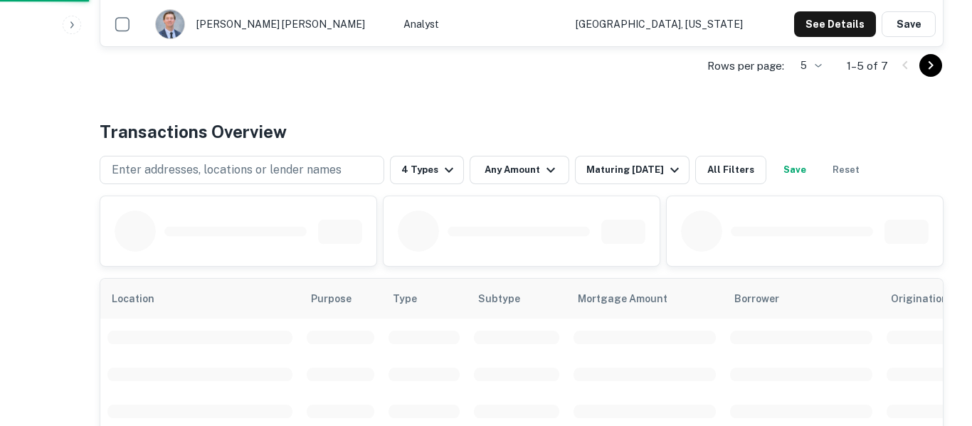
click at [634, 179] on div "Property Types All Property Types Multifamily Retail Storefront Auto Shop Bar S…" at bounding box center [486, 213] width 972 height 426
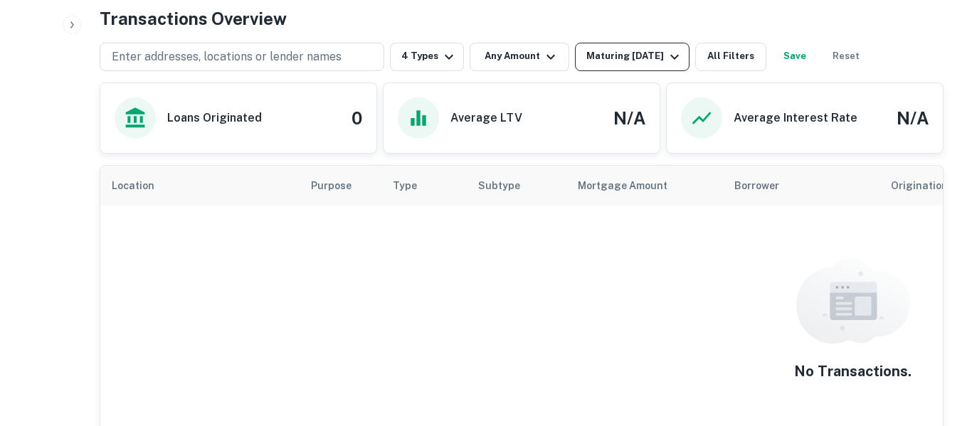
click at [652, 59] on div "Maturing [DATE]" at bounding box center [634, 56] width 97 height 17
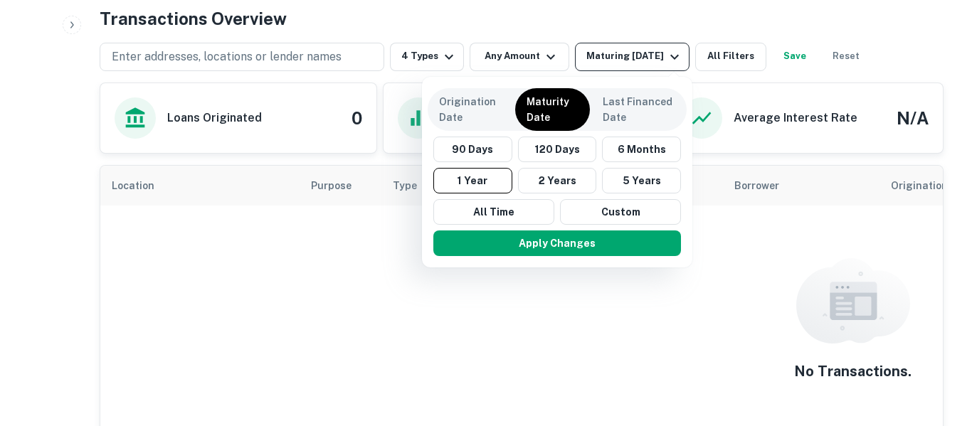
scroll to position [728, 0]
click at [569, 153] on button "120 Days" at bounding box center [557, 150] width 79 height 26
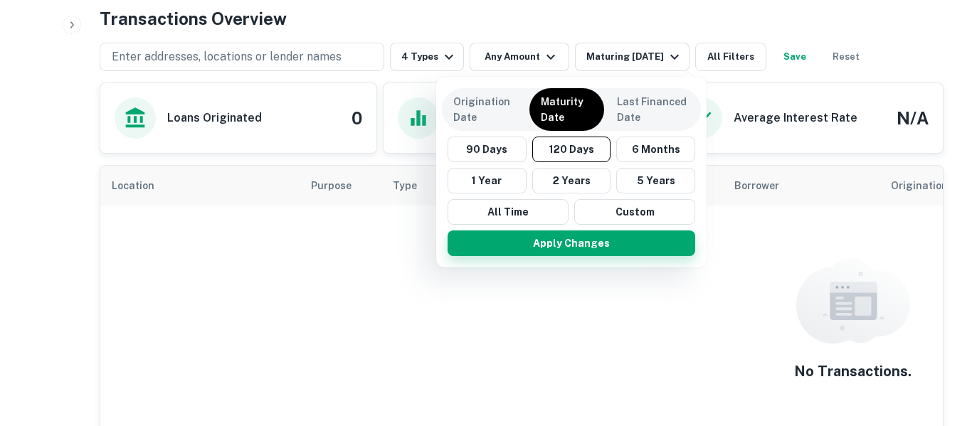
click at [593, 249] on button "Apply Changes" at bounding box center [571, 243] width 248 height 26
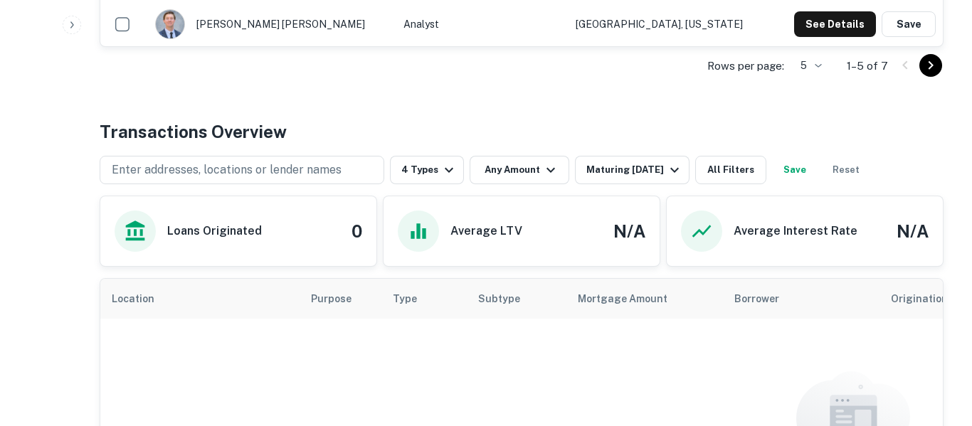
scroll to position [728, 0]
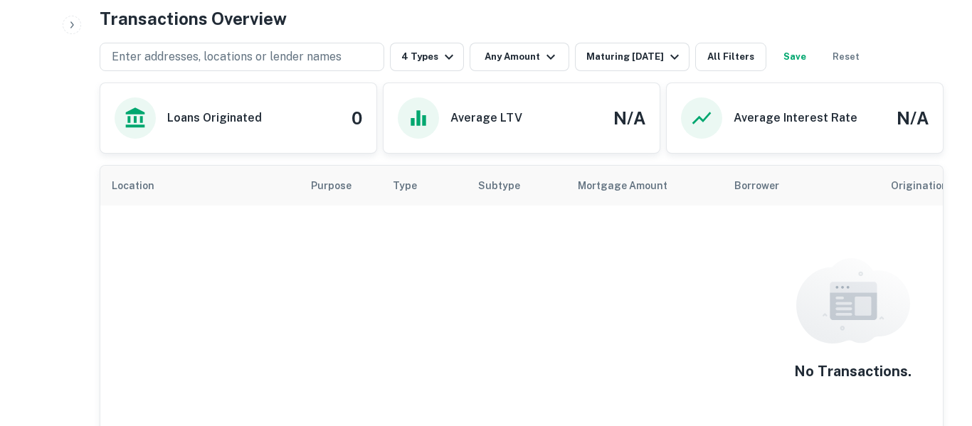
click at [816, 57] on button "Save" at bounding box center [795, 57] width 46 height 28
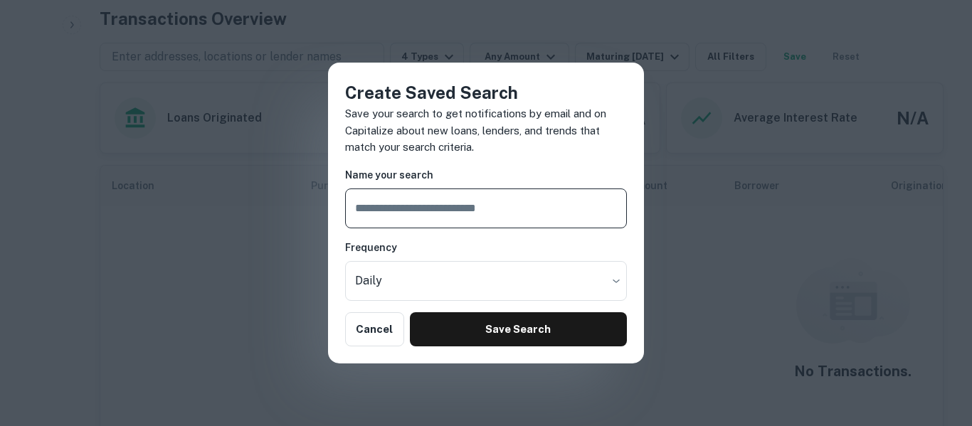
click at [543, 215] on input "text" at bounding box center [486, 208] width 282 height 40
type input "**********"
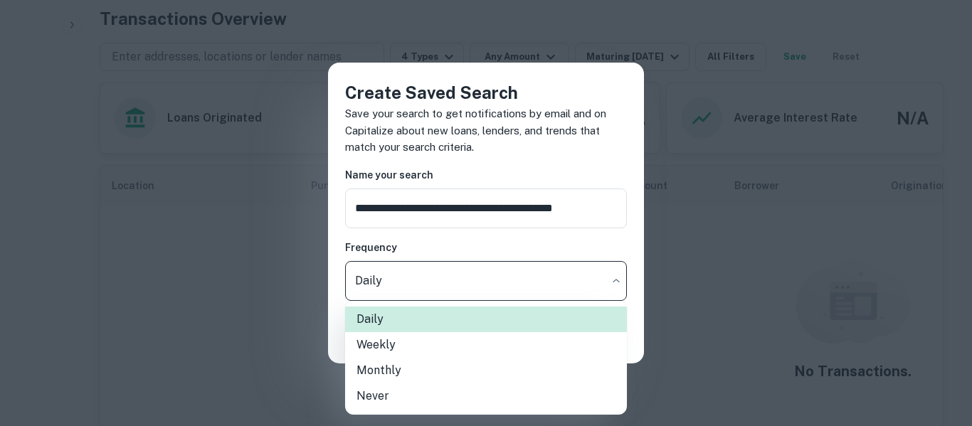
click at [464, 354] on li "Weekly" at bounding box center [486, 345] width 282 height 26
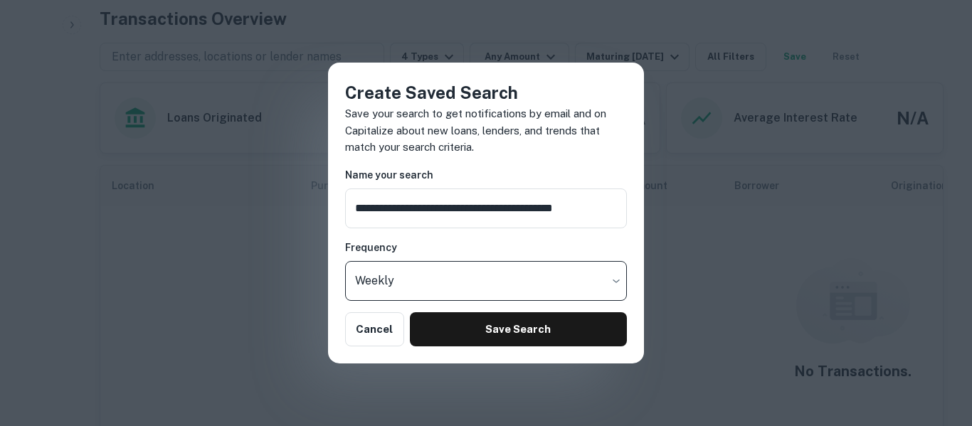
type input "******"
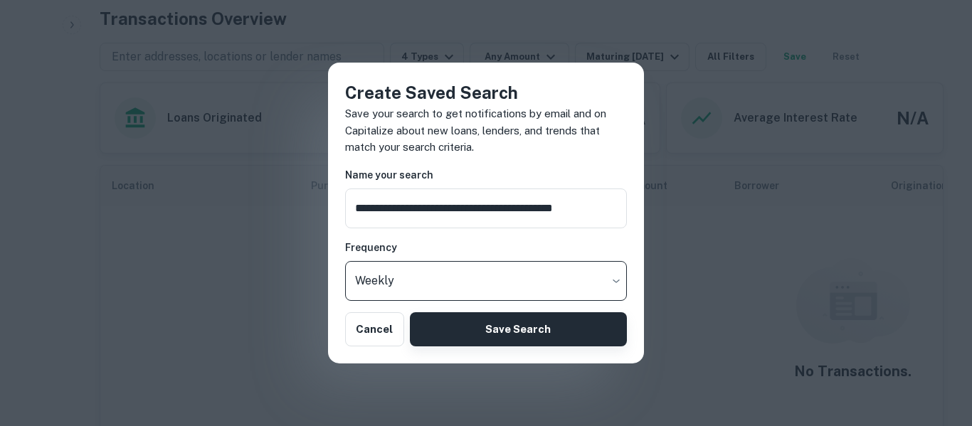
click at [501, 336] on button "Save Search" at bounding box center [518, 329] width 217 height 34
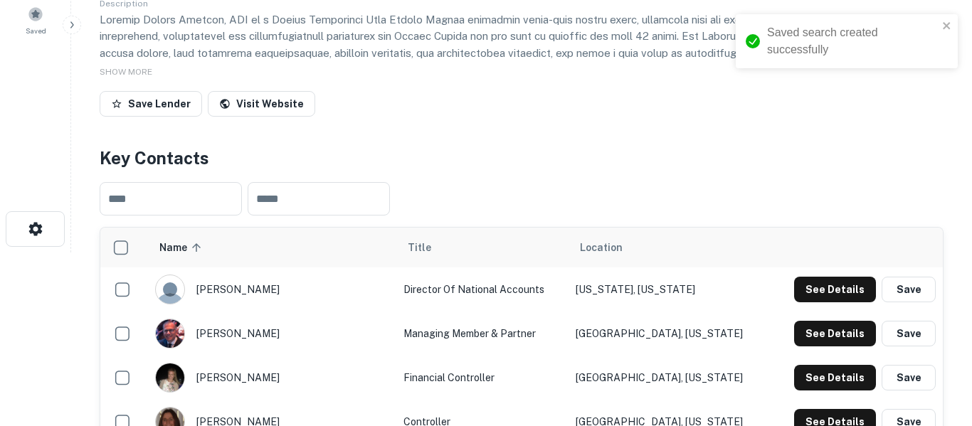
scroll to position [0, 0]
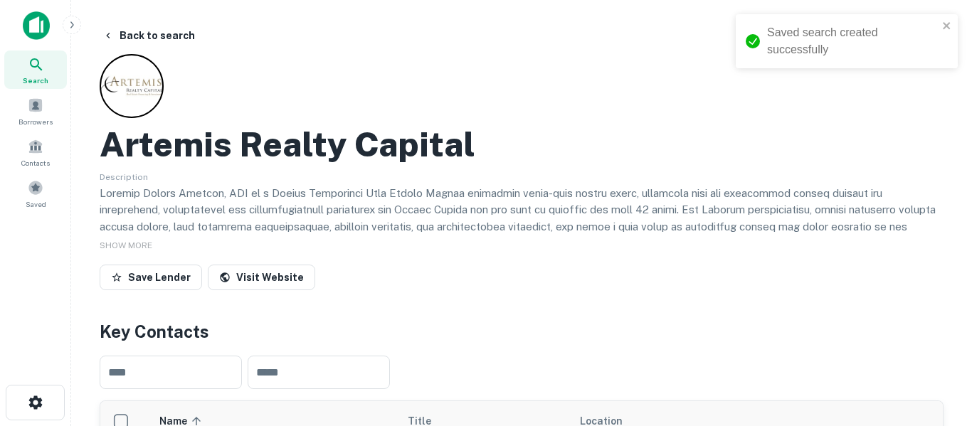
click at [48, 71] on div "Search" at bounding box center [35, 69] width 63 height 38
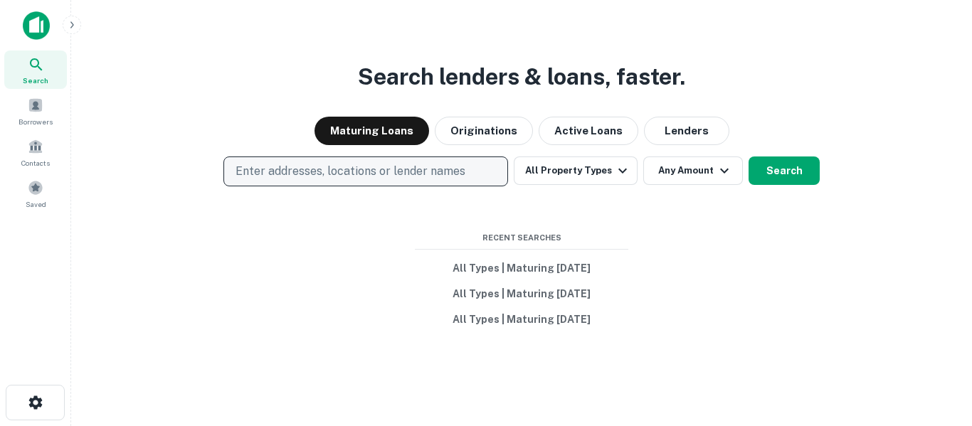
click at [351, 174] on p "Enter addresses, locations or lender names" at bounding box center [350, 171] width 230 height 17
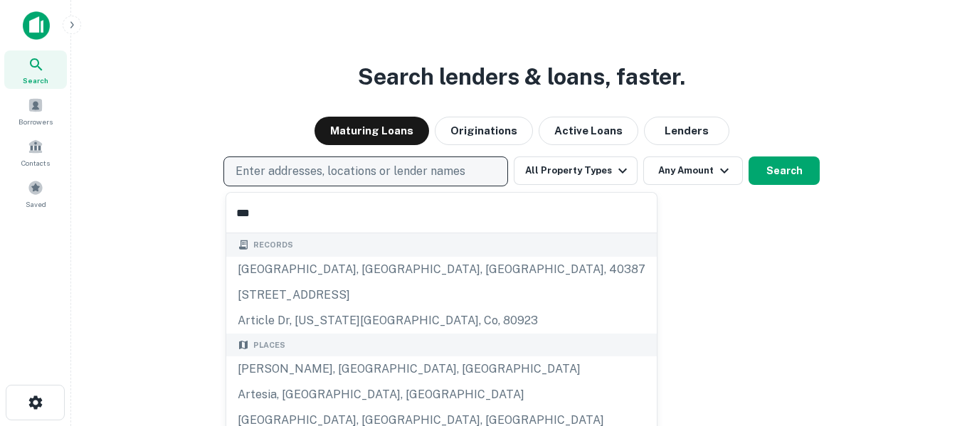
type input "*******"
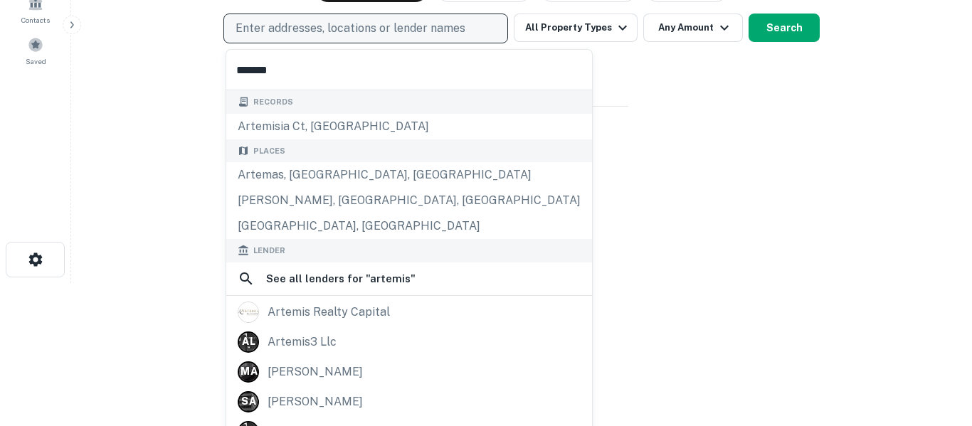
scroll to position [164, 0]
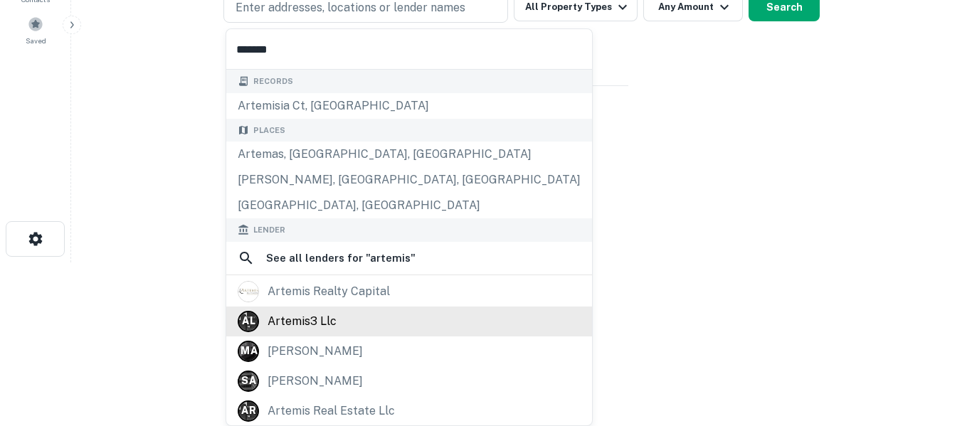
click at [331, 330] on div "artemis3 llc" at bounding box center [301, 321] width 69 height 21
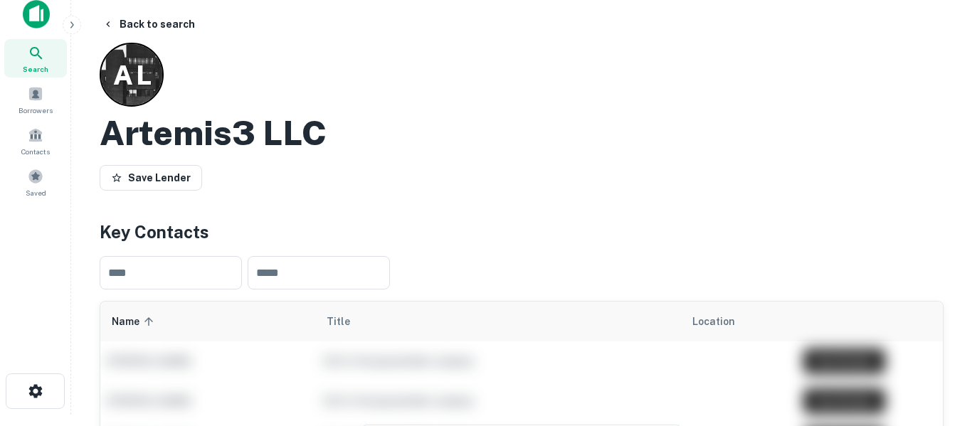
scroll to position [10, 0]
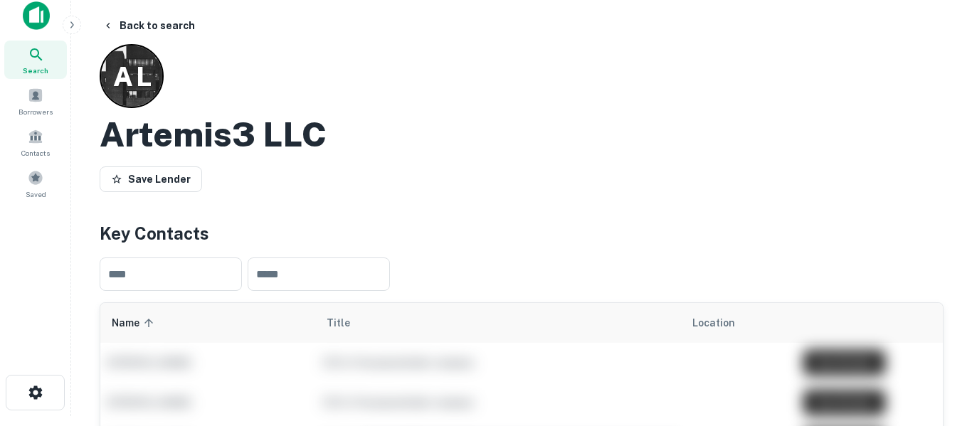
click at [45, 67] on span "Search" at bounding box center [36, 70] width 26 height 11
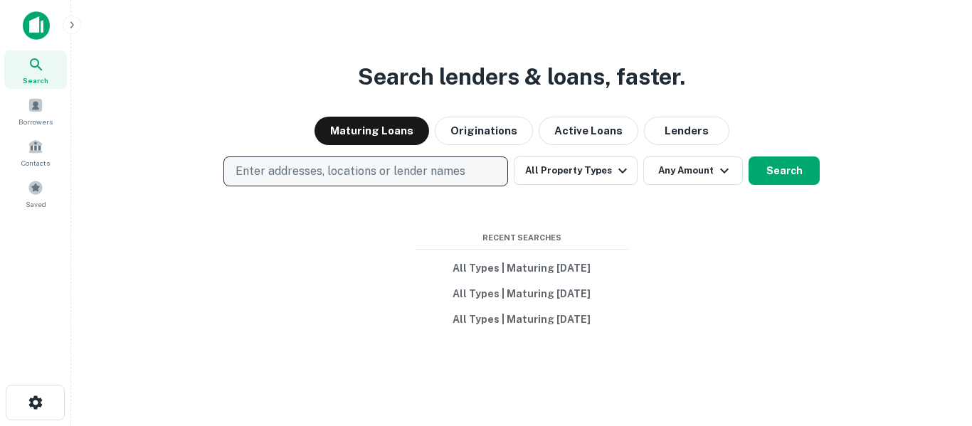
click at [444, 183] on button "Enter addresses, locations or lender names" at bounding box center [365, 171] width 284 height 30
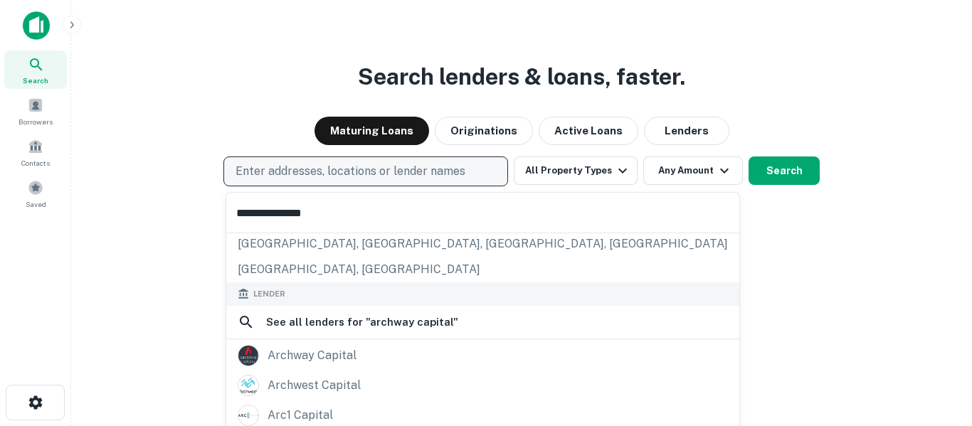
scroll to position [134, 0]
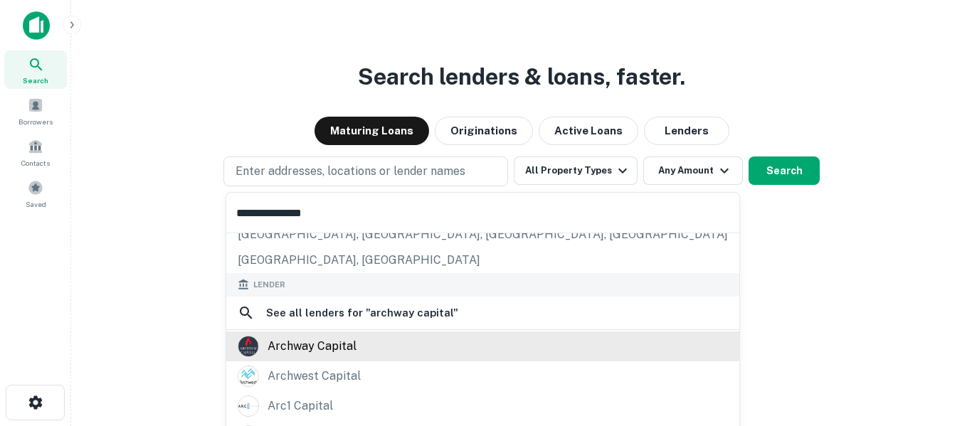
type input "**********"
click at [356, 351] on div "archway capital" at bounding box center [483, 346] width 490 height 21
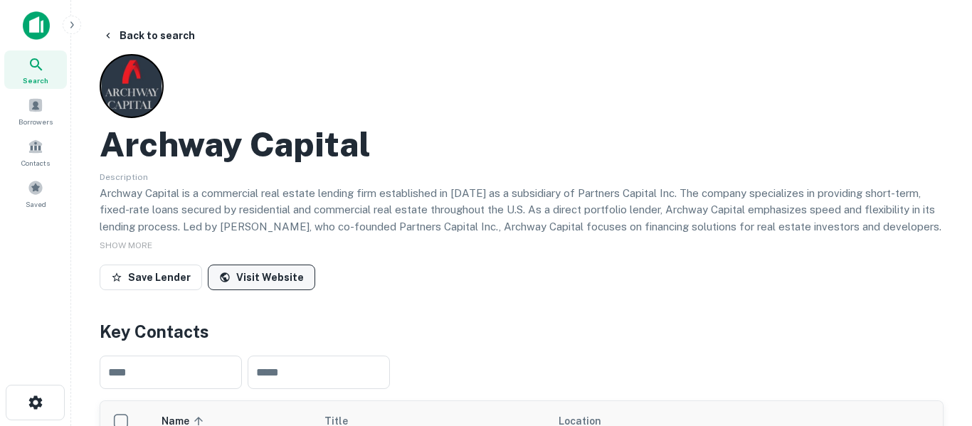
click at [270, 285] on link "Visit Website" at bounding box center [261, 278] width 107 height 26
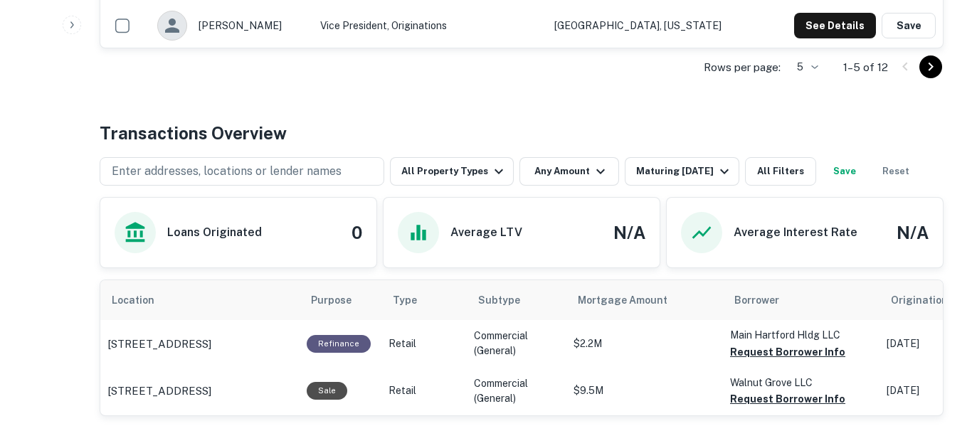
scroll to position [613, 0]
click at [506, 169] on button "All Property Types" at bounding box center [452, 172] width 124 height 28
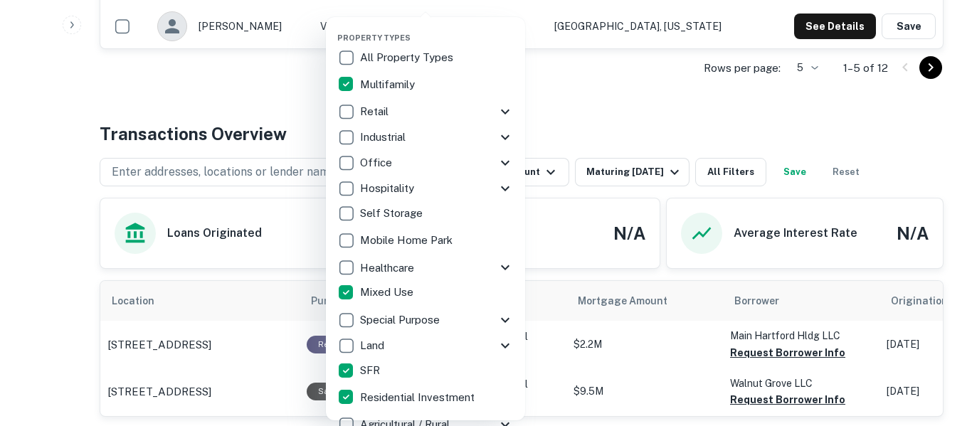
click at [627, 129] on div at bounding box center [486, 213] width 972 height 426
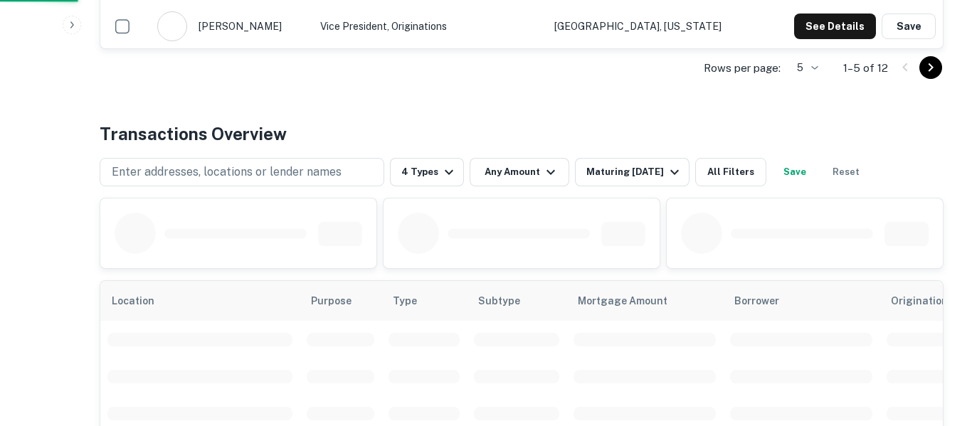
click at [640, 174] on div at bounding box center [486, 213] width 972 height 426
click at [636, 173] on div "Maturing [DATE]" at bounding box center [634, 172] width 97 height 17
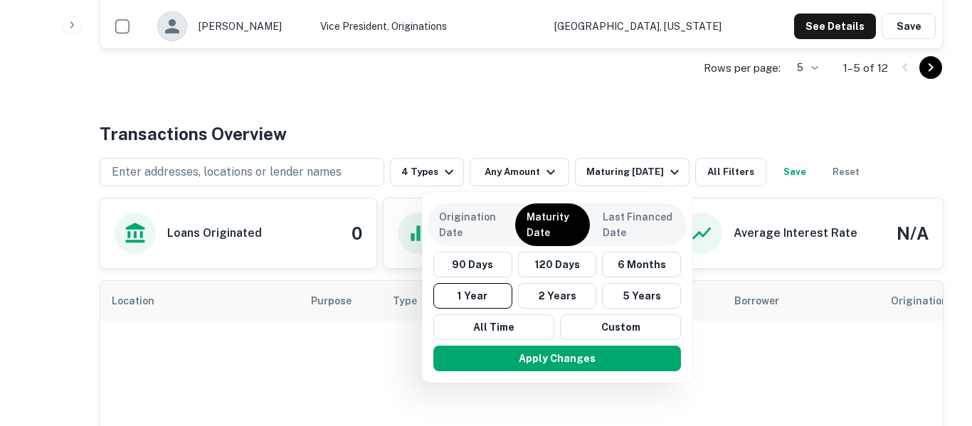
click at [566, 274] on div at bounding box center [486, 213] width 972 height 426
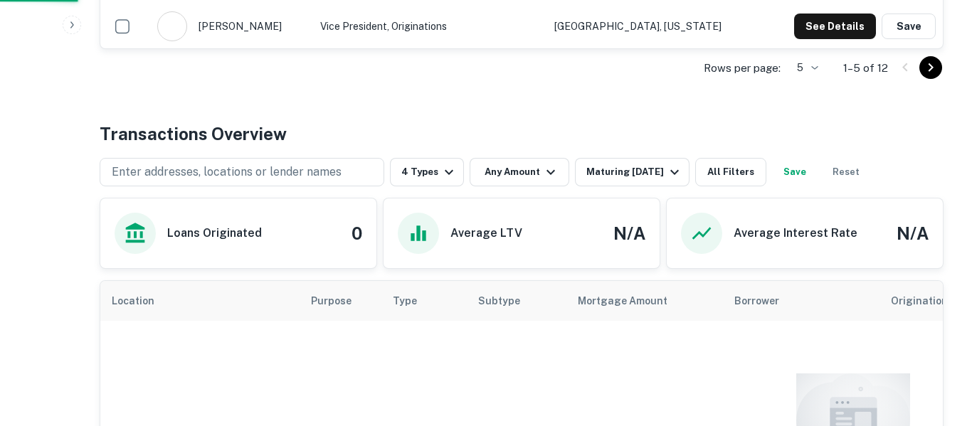
scroll to position [726, 0]
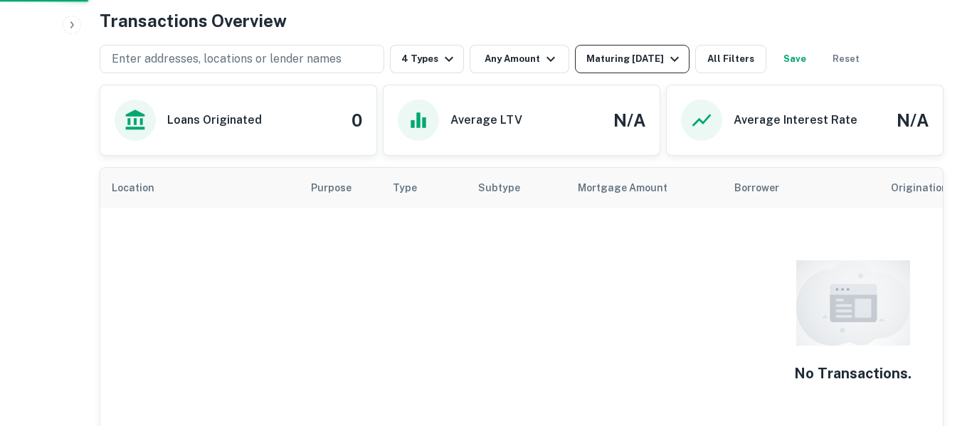
click at [654, 58] on div "Maturing [DATE]" at bounding box center [634, 58] width 97 height 17
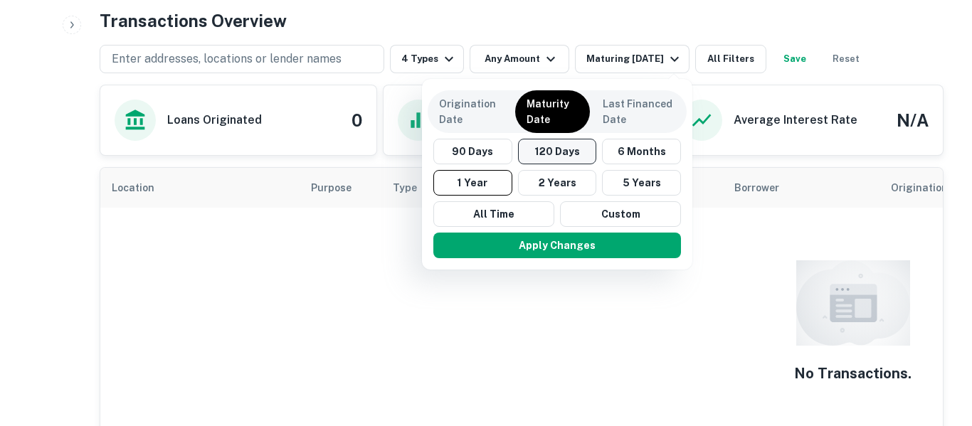
click at [568, 159] on button "120 Days" at bounding box center [557, 152] width 79 height 26
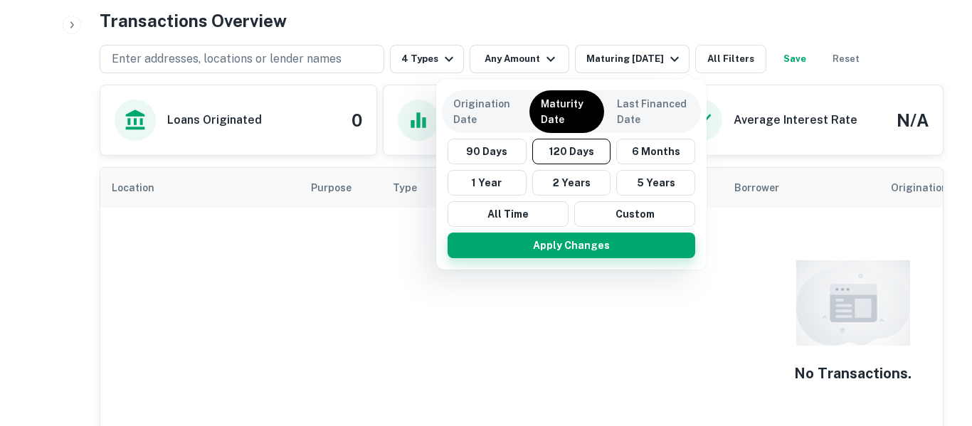
click at [591, 255] on button "Apply Changes" at bounding box center [571, 246] width 248 height 26
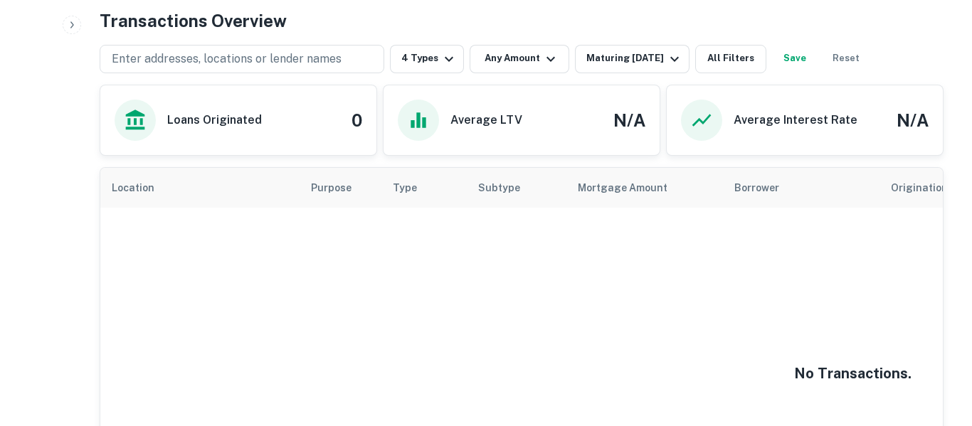
scroll to position [726, 0]
click at [815, 56] on button "Save" at bounding box center [795, 59] width 46 height 28
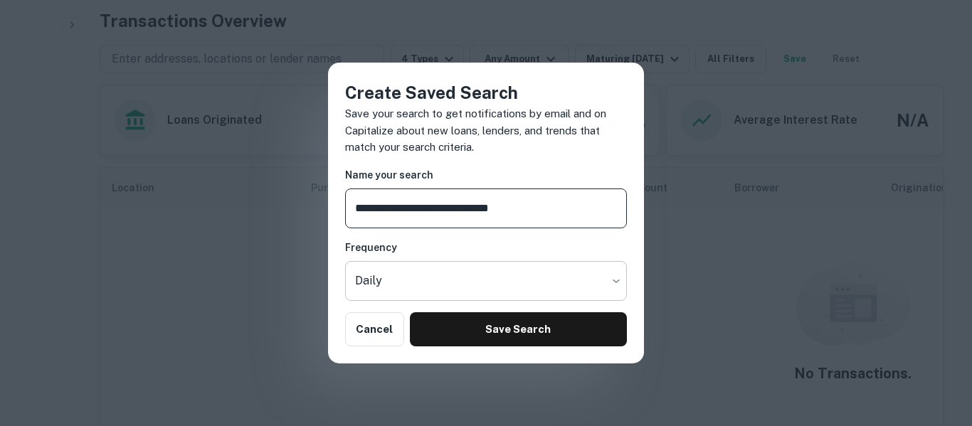
type input "**********"
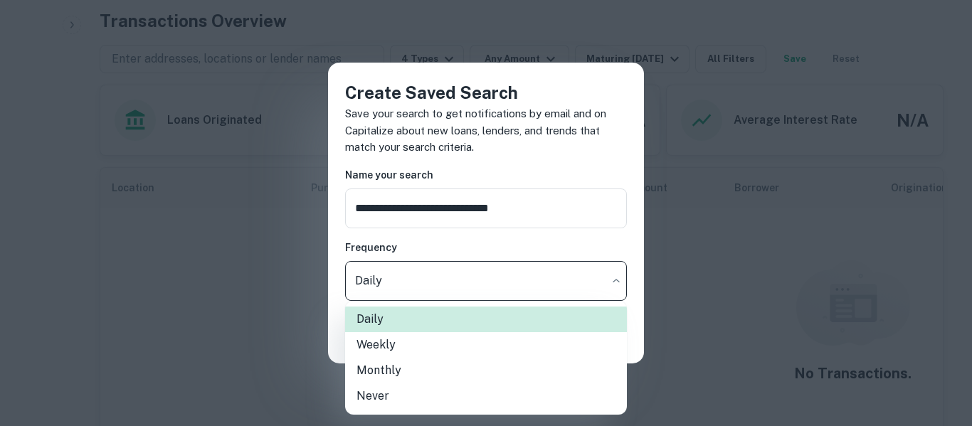
click at [472, 351] on li "Weekly" at bounding box center [486, 345] width 282 height 26
type input "******"
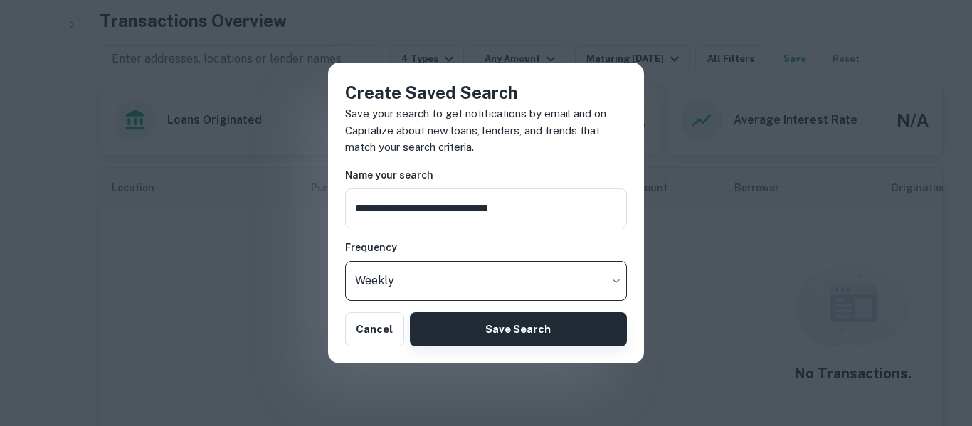
click at [509, 342] on button "Save Search" at bounding box center [518, 329] width 217 height 34
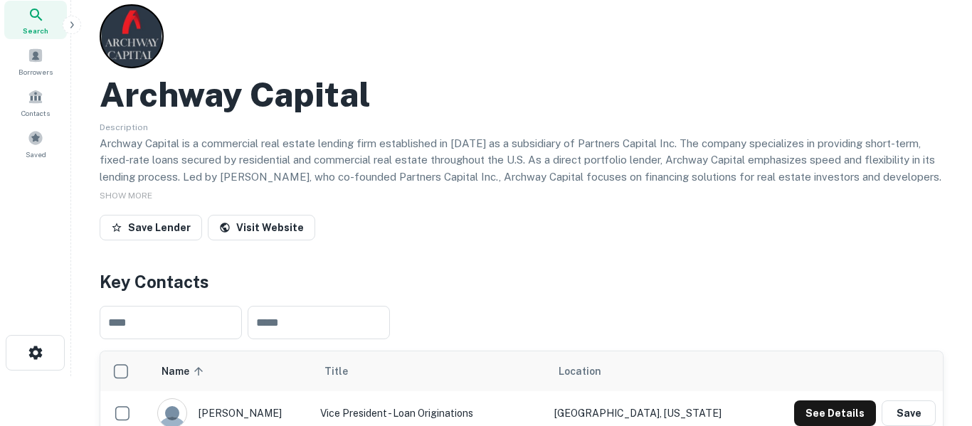
scroll to position [0, 0]
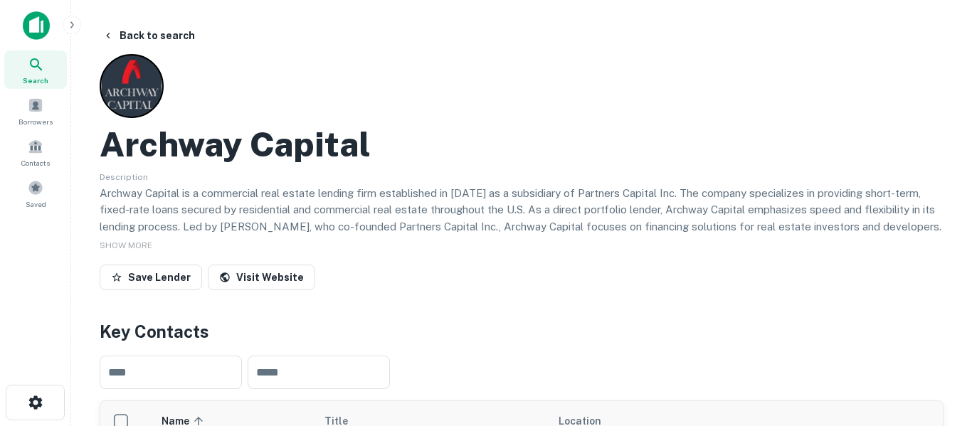
click at [42, 38] on img at bounding box center [36, 25] width 27 height 28
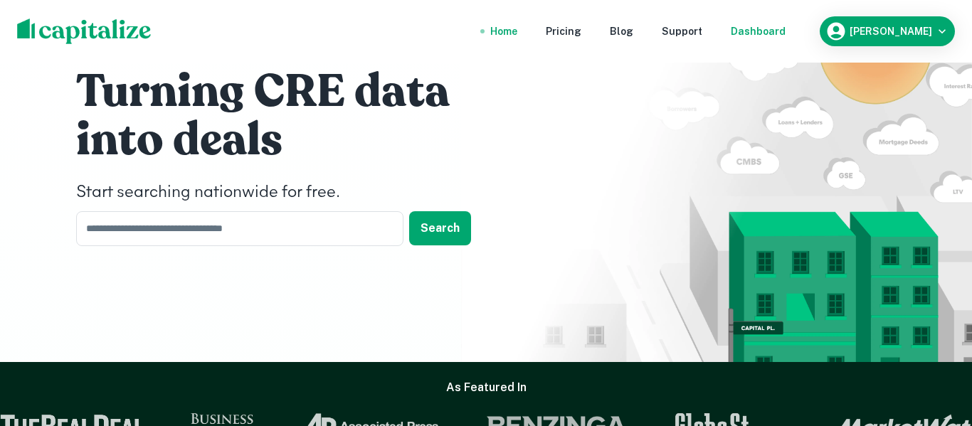
click at [782, 32] on div "Dashboard" at bounding box center [757, 31] width 55 height 16
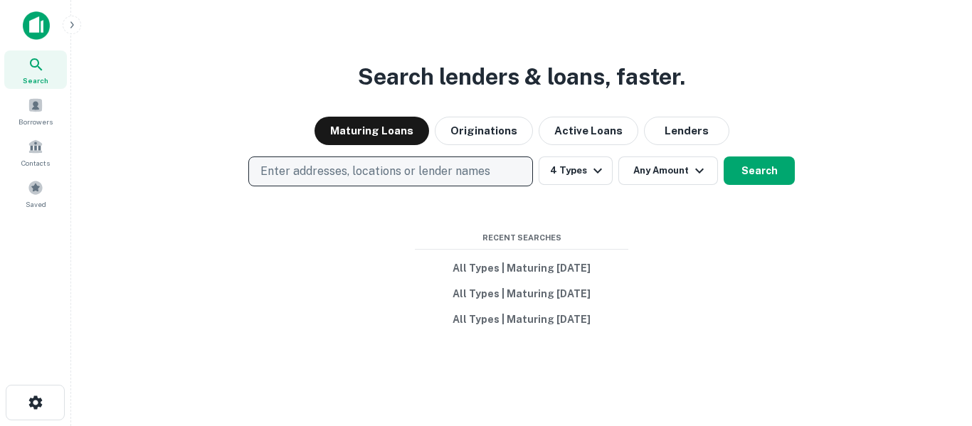
click at [458, 171] on p "Enter addresses, locations or lender names" at bounding box center [375, 171] width 230 height 17
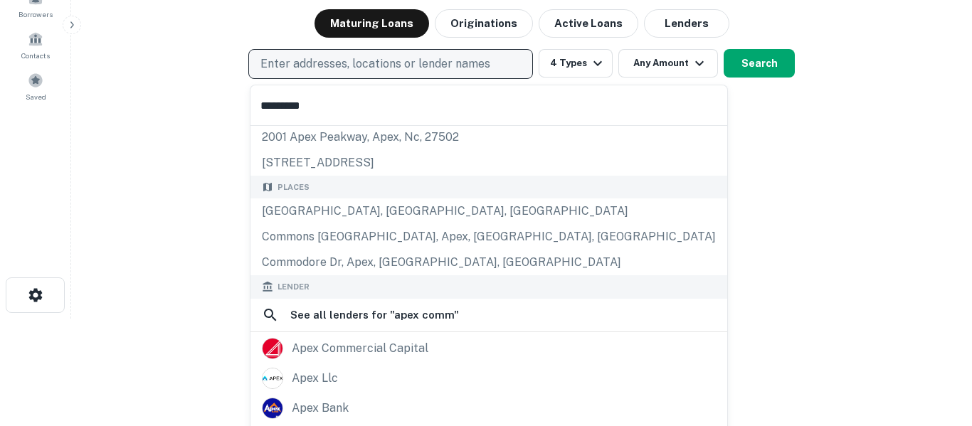
scroll to position [52, 0]
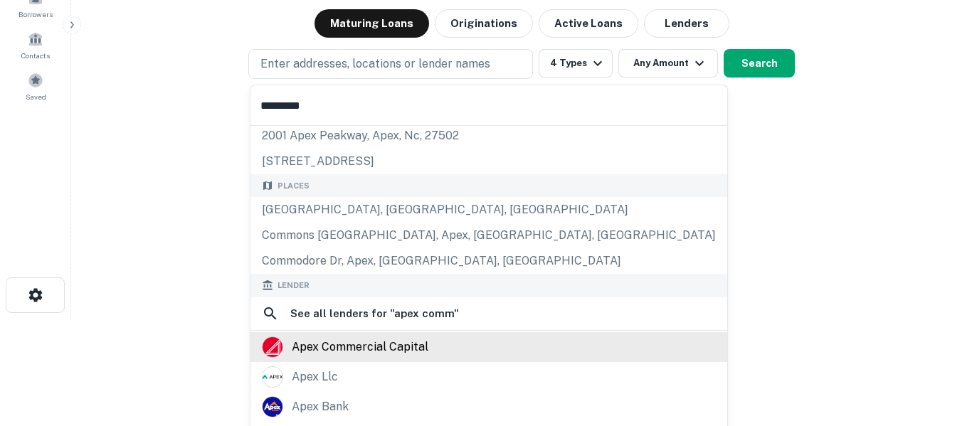
type input "*********"
click at [423, 348] on div "apex commercial capital" at bounding box center [360, 346] width 137 height 21
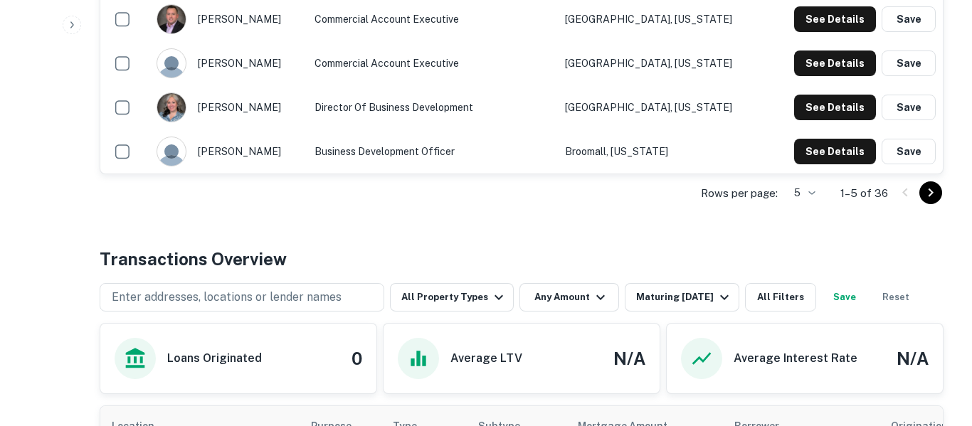
scroll to position [483, 0]
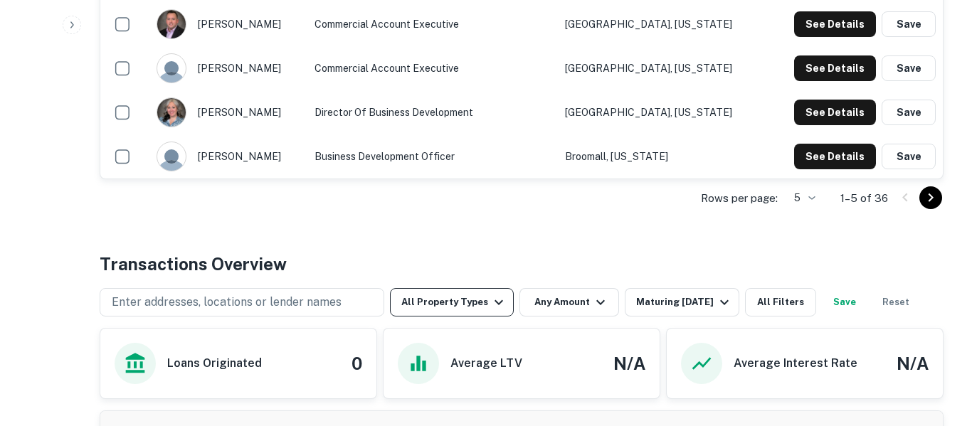
click at [498, 302] on icon "button" at bounding box center [498, 302] width 17 height 17
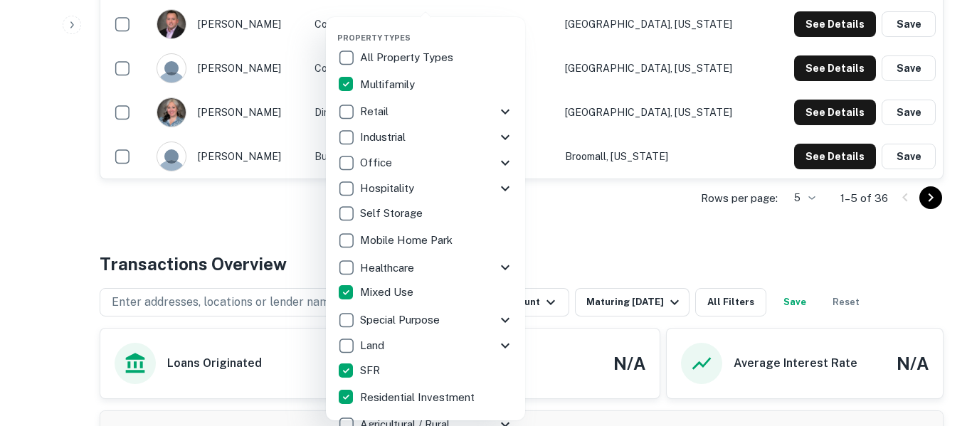
click at [585, 245] on div at bounding box center [486, 213] width 972 height 426
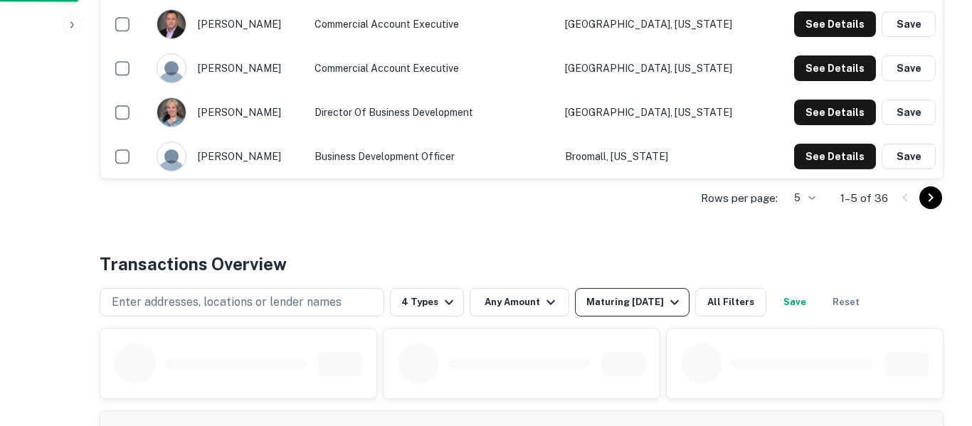
click at [643, 306] on div "Maturing [DATE]" at bounding box center [634, 302] width 97 height 17
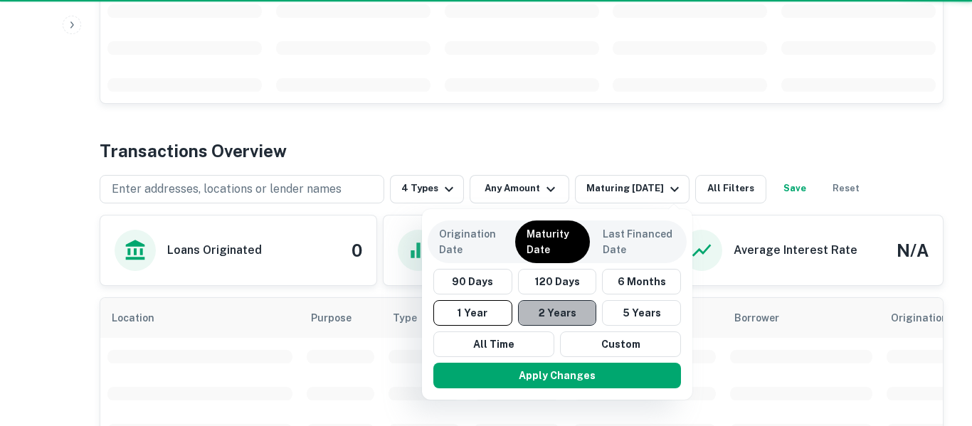
click at [567, 303] on button "2 Years" at bounding box center [557, 313] width 79 height 26
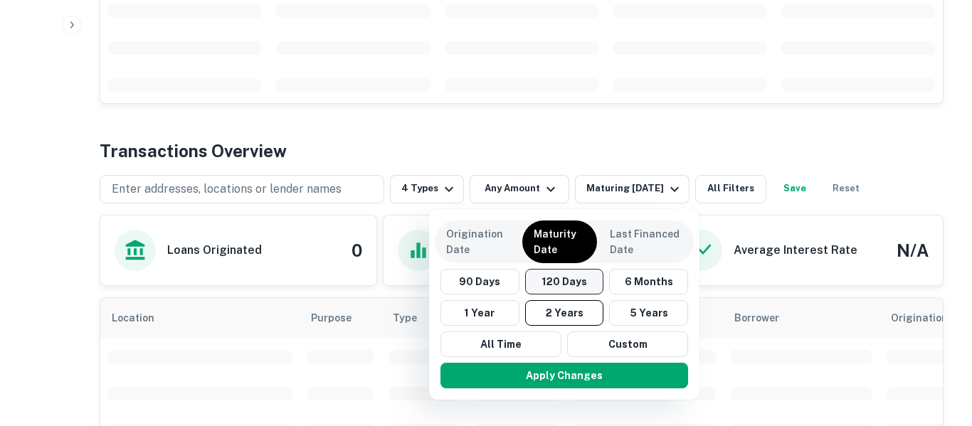
click at [572, 276] on button "120 Days" at bounding box center [564, 282] width 79 height 26
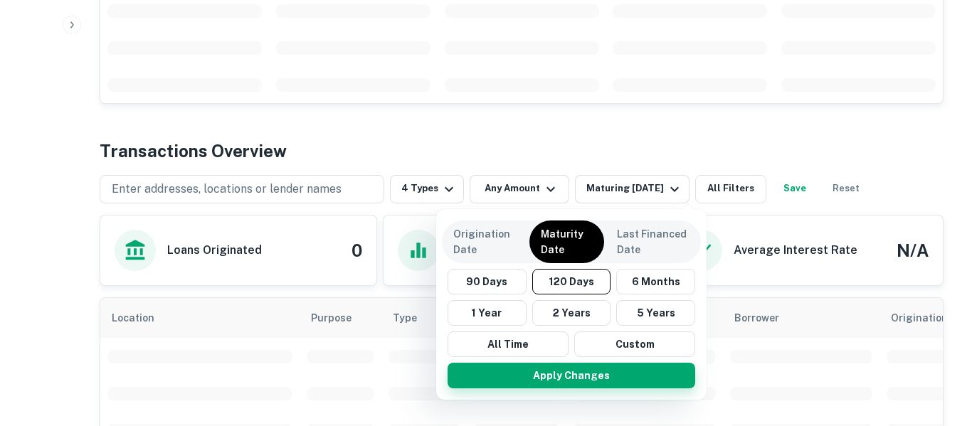
click at [597, 383] on button "Apply Changes" at bounding box center [571, 376] width 248 height 26
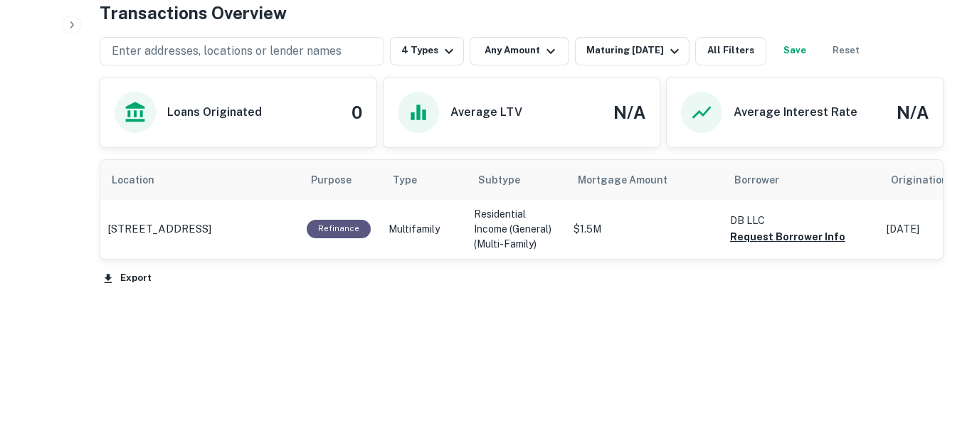
scroll to position [734, 0]
click at [784, 243] on button "Request Borrower Info" at bounding box center [787, 237] width 115 height 17
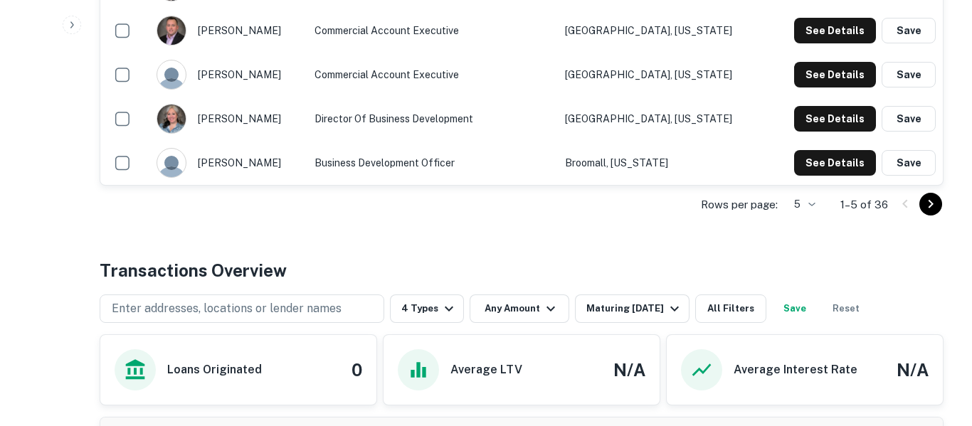
scroll to position [476, 0]
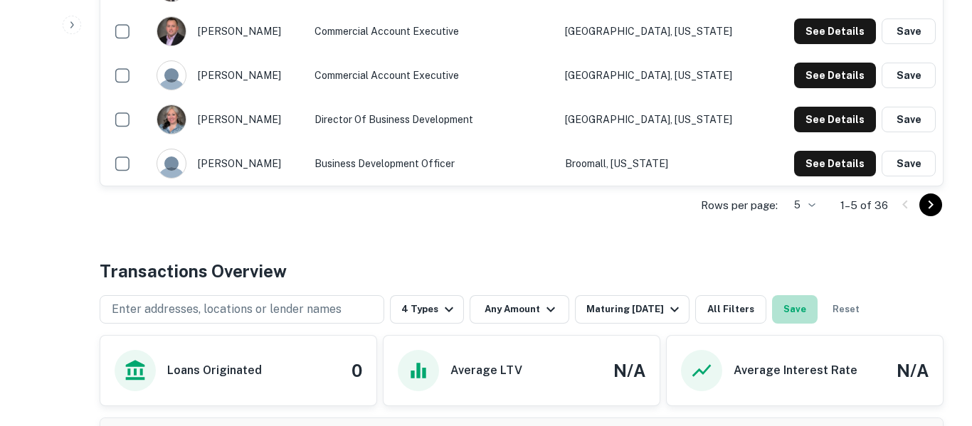
click at [813, 311] on button "Save" at bounding box center [795, 309] width 46 height 28
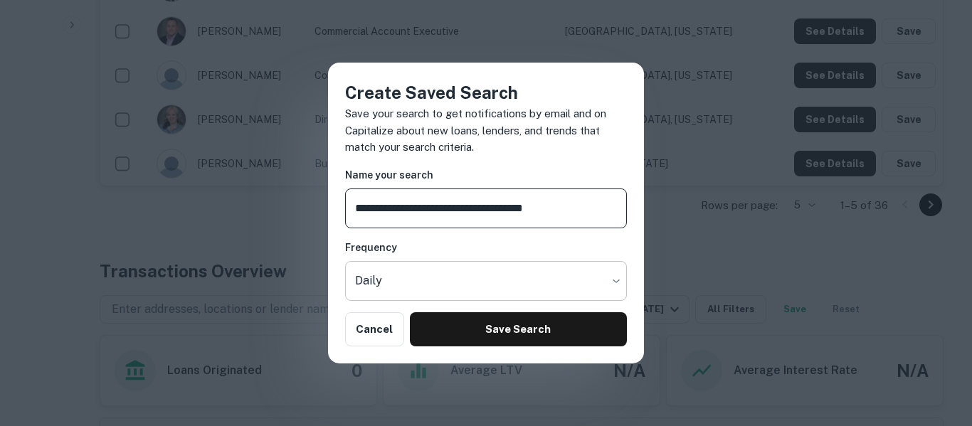
type input "**********"
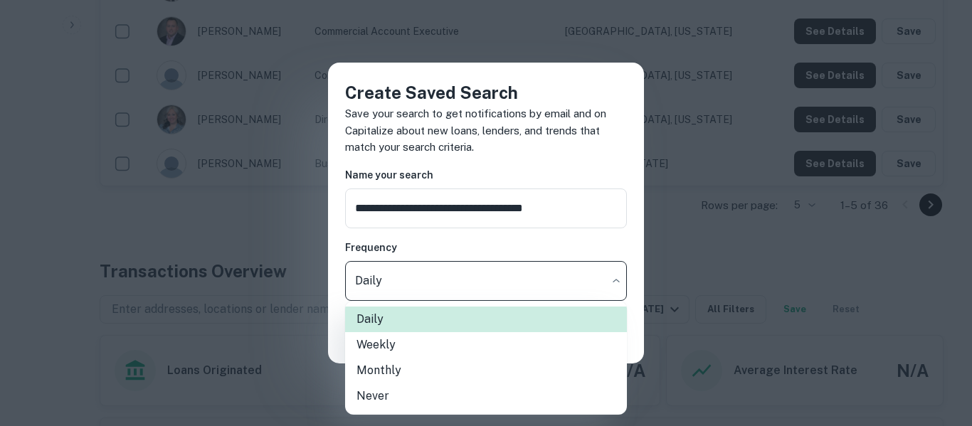
click at [472, 349] on li "Weekly" at bounding box center [486, 345] width 282 height 26
type input "******"
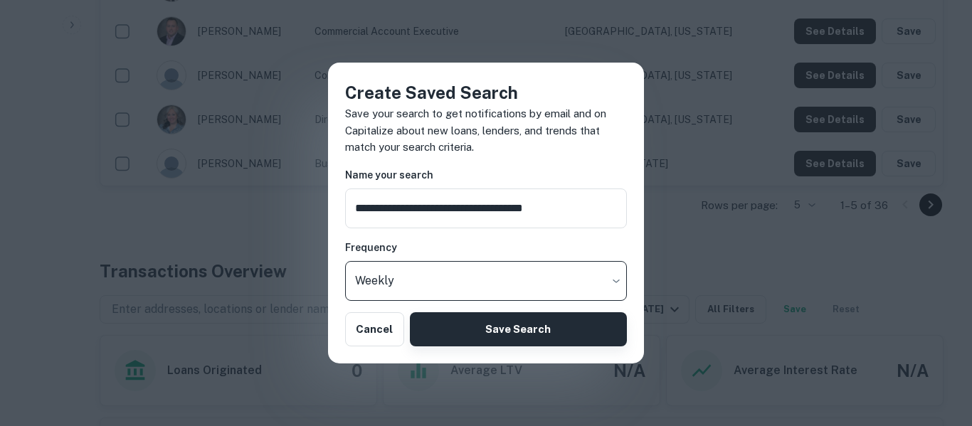
click at [504, 341] on button "Save Search" at bounding box center [518, 329] width 217 height 34
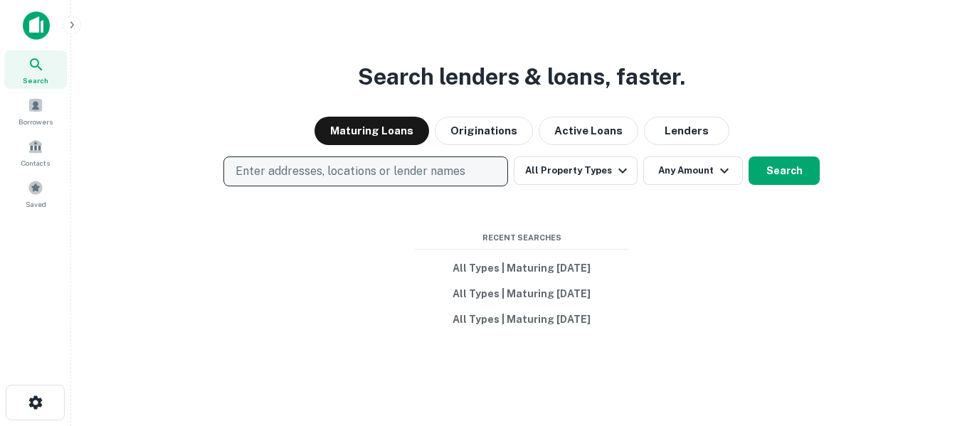
click at [405, 181] on button "Enter addresses, locations or lender names" at bounding box center [365, 171] width 284 height 30
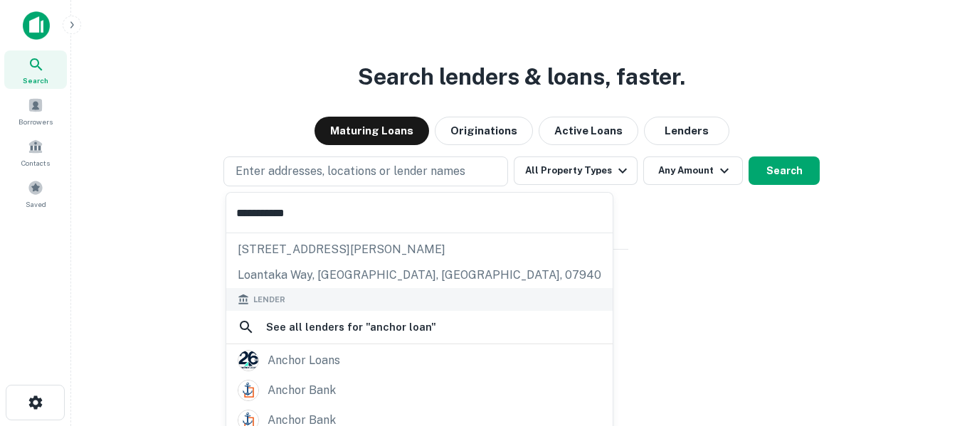
scroll to position [101, 0]
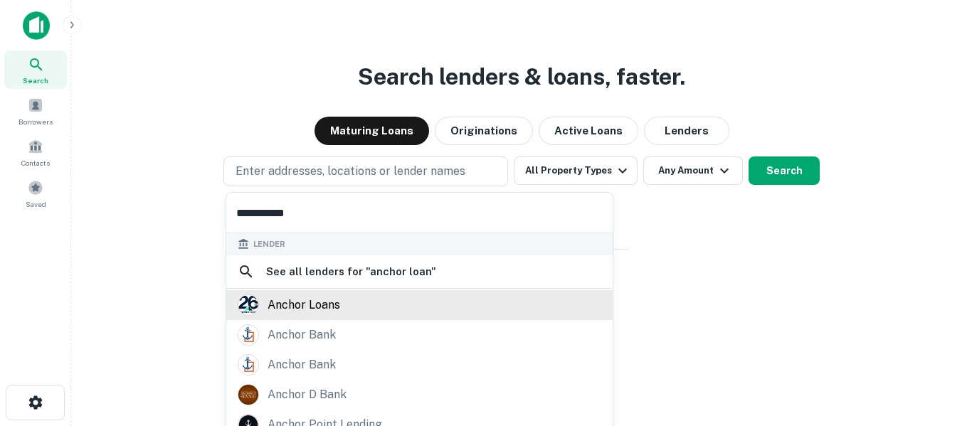
type input "**********"
click at [347, 314] on div "anchor loans" at bounding box center [419, 304] width 363 height 21
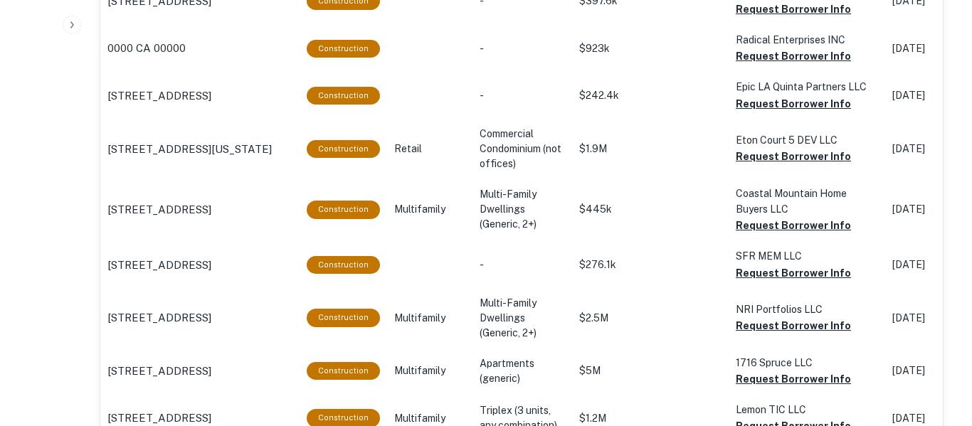
scroll to position [813, 0]
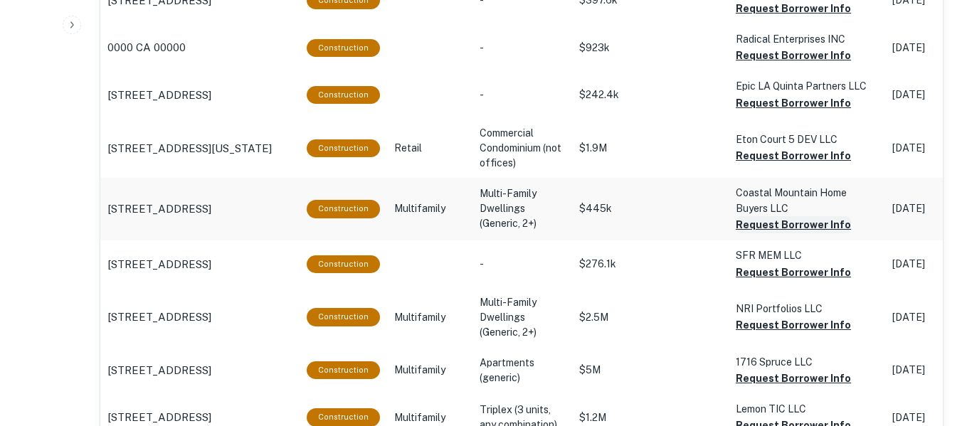
click at [785, 232] on button "Request Borrower Info" at bounding box center [792, 224] width 115 height 17
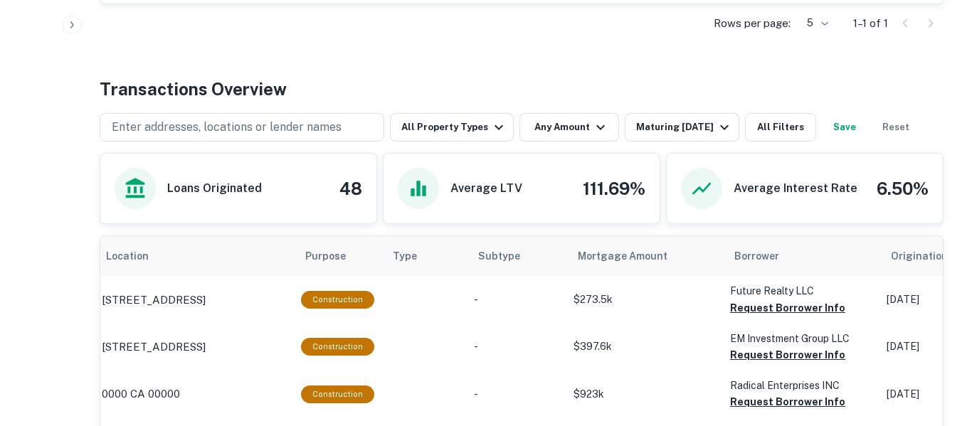
scroll to position [462, 0]
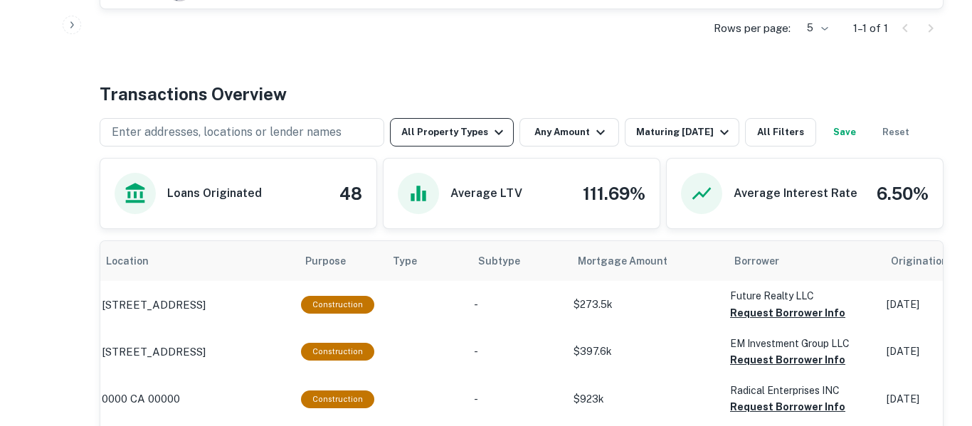
click at [490, 134] on icon "button" at bounding box center [498, 132] width 17 height 17
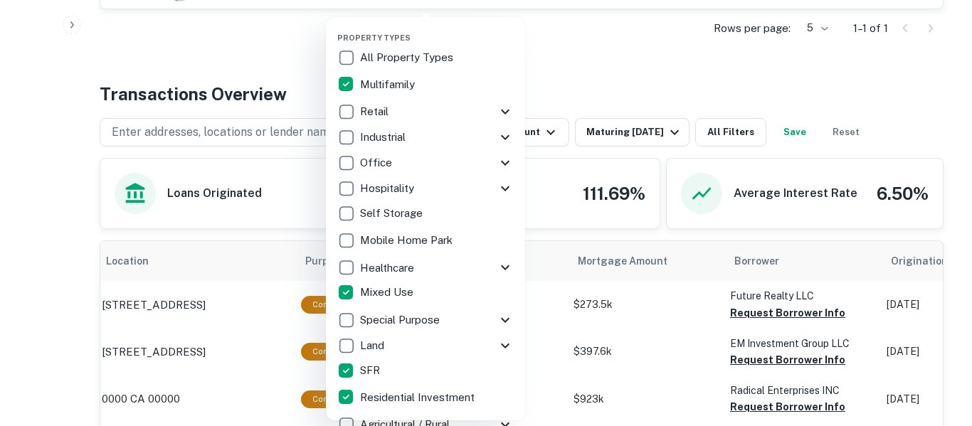
click at [637, 72] on div at bounding box center [486, 213] width 972 height 426
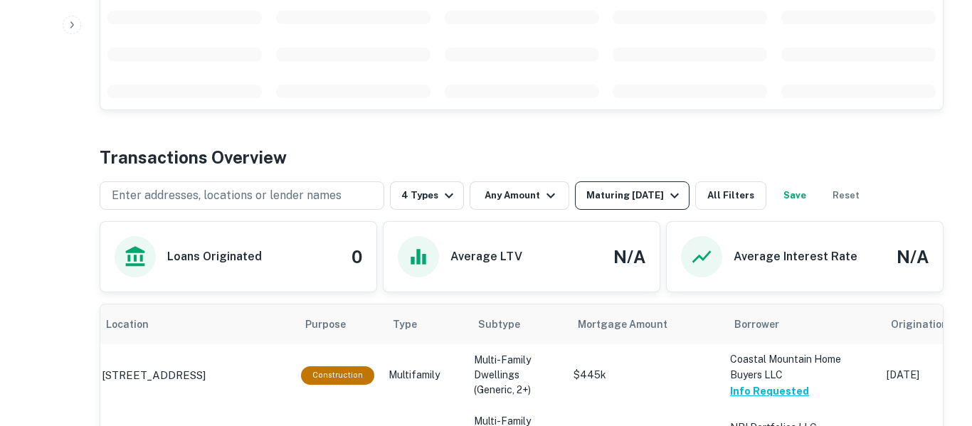
click at [632, 196] on div "Maturing [DATE]" at bounding box center [634, 195] width 97 height 17
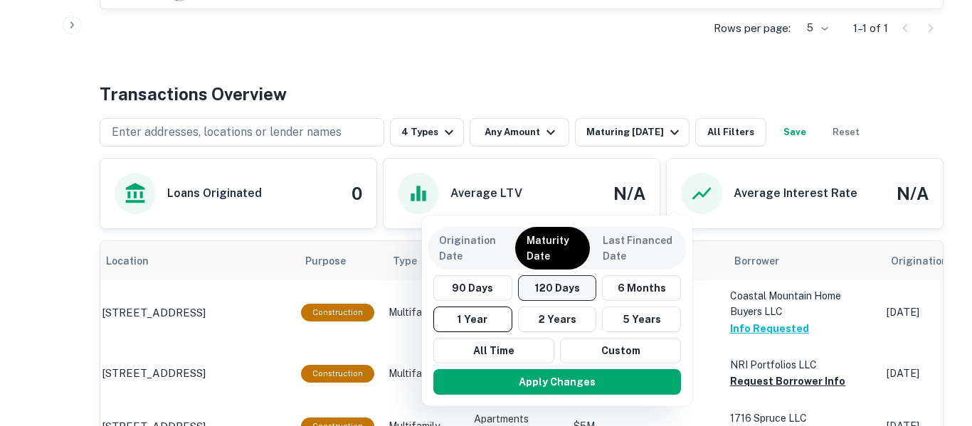
click at [565, 290] on button "120 Days" at bounding box center [557, 288] width 79 height 26
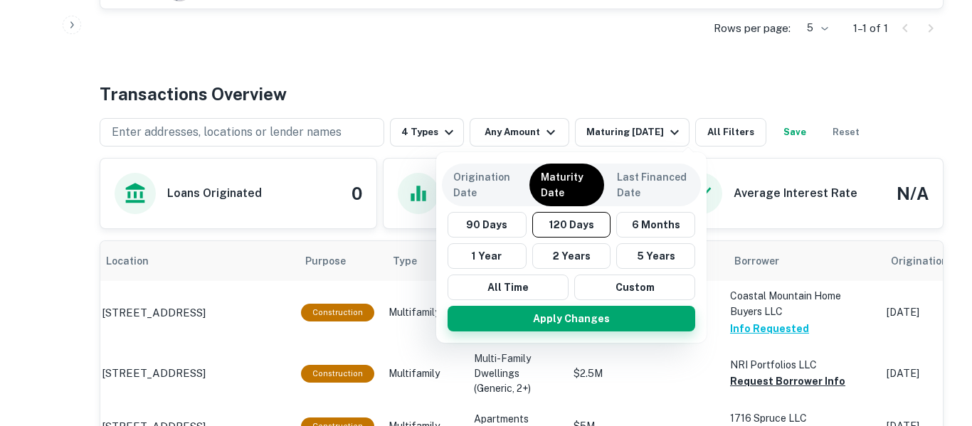
click at [585, 319] on button "Apply Changes" at bounding box center [571, 319] width 248 height 26
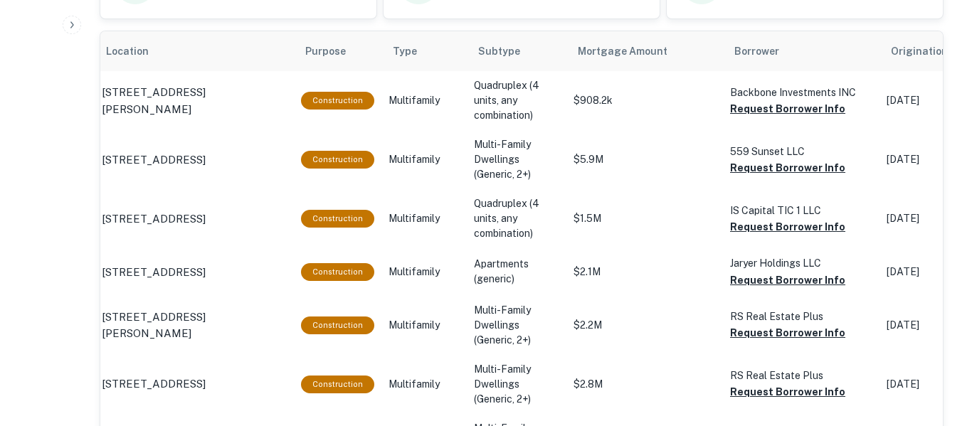
scroll to position [669, 0]
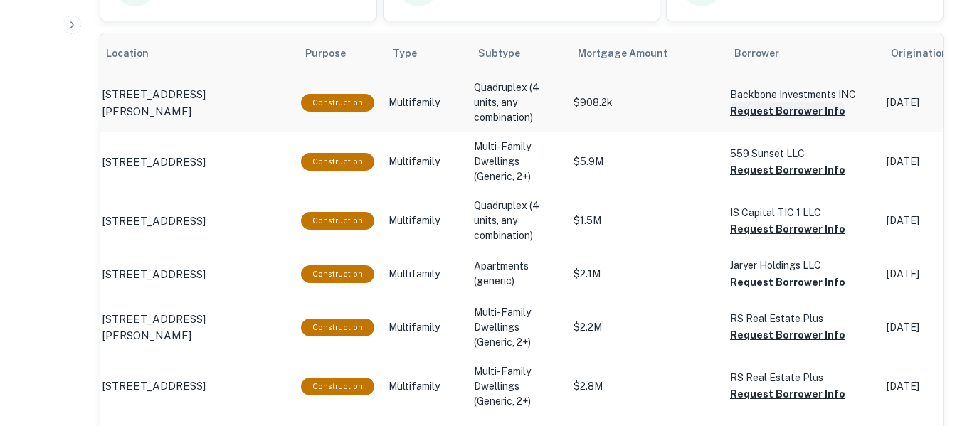
click at [820, 115] on button "Request Borrower Info" at bounding box center [787, 110] width 115 height 17
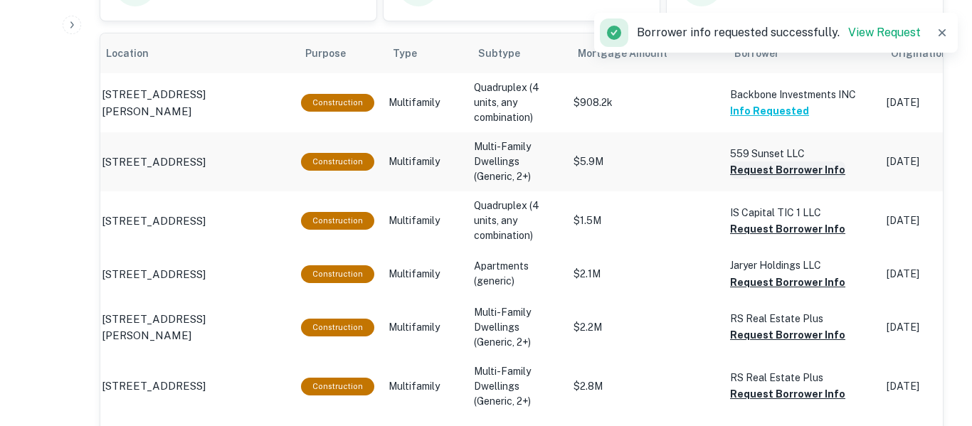
click at [813, 174] on button "Request Borrower Info" at bounding box center [787, 169] width 115 height 17
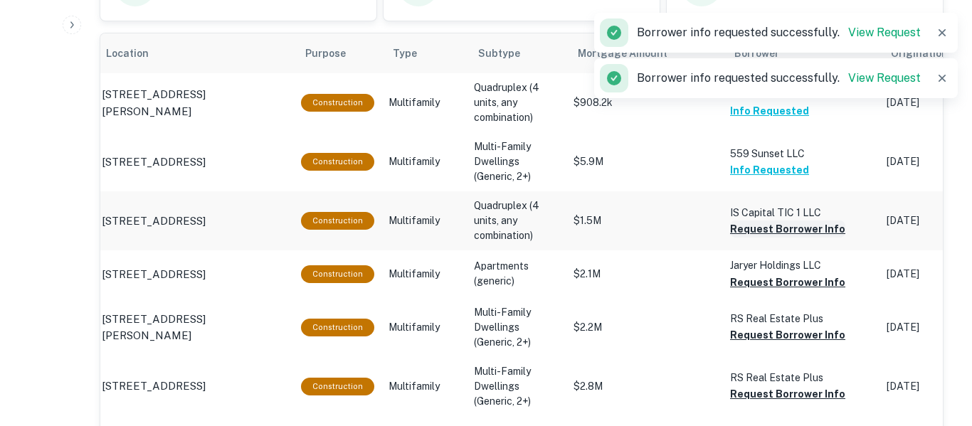
click at [814, 230] on button "Request Borrower Info" at bounding box center [787, 228] width 115 height 17
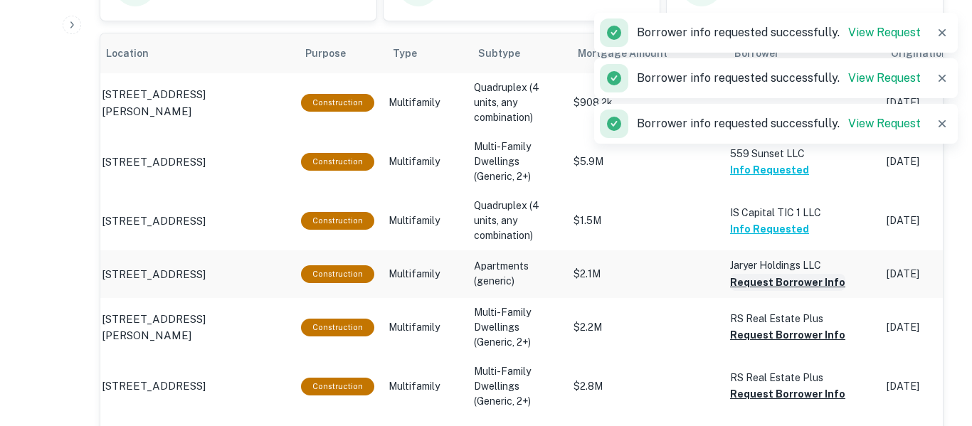
click at [816, 284] on button "Request Borrower Info" at bounding box center [787, 282] width 115 height 17
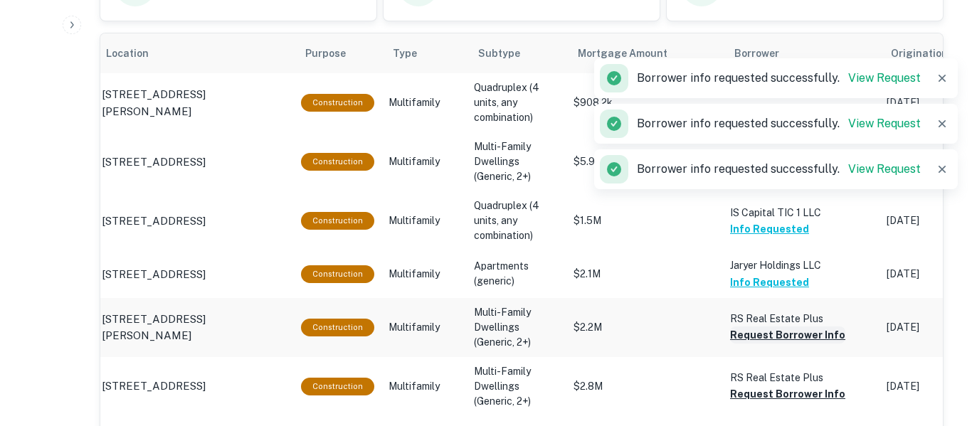
click at [816, 339] on button "Request Borrower Info" at bounding box center [787, 334] width 115 height 17
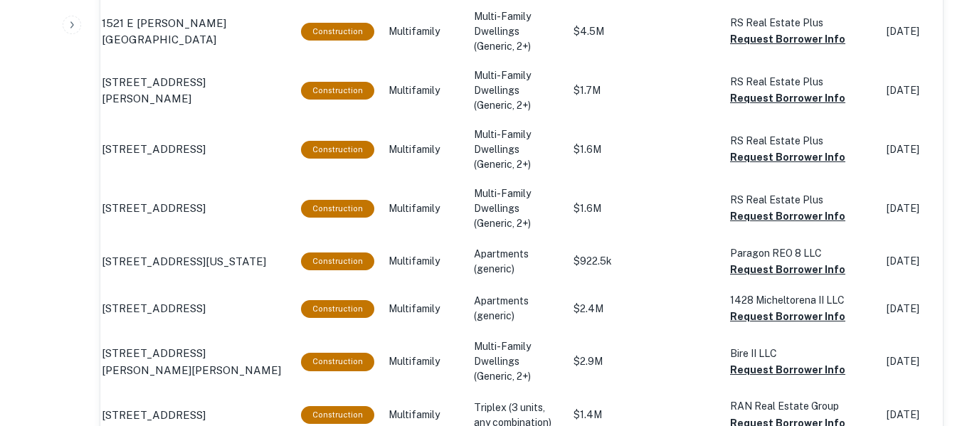
scroll to position [1144, 0]
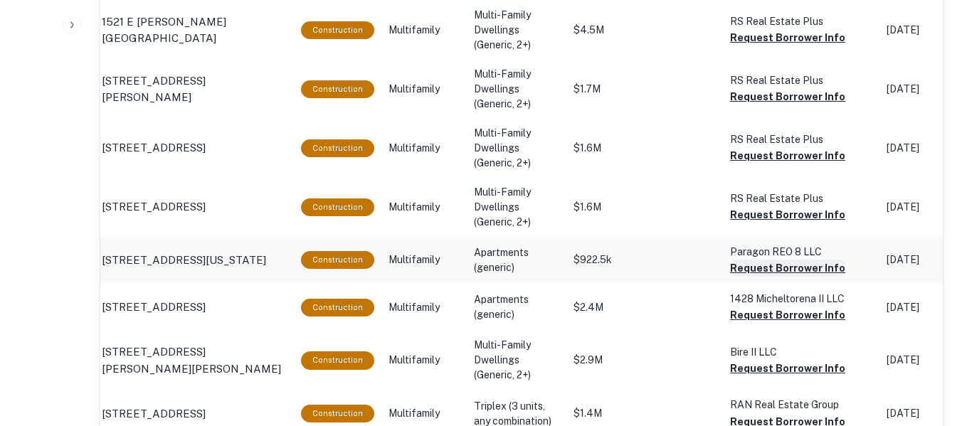
click at [826, 272] on button "Request Borrower Info" at bounding box center [787, 268] width 115 height 17
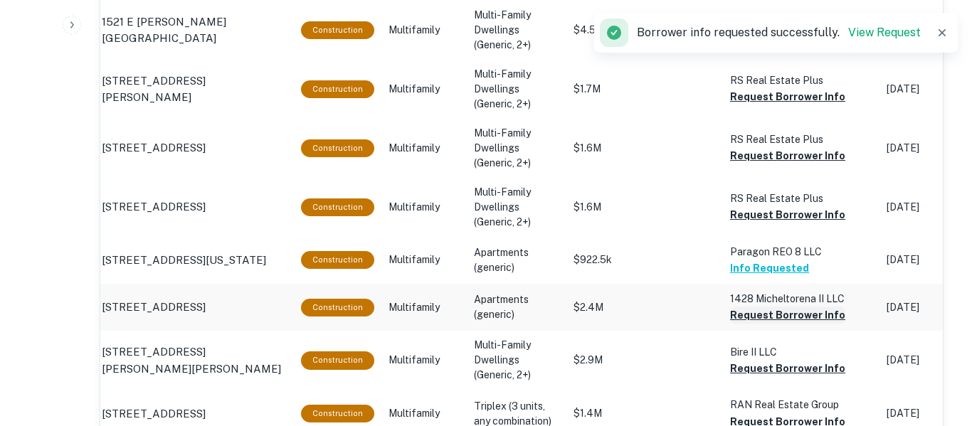
click at [820, 316] on button "Request Borrower Info" at bounding box center [787, 315] width 115 height 17
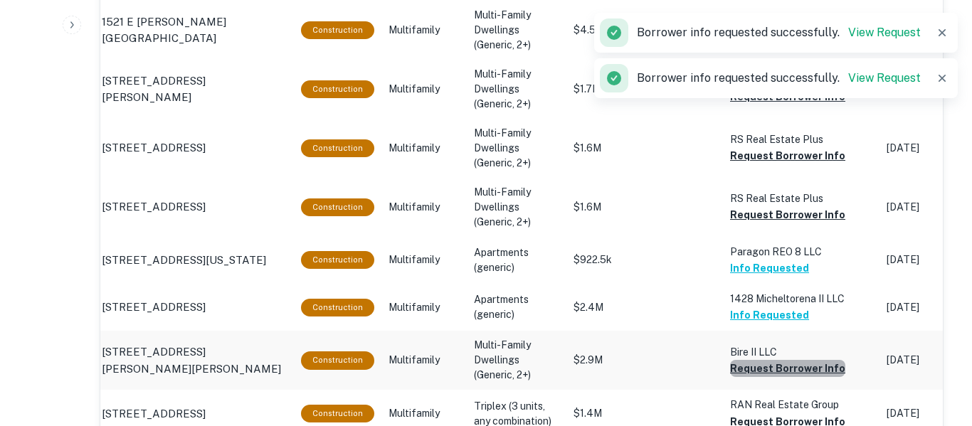
click at [824, 369] on button "Request Borrower Info" at bounding box center [787, 368] width 115 height 17
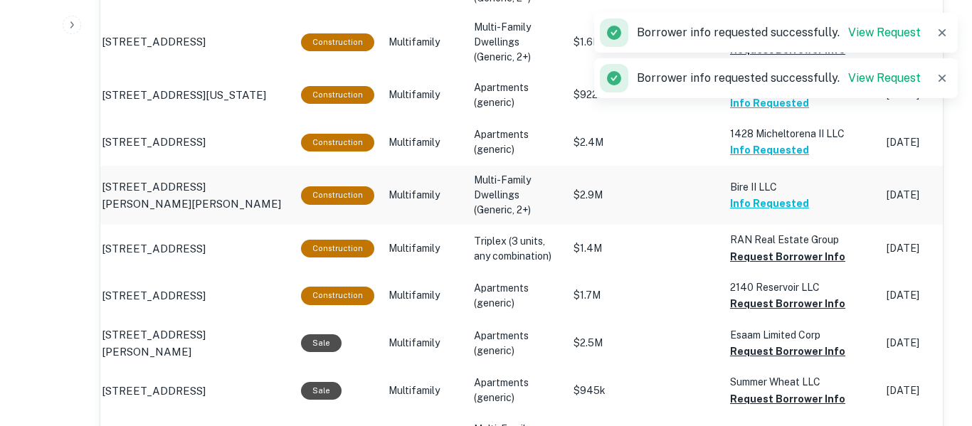
scroll to position [1312, 0]
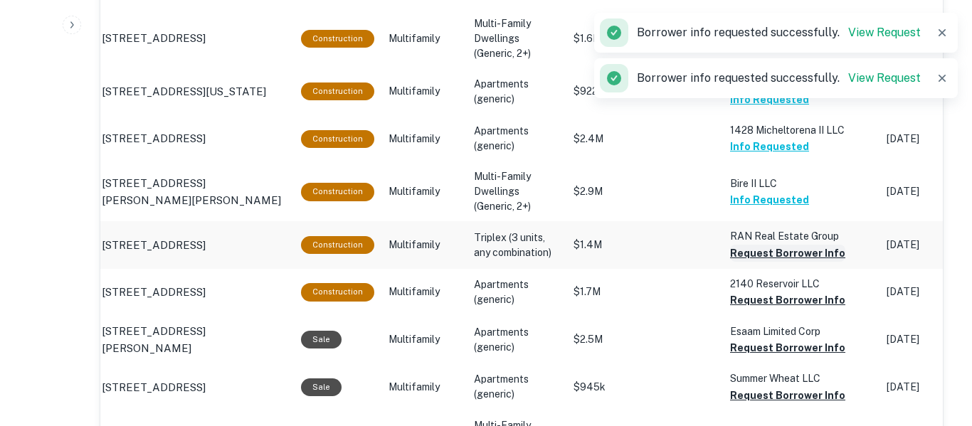
click at [820, 260] on button "Request Borrower Info" at bounding box center [787, 253] width 115 height 17
click at [813, 304] on button "Request Borrower Info" at bounding box center [787, 300] width 115 height 17
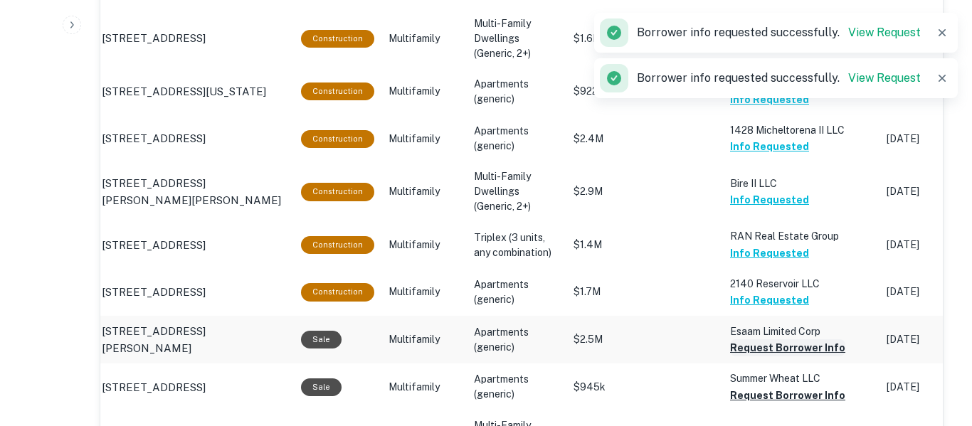
click at [812, 350] on button "Request Borrower Info" at bounding box center [787, 347] width 115 height 17
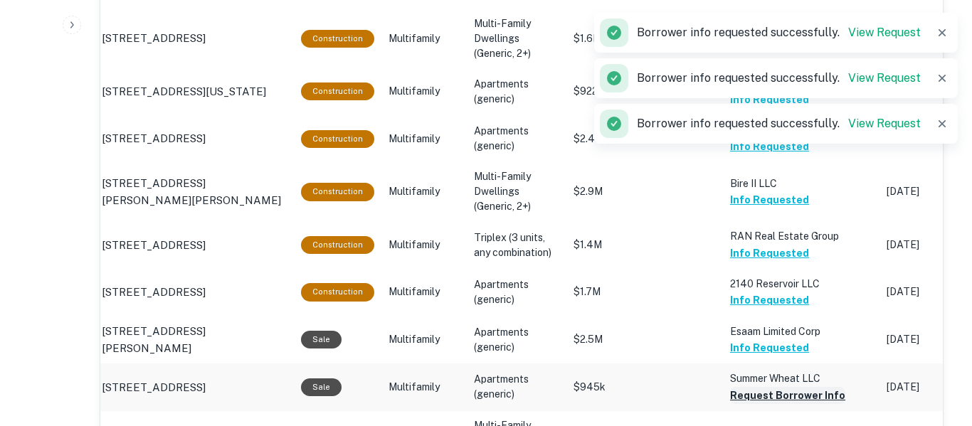
click at [807, 394] on button "Request Borrower Info" at bounding box center [787, 395] width 115 height 17
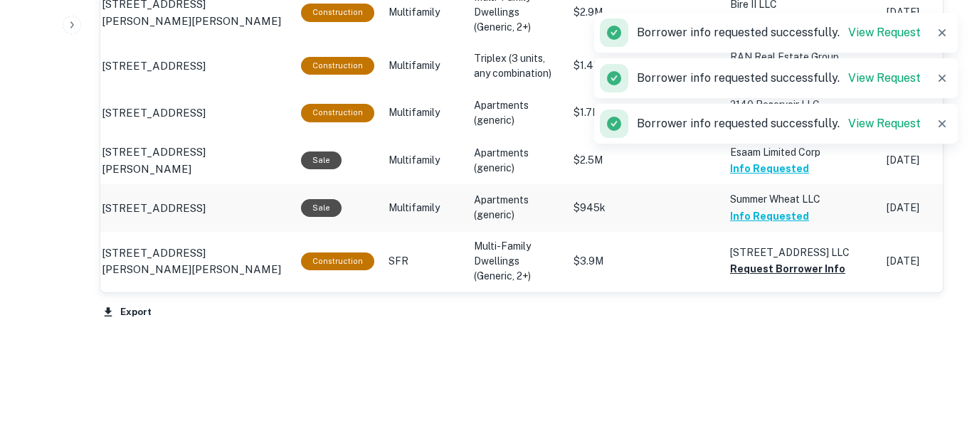
scroll to position [1493, 0]
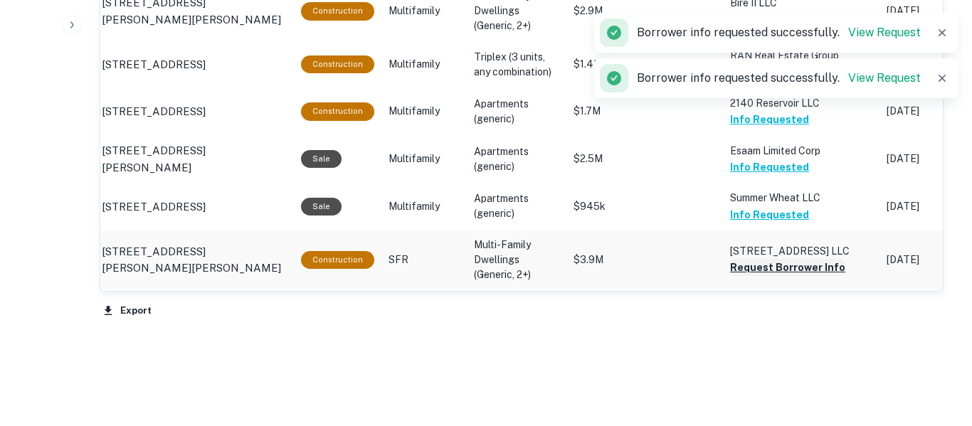
click at [809, 276] on button "Request Borrower Info" at bounding box center [787, 267] width 115 height 17
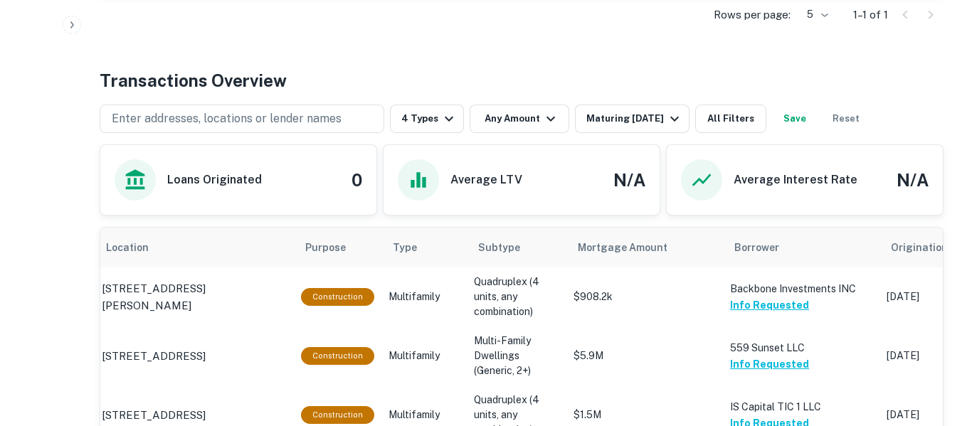
scroll to position [472, 0]
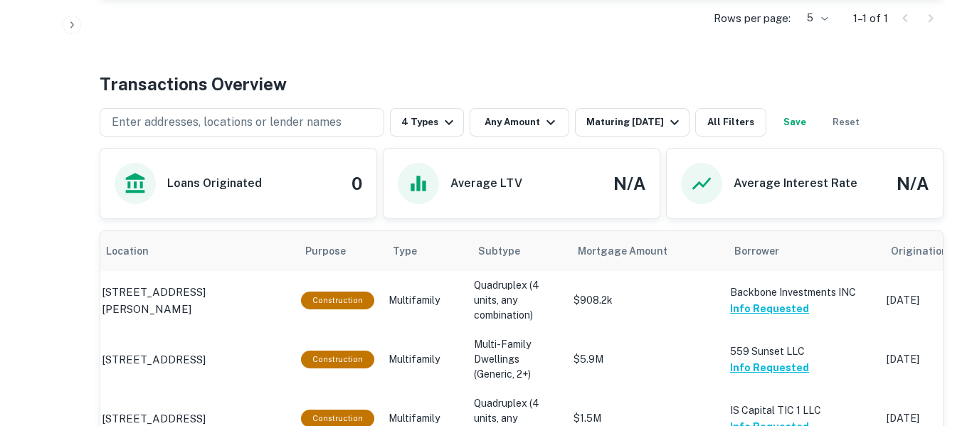
click at [817, 124] on button "Save" at bounding box center [795, 122] width 46 height 28
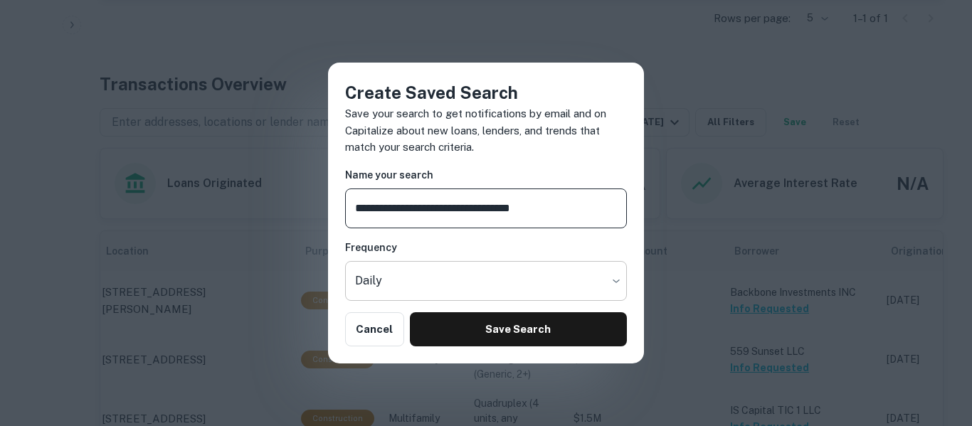
type input "**********"
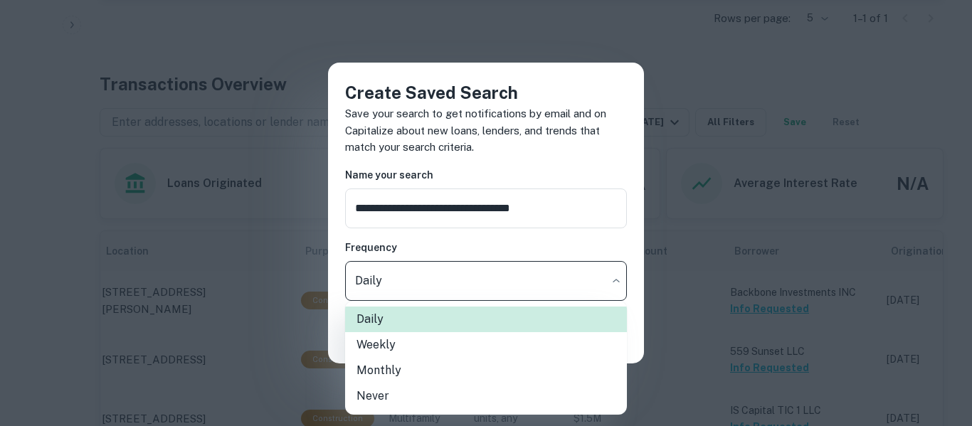
click at [462, 355] on li "Weekly" at bounding box center [486, 345] width 282 height 26
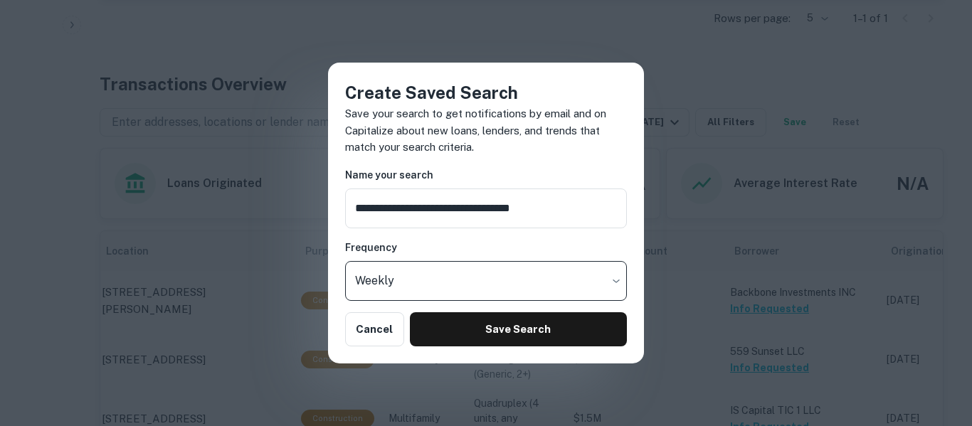
type input "******"
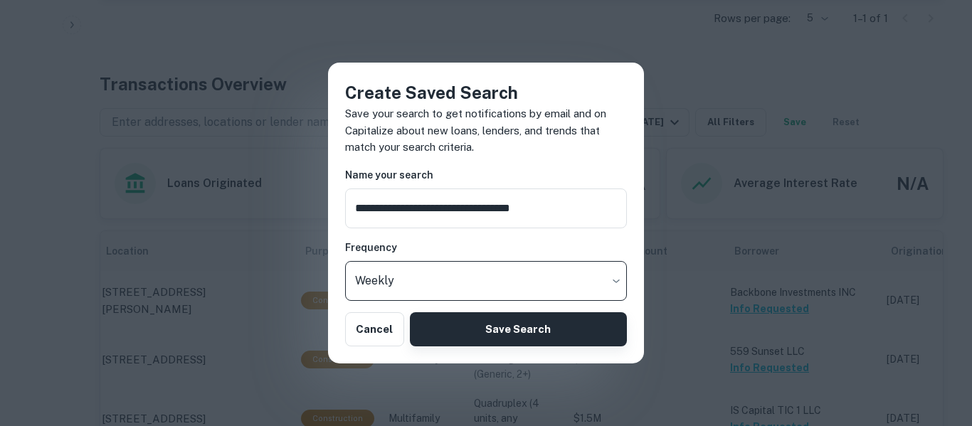
click at [486, 344] on button "Save Search" at bounding box center [518, 329] width 217 height 34
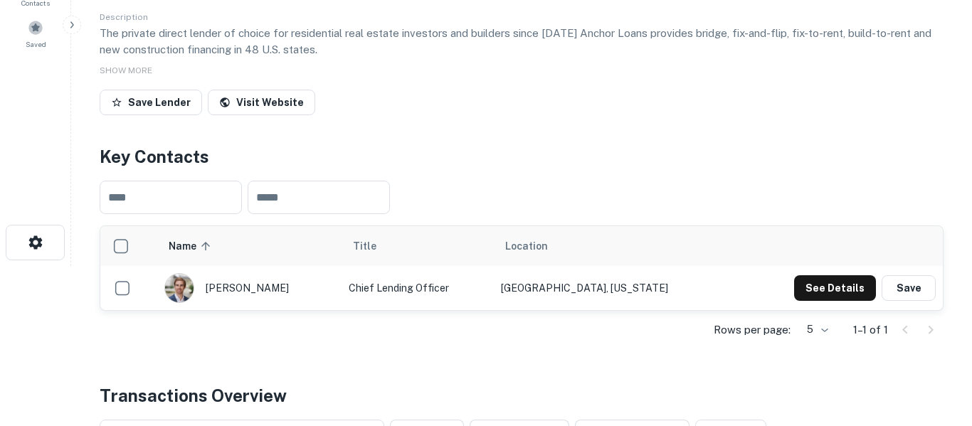
scroll to position [0, 0]
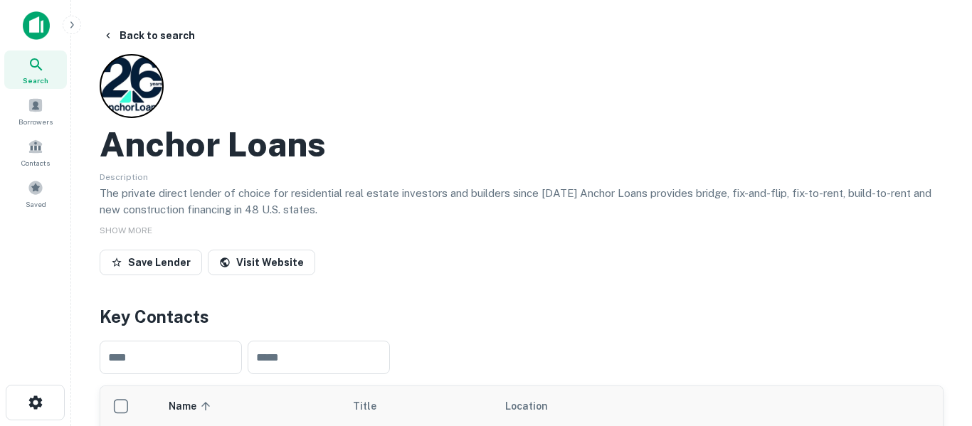
click at [43, 65] on icon at bounding box center [36, 64] width 17 height 17
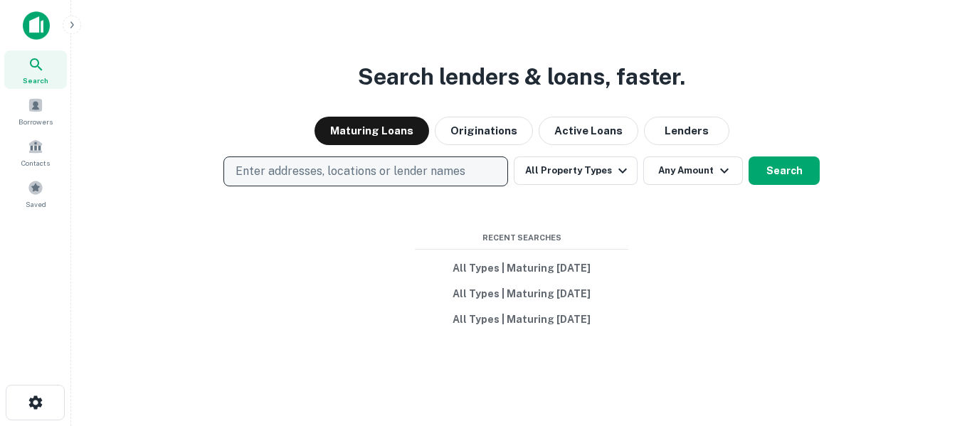
click at [451, 169] on p "Enter addresses, locations or lender names" at bounding box center [350, 171] width 230 height 17
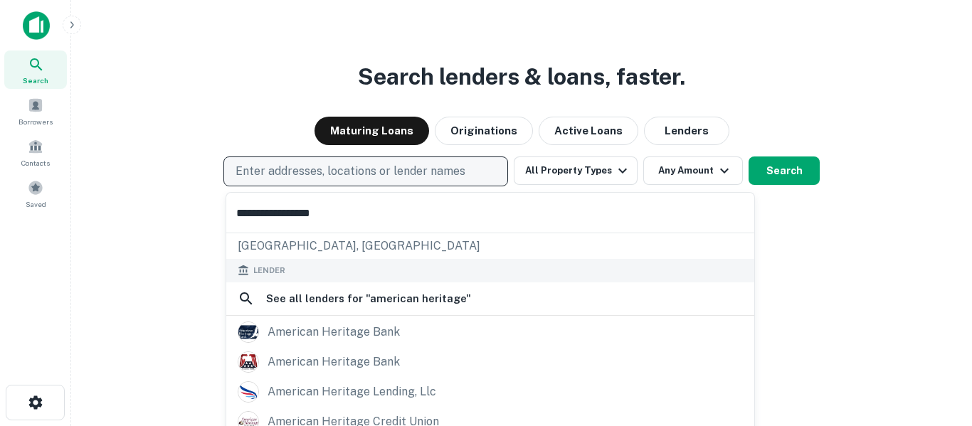
scroll to position [201, 0]
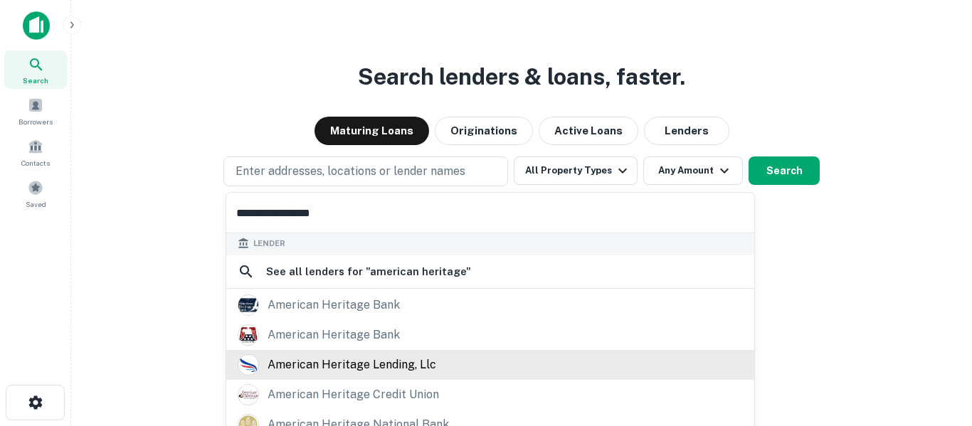
type input "**********"
click at [422, 367] on div "american heritage lending, llc" at bounding box center [351, 364] width 169 height 21
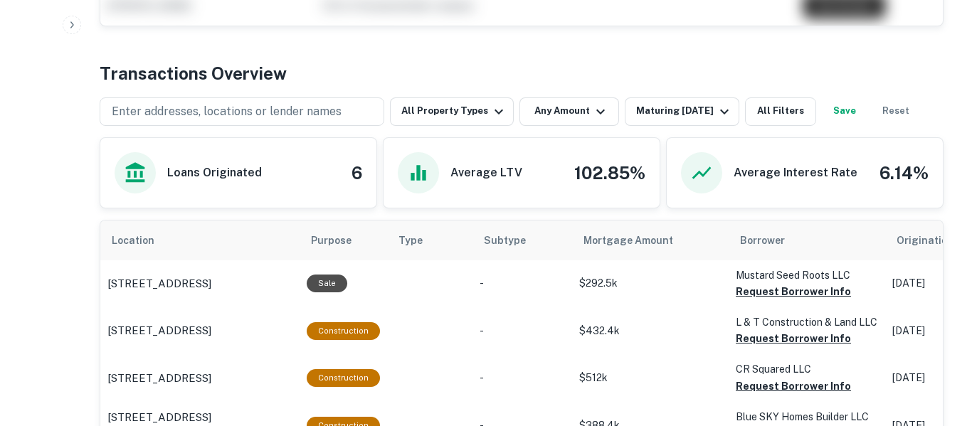
scroll to position [654, 0]
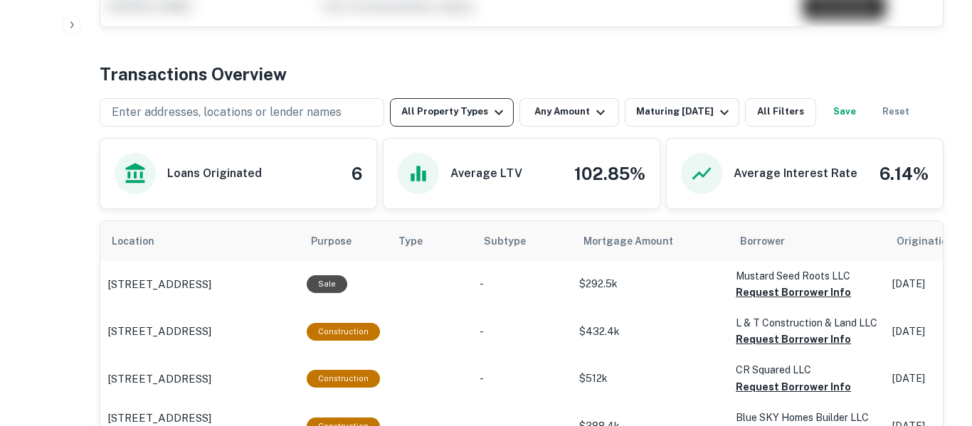
click at [490, 117] on icon "button" at bounding box center [498, 112] width 17 height 17
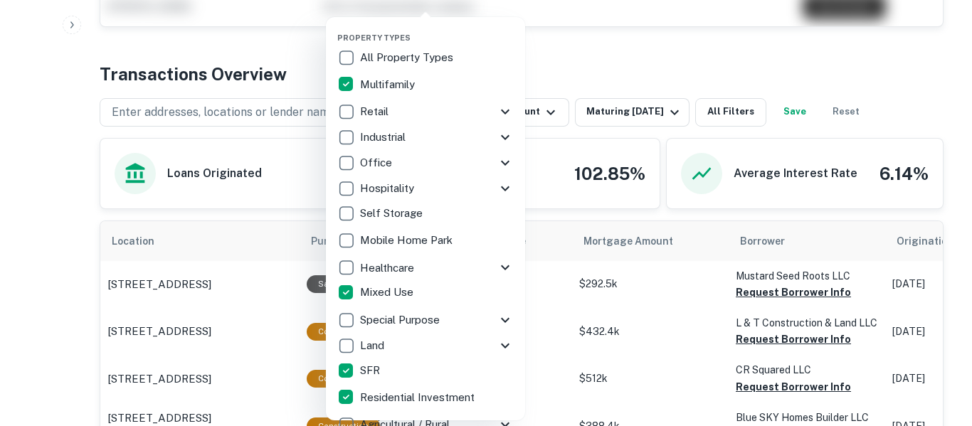
click at [629, 59] on div at bounding box center [486, 213] width 972 height 426
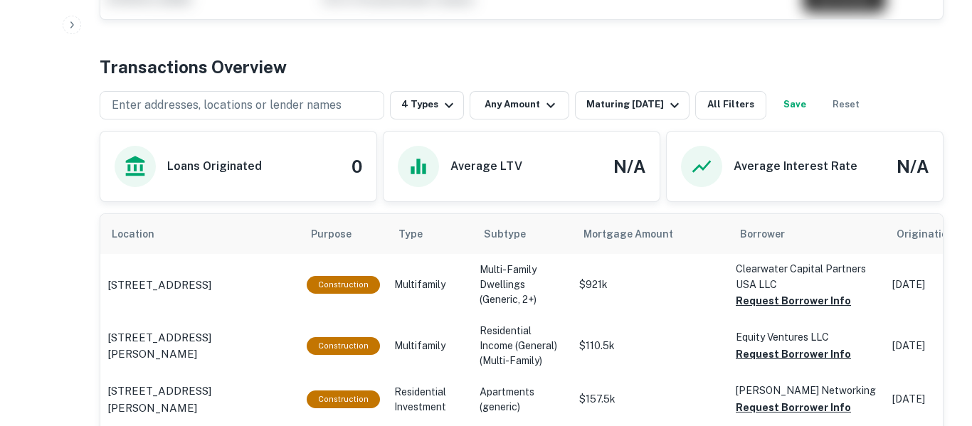
scroll to position [656, 0]
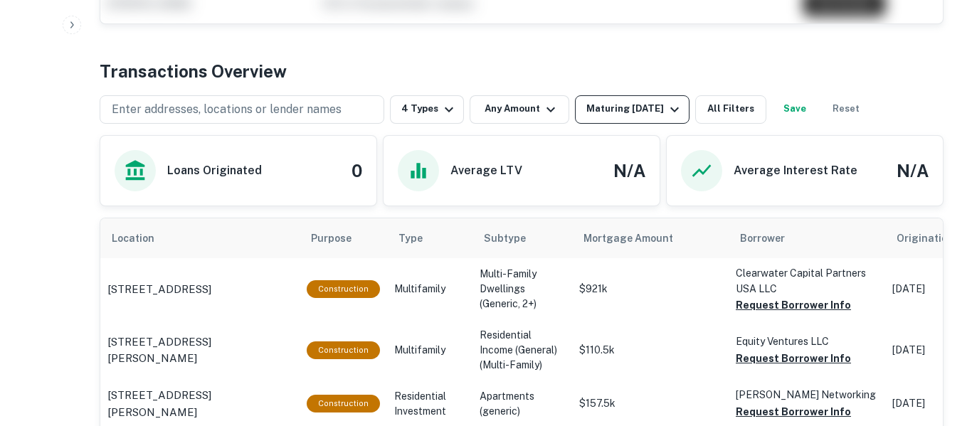
click at [633, 112] on div "Maturing [DATE]" at bounding box center [634, 109] width 97 height 17
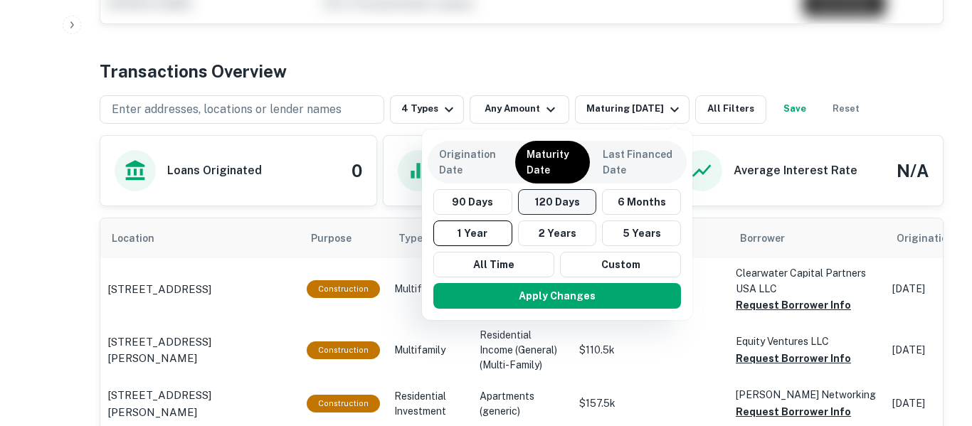
click at [563, 211] on button "120 Days" at bounding box center [557, 202] width 79 height 26
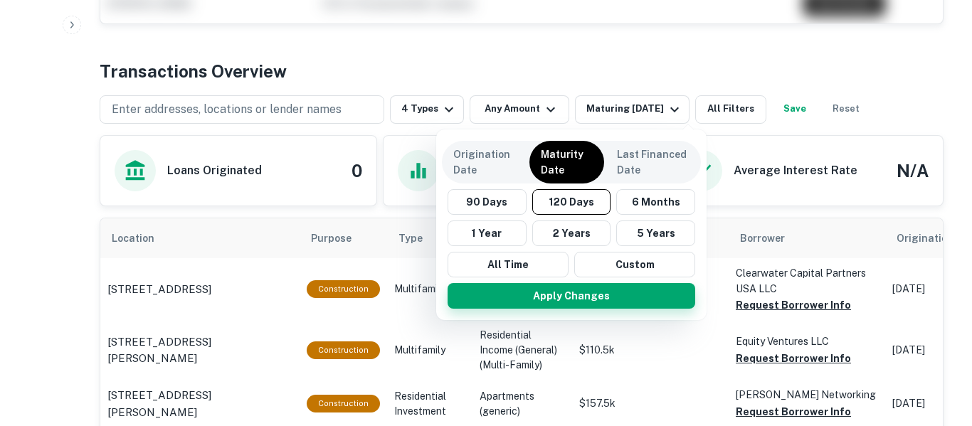
click at [592, 304] on button "Apply Changes" at bounding box center [571, 296] width 248 height 26
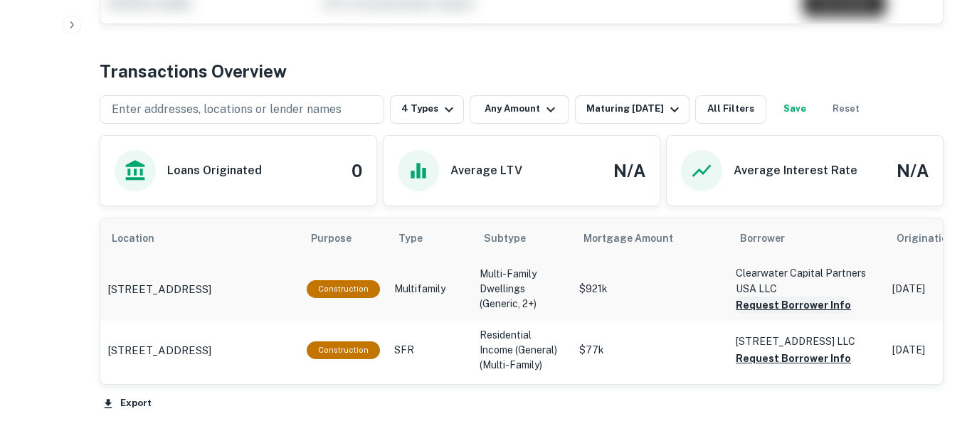
click at [811, 308] on button "Request Borrower Info" at bounding box center [792, 305] width 115 height 17
